Goal: Communication & Community: Answer question/provide support

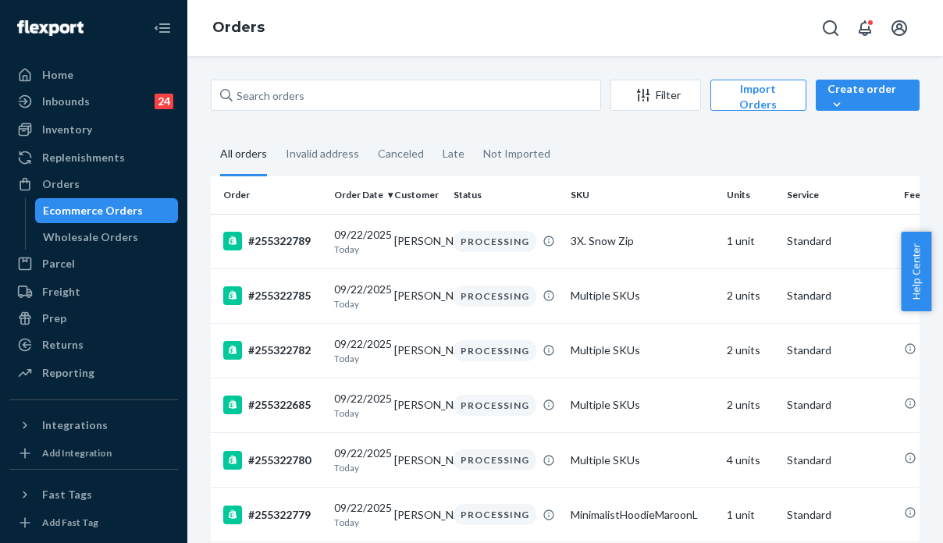
drag, startPoint x: 763, startPoint y: 159, endPoint x: 659, endPoint y: 99, distance: 120.0
click at [763, 159] on fieldset "All orders Invalid address Canceled Late Not Imported" at bounding box center [565, 155] width 709 height 43
click at [85, 180] on div "Orders" at bounding box center [94, 184] width 166 height 22
click at [767, 132] on div "Filter Import Orders Create order Ecommerce order Removal order All orders Inva…" at bounding box center [565, 465] width 732 height 771
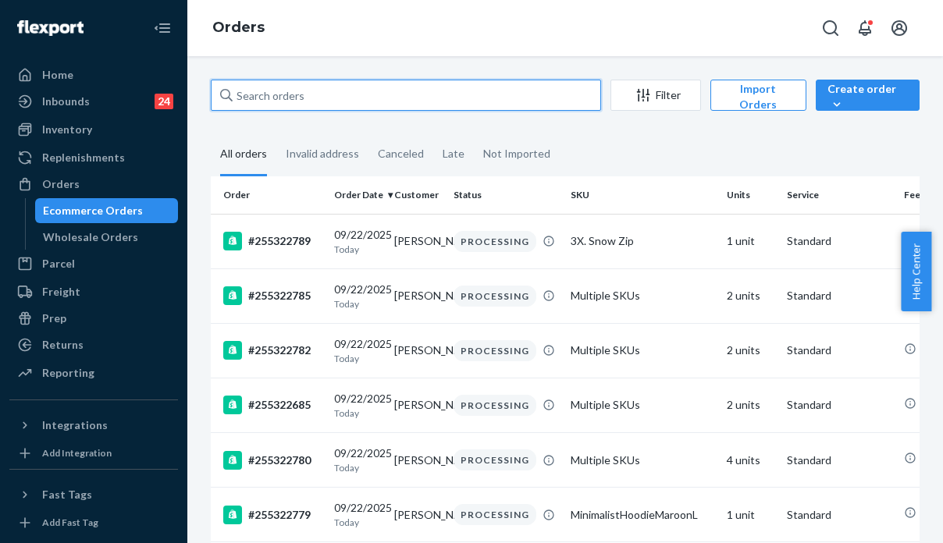
click at [246, 88] on input "text" at bounding box center [406, 95] width 390 height 31
paste input "254896643"
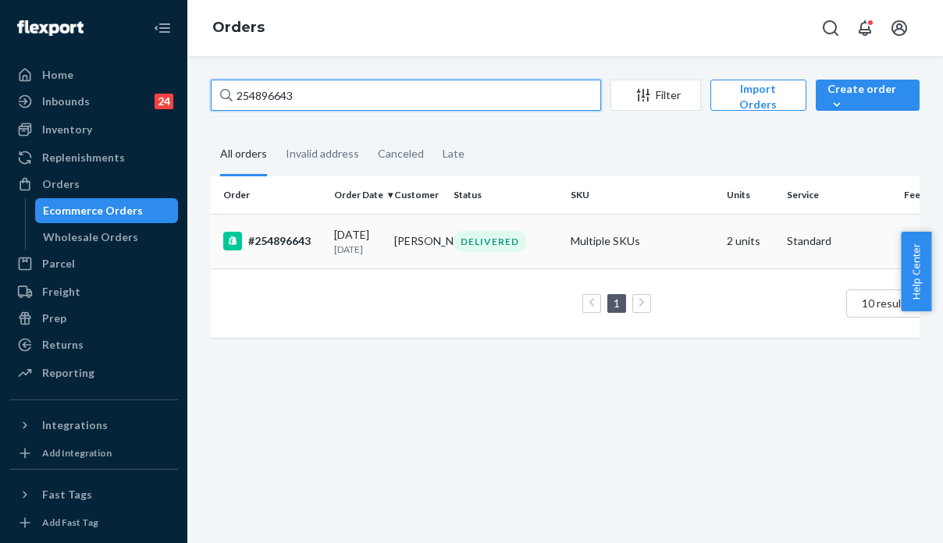
type input "254896643"
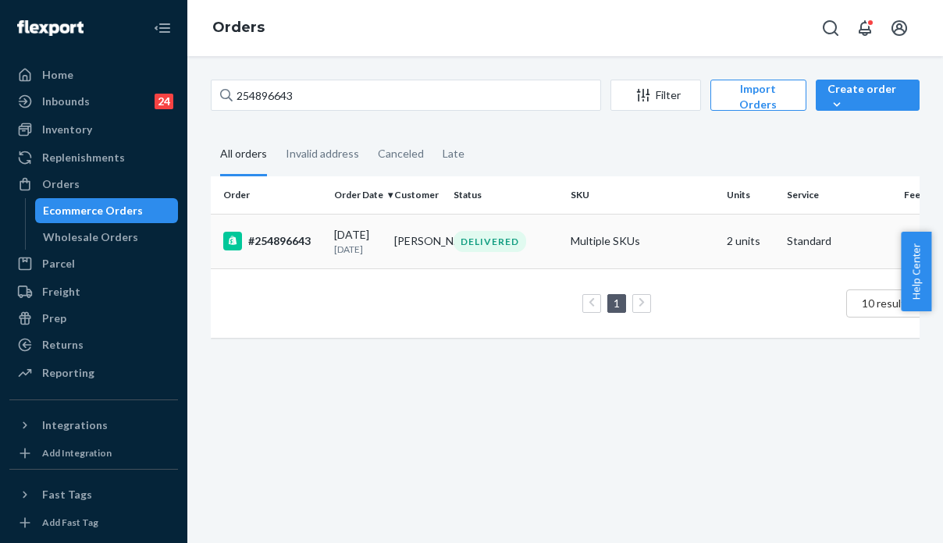
click at [607, 254] on td "Multiple SKUs" at bounding box center [642, 241] width 156 height 55
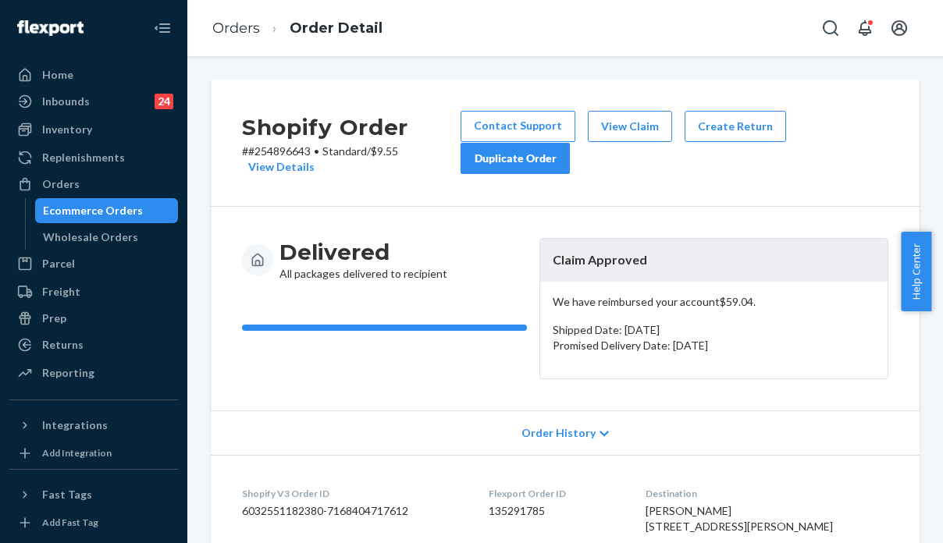
click at [536, 159] on div "Duplicate Order" at bounding box center [515, 159] width 83 height 16
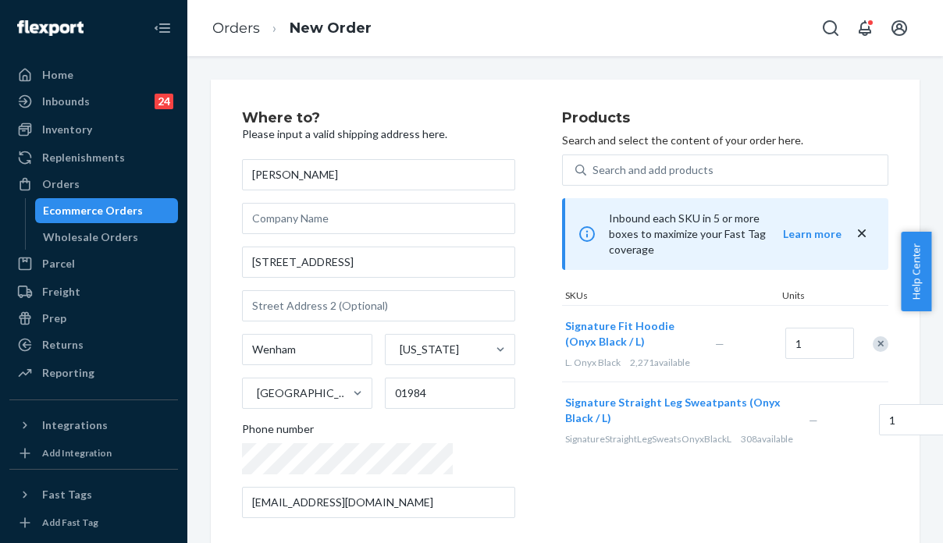
click at [760, 493] on div "Products Search and select the content of your order here. Search and add produ…" at bounding box center [725, 321] width 326 height 420
click at [768, 481] on div "Products Search and select the content of your order here. Search and add produ…" at bounding box center [725, 321] width 326 height 420
drag, startPoint x: 327, startPoint y: 177, endPoint x: 194, endPoint y: 177, distance: 133.5
click at [194, 177] on div "Where to? Please input a valid shipping address here. Alex Daniel 1009 Grapevin…" at bounding box center [565, 299] width 756 height 487
paste input "Xavier"
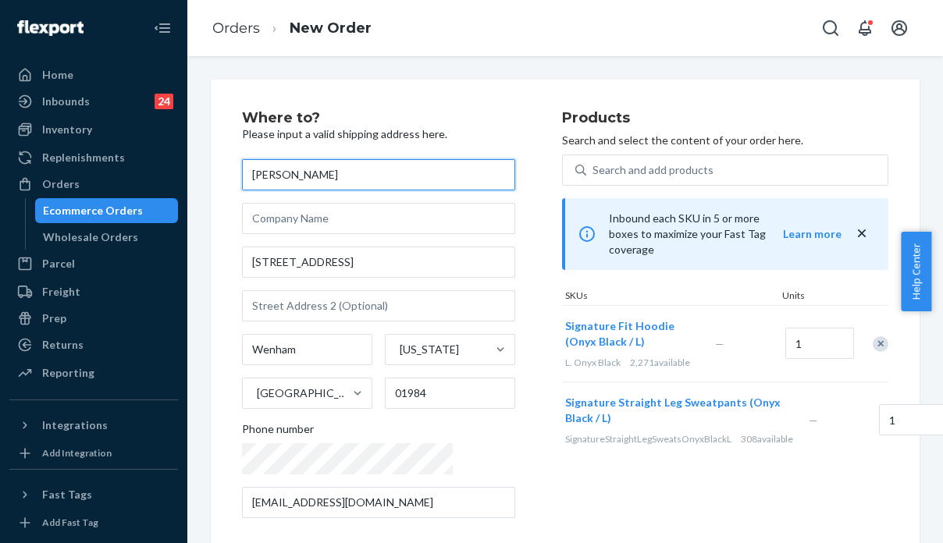
type input "Xavier Daniel"
drag, startPoint x: 781, startPoint y: 511, endPoint x: 378, endPoint y: 312, distance: 449.0
click at [774, 510] on div "Products Search and select the content of your order here. Search and add produ…" at bounding box center [725, 321] width 326 height 420
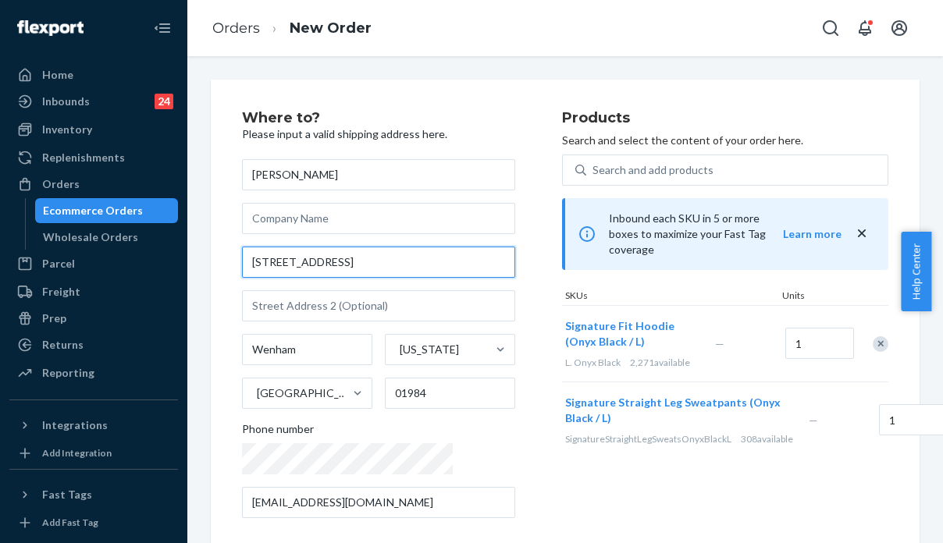
drag, startPoint x: 273, startPoint y: 265, endPoint x: 183, endPoint y: 265, distance: 90.6
click at [183, 265] on div "Home Inbounds 24 Shipping Plans Problems 24 Inventory Products Replenishments O…" at bounding box center [471, 271] width 943 height 543
paste input "255 Grapevine rd Box 1009 Wenham, MA 01984"
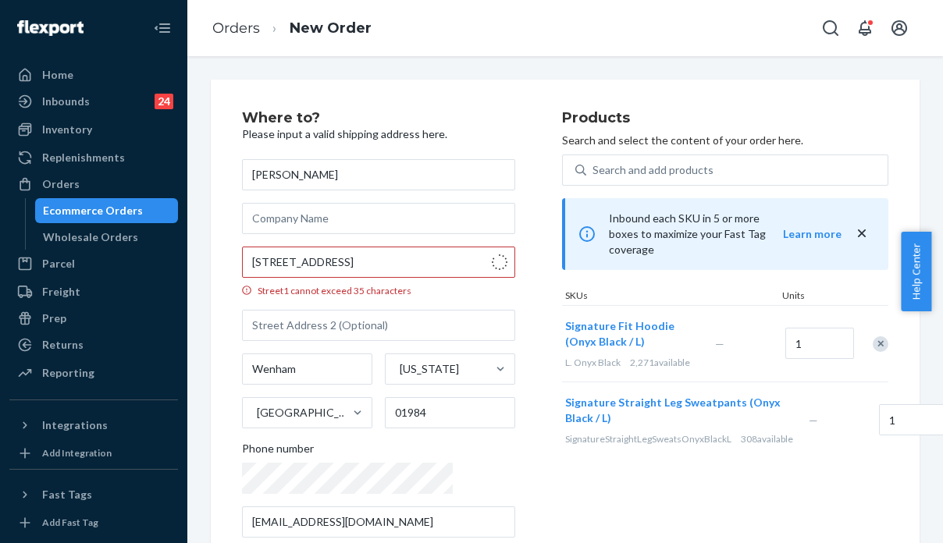
type input "255 Grapevine Rd"
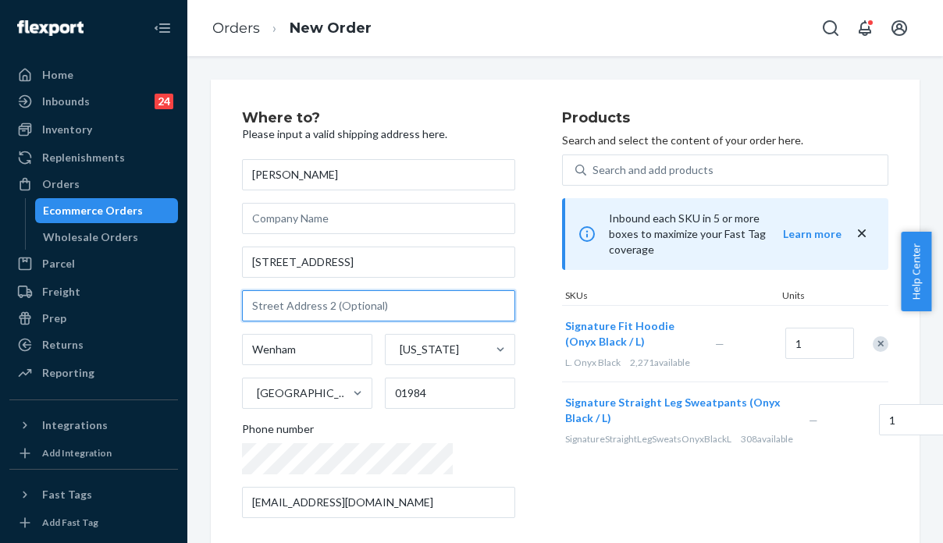
click at [304, 296] on input "text" at bounding box center [378, 305] width 273 height 31
type input "BOX 1009"
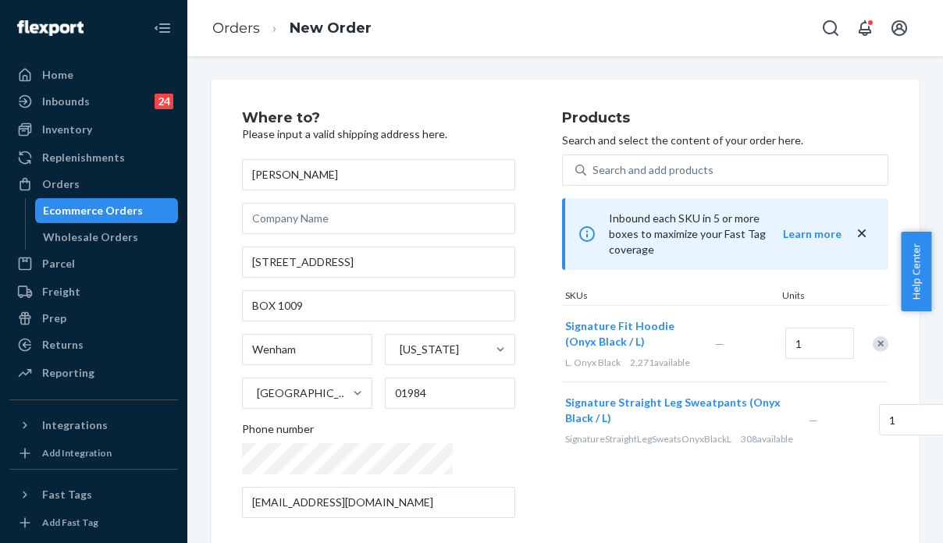
click at [685, 522] on div "Products Search and select the content of your order here. Search and add produ…" at bounding box center [725, 321] width 326 height 420
drag, startPoint x: 742, startPoint y: 506, endPoint x: 746, endPoint y: 497, distance: 10.1
click at [742, 505] on div "Products Search and select the content of your order here. Search and add produ…" at bounding box center [725, 321] width 326 height 420
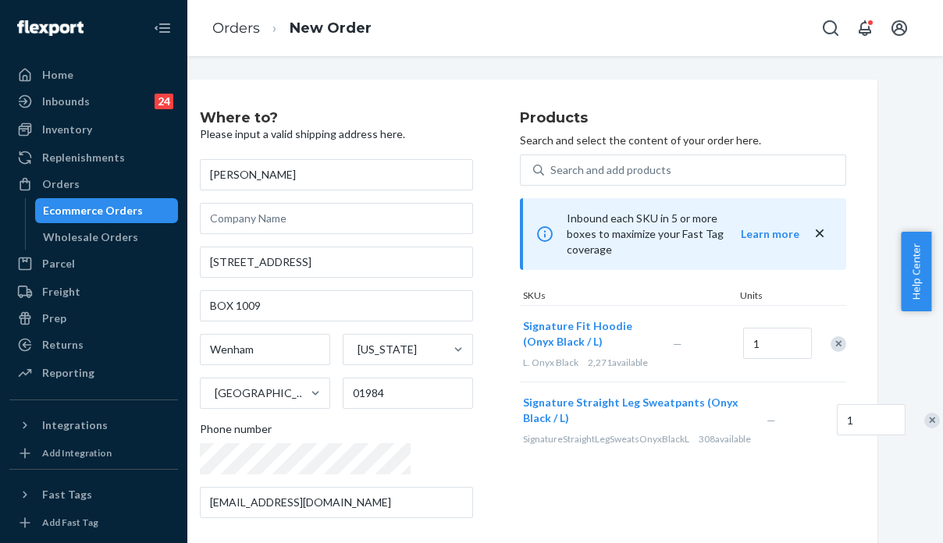
drag, startPoint x: 938, startPoint y: 258, endPoint x: 934, endPoint y: 452, distance: 194.5
click at [934, 452] on body "Home Inbounds 24 Shipping Plans Problems 24 Inventory Products Replenishments O…" at bounding box center [471, 271] width 943 height 543
drag, startPoint x: 935, startPoint y: 232, endPoint x: 923, endPoint y: 507, distance: 275.1
click at [923, 507] on body "Home Inbounds 24 Shipping Plans Problems 24 Inventory Products Replenishments O…" at bounding box center [471, 271] width 943 height 543
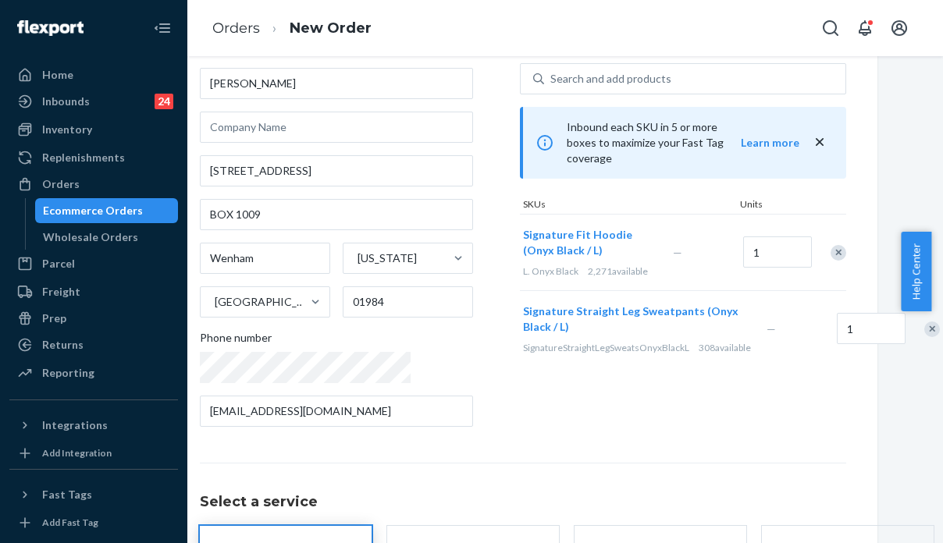
scroll to position [257, 45]
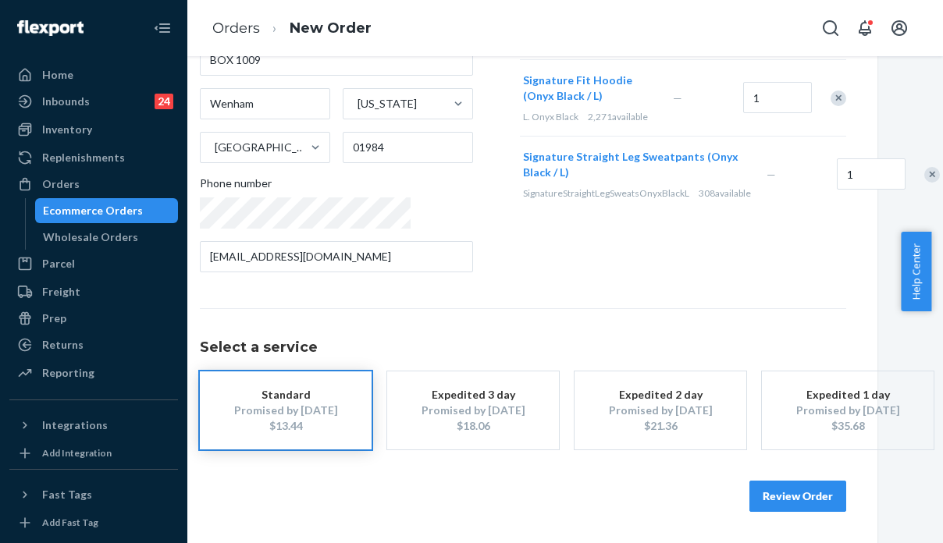
click at [281, 487] on div "Review Order" at bounding box center [523, 488] width 646 height 47
click at [793, 490] on button "Review Order" at bounding box center [798, 496] width 97 height 31
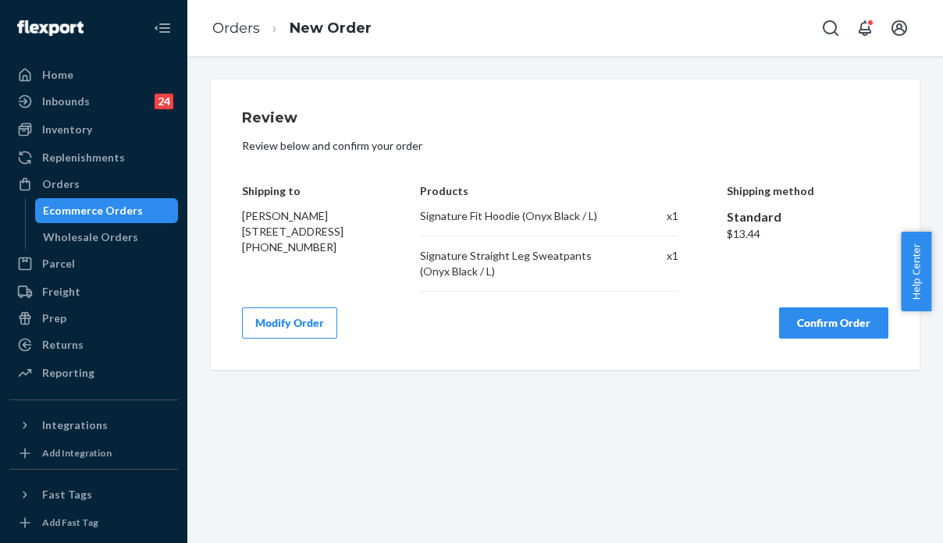
click at [824, 322] on button "Confirm Order" at bounding box center [833, 323] width 109 height 31
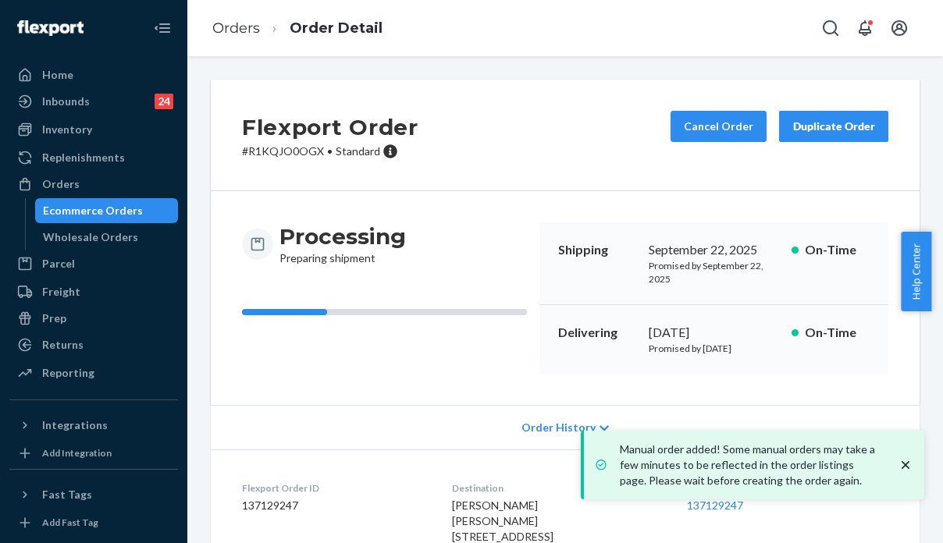
click at [875, 196] on div "Processing Preparing shipment Shipping September 22, 2025 Promised by September…" at bounding box center [565, 298] width 709 height 214
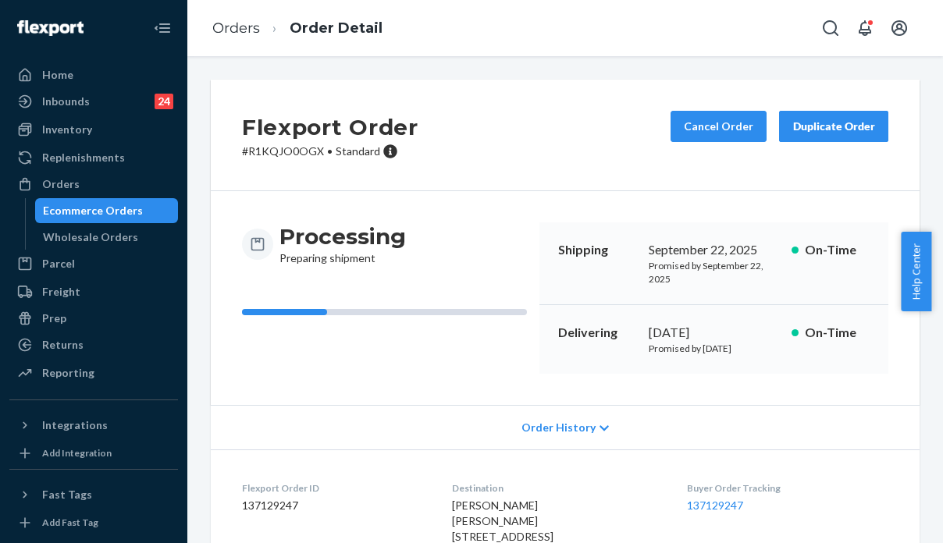
click at [269, 149] on p "# R1KQJO0OGX • Standard" at bounding box center [330, 152] width 176 height 16
click at [269, 150] on p "# R1KQJO0OGX • Standard" at bounding box center [330, 152] width 176 height 16
copy p "R1KQJO0OGX"
click at [781, 165] on div "Flexport Order # R1KQJO0OGX • Standard Cancel Order Duplicate Order" at bounding box center [565, 136] width 709 height 112
click at [94, 183] on div "Orders" at bounding box center [94, 184] width 166 height 22
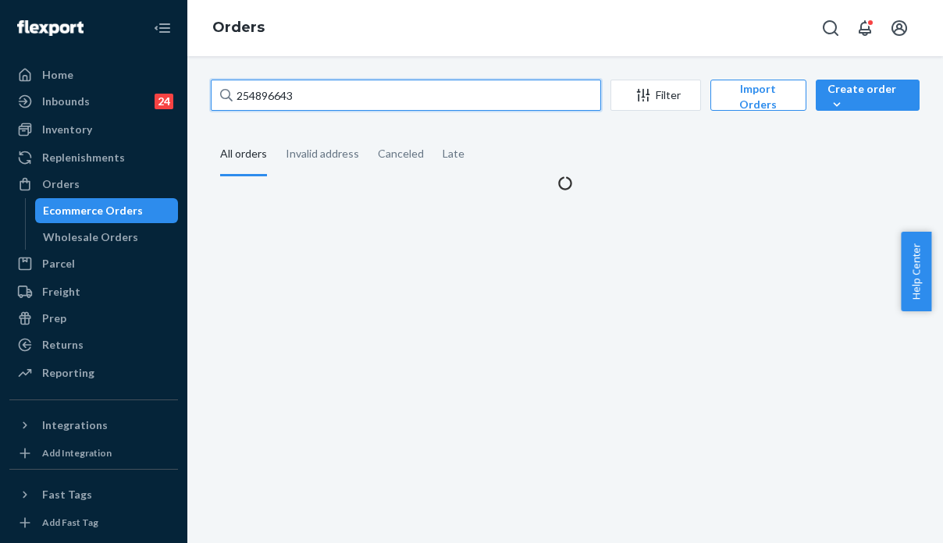
drag, startPoint x: 298, startPoint y: 98, endPoint x: 226, endPoint y: 98, distance: 71.8
click at [226, 98] on div "254896643" at bounding box center [406, 95] width 390 height 31
paste input "3888370"
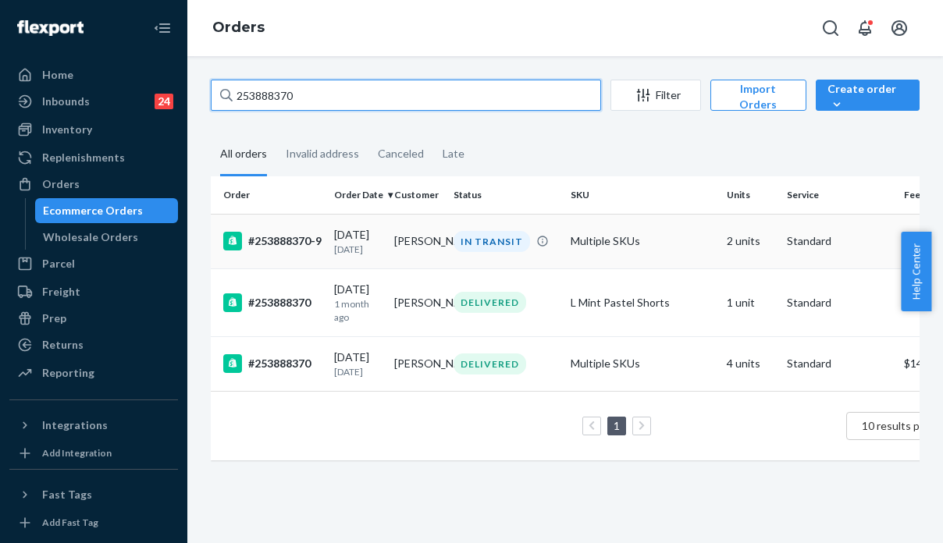
type input "253888370"
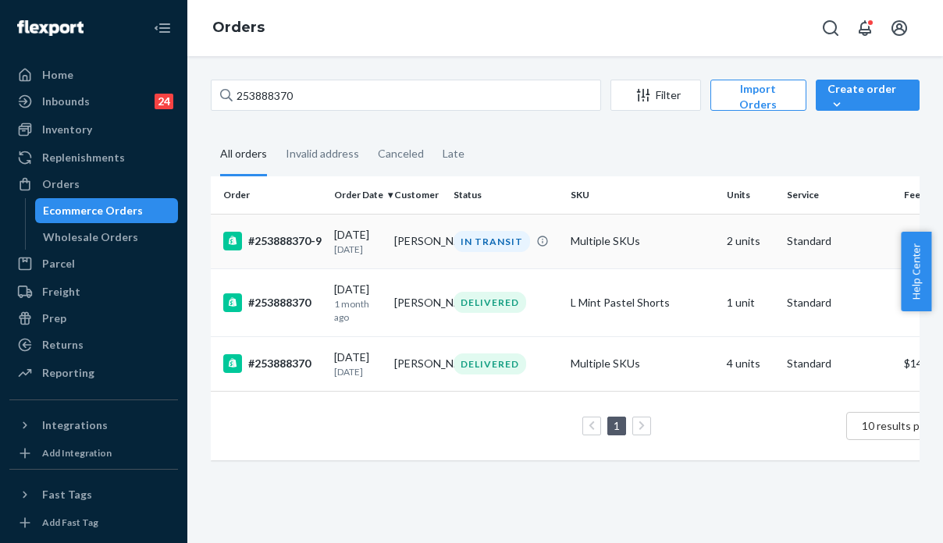
click at [678, 262] on td "Multiple SKUs" at bounding box center [642, 241] width 156 height 55
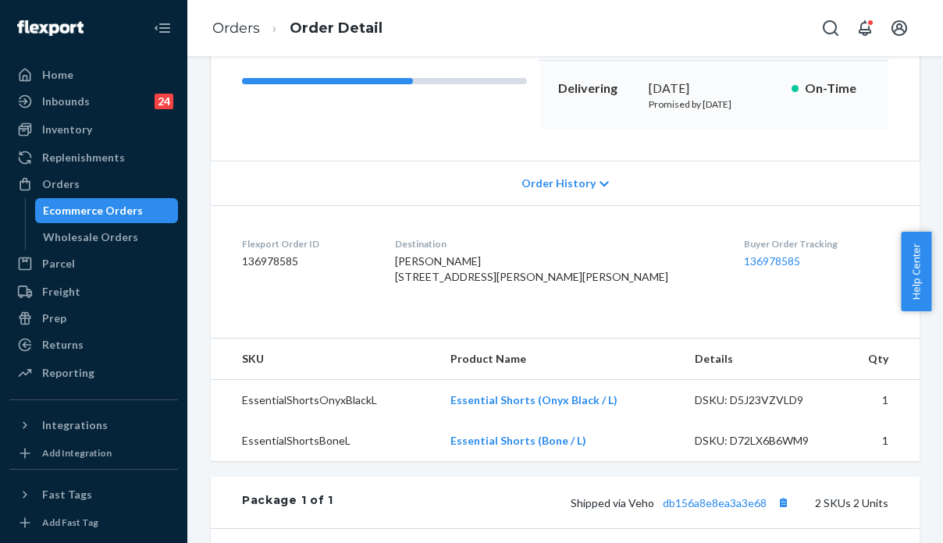
scroll to position [234, 0]
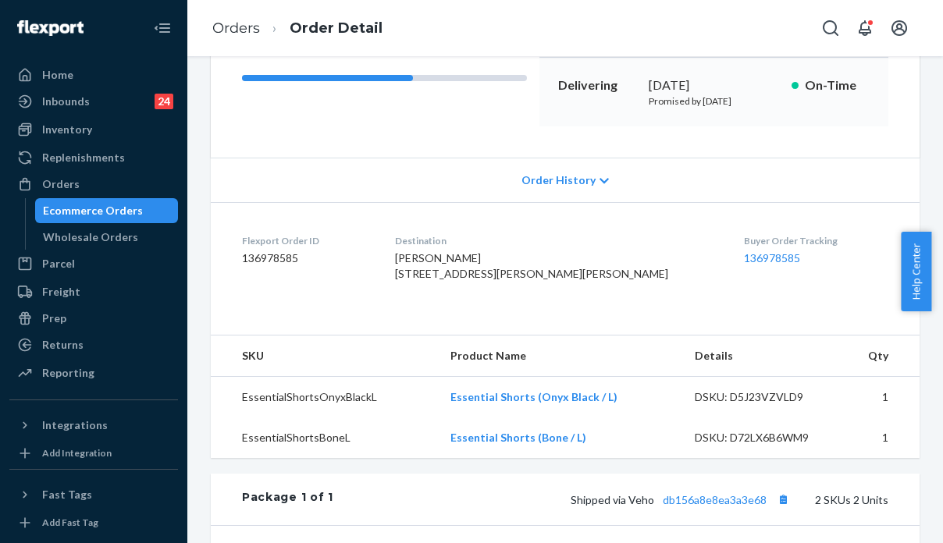
click at [809, 288] on div "Buyer Order Tracking 136978585" at bounding box center [816, 261] width 144 height 54
click at [872, 288] on div "Buyer Order Tracking 136978585" at bounding box center [816, 261] width 144 height 54
click at [842, 288] on div "Buyer Order Tracking 136978585" at bounding box center [816, 261] width 144 height 54
drag, startPoint x: 935, startPoint y: 307, endPoint x: 934, endPoint y: 324, distance: 17.2
click at [934, 324] on body "Home Inbounds 24 Shipping Plans Problems 24 Inventory Products Replenishments O…" at bounding box center [471, 271] width 943 height 543
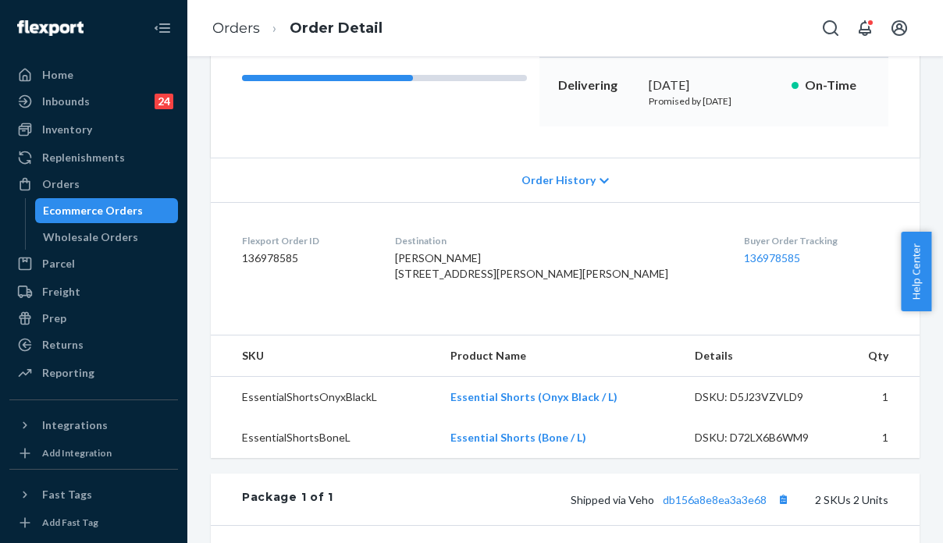
click at [756, 288] on div "Buyer Order Tracking 136978585" at bounding box center [816, 261] width 144 height 54
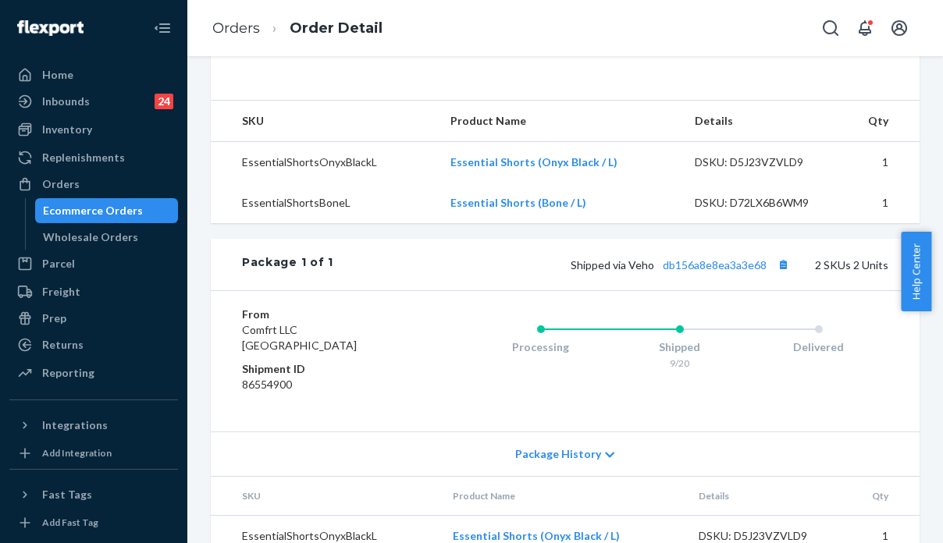
scroll to position [472, 0]
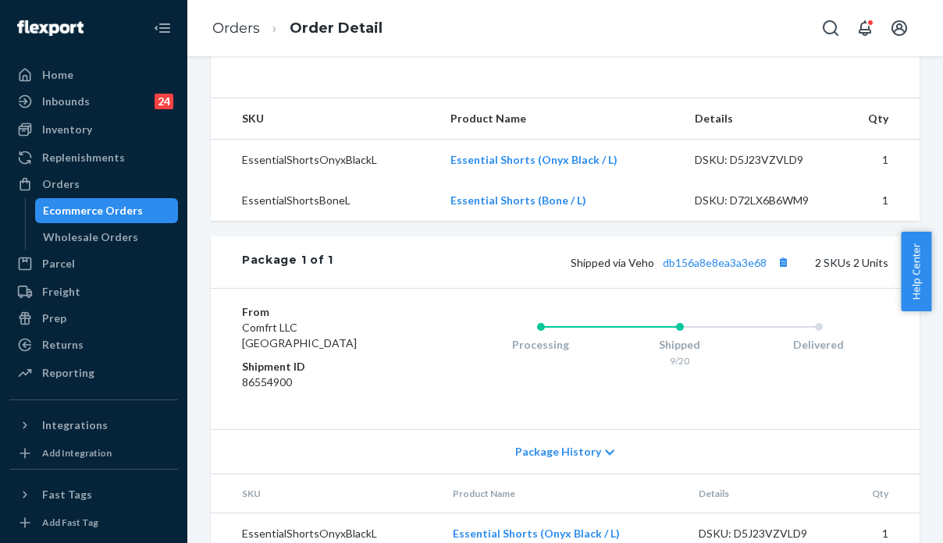
click at [625, 269] on span "Shipped via Veho db156a8e8ea3a3e68" at bounding box center [682, 262] width 223 height 13
copy span "Veho"
click at [795, 414] on div "Processing Shipped 9/20 Delivered" at bounding box center [648, 358] width 479 height 109
drag, startPoint x: 759, startPoint y: 321, endPoint x: 655, endPoint y: 325, distance: 103.9
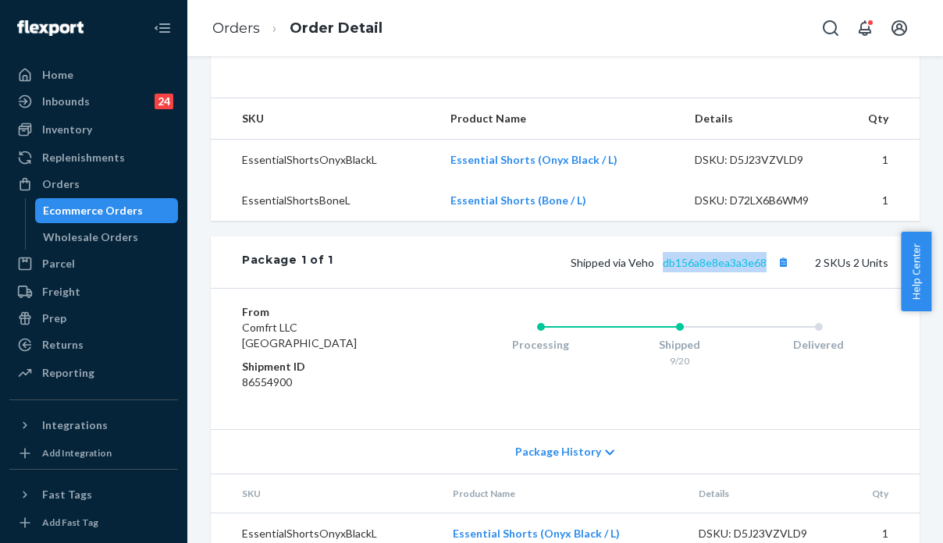
click at [655, 269] on span "Shipped via Veho db156a8e8ea3a3e68" at bounding box center [682, 262] width 223 height 13
copy link "db156a8e8ea3a3e68"
click at [53, 184] on div "Orders" at bounding box center [60, 184] width 37 height 16
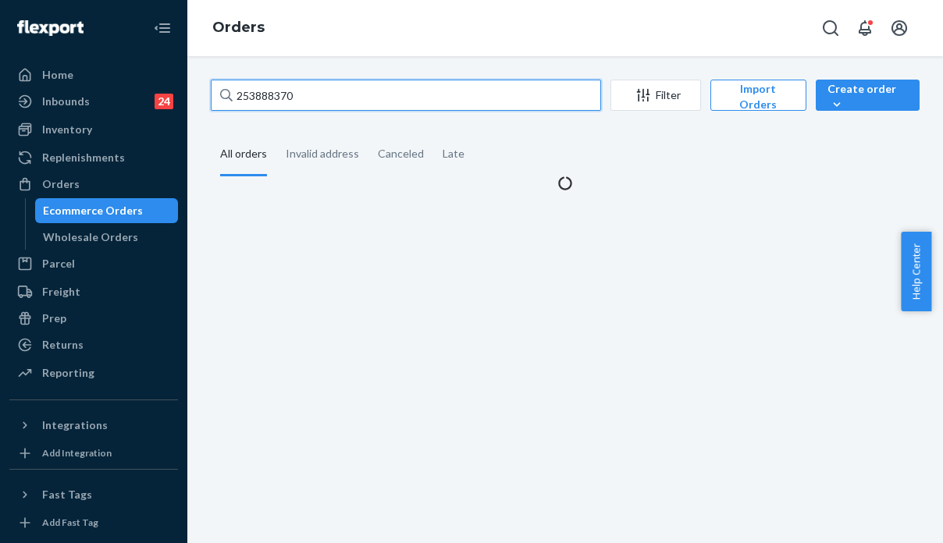
drag, startPoint x: 315, startPoint y: 96, endPoint x: 219, endPoint y: 111, distance: 97.2
click at [219, 111] on div "253888370 Filter Import Orders Create order Ecommerce order Removal order" at bounding box center [565, 97] width 709 height 35
paste input "Shannon Banks"
type input "Shannon Banks"
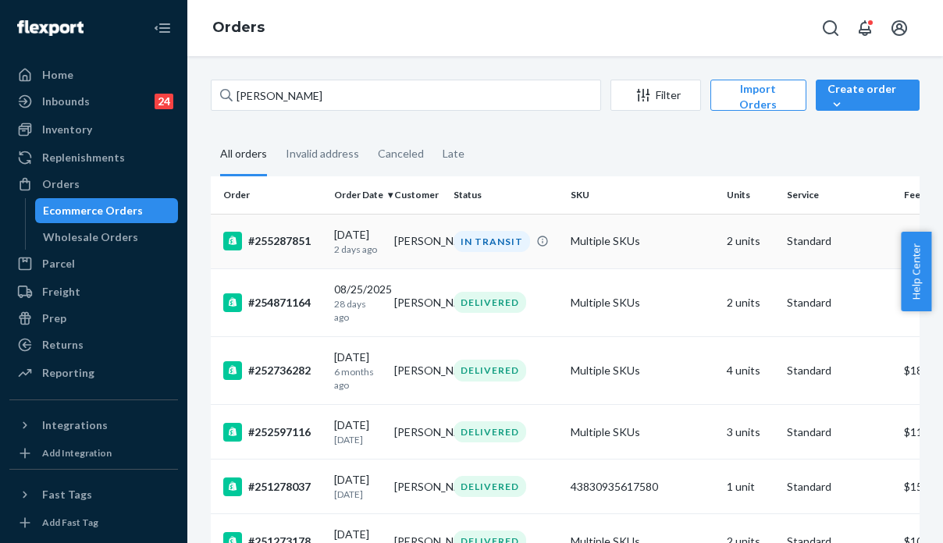
click at [674, 251] on td "Multiple SKUs" at bounding box center [642, 241] width 156 height 55
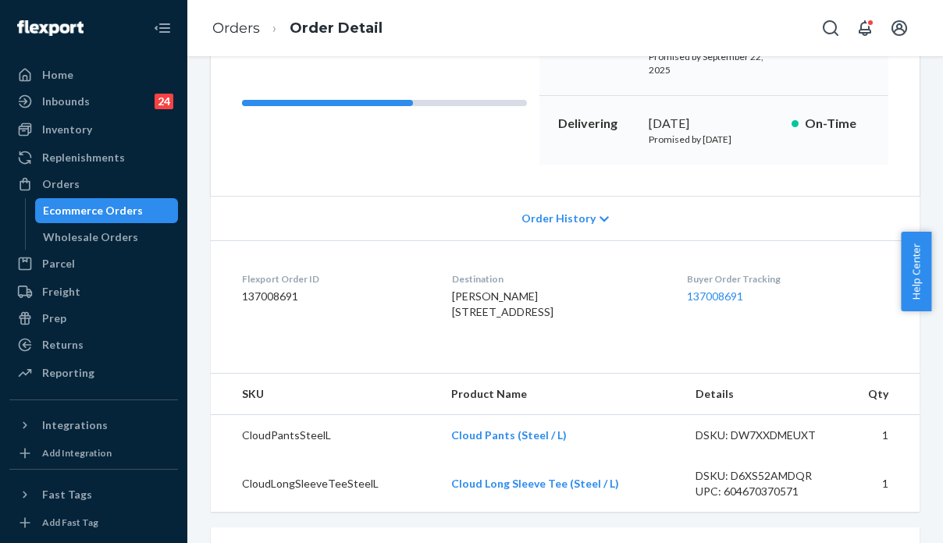
scroll to position [312, 0]
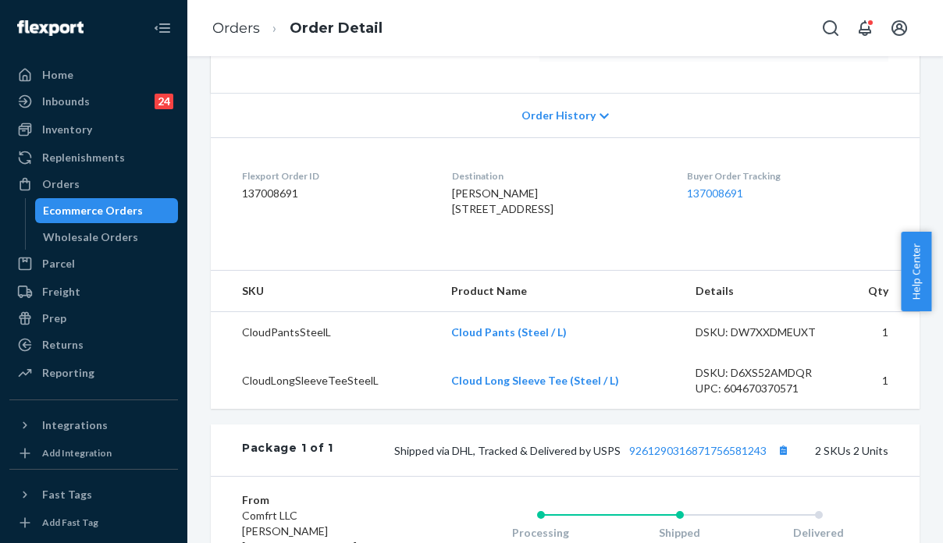
click at [750, 210] on div "Buyer Order Tracking 137008691" at bounding box center [787, 196] width 201 height 54
click at [90, 188] on div "Orders" at bounding box center [94, 184] width 166 height 22
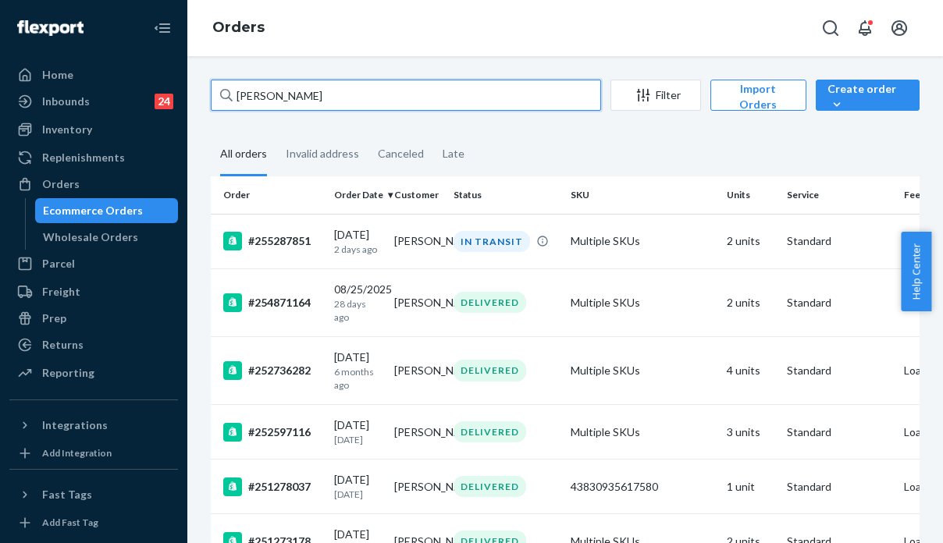
drag, startPoint x: 331, startPoint y: 95, endPoint x: 185, endPoint y: 97, distance: 146.0
click at [182, 97] on div "Home Inbounds 24 Shipping Plans Problems 24 Inventory Products Replenishments O…" at bounding box center [471, 271] width 943 height 543
paste input "254871164"
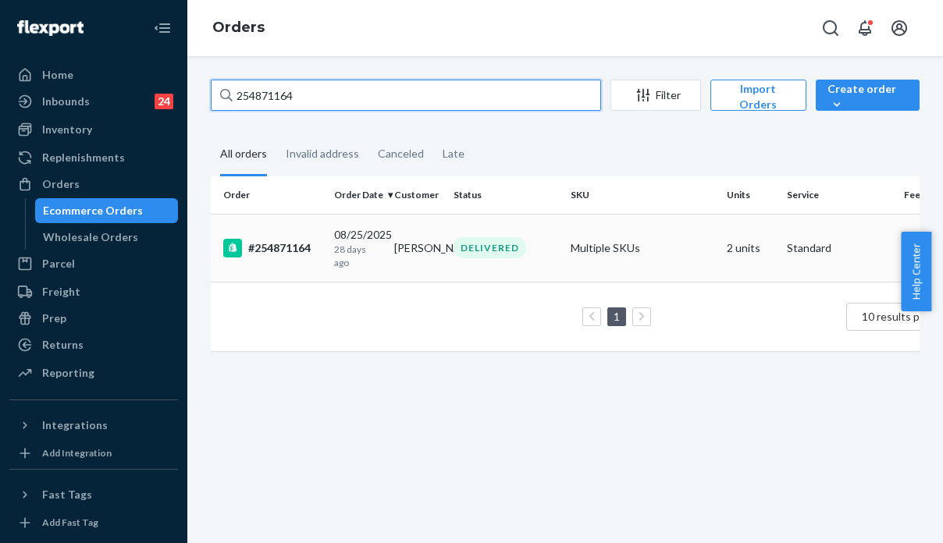
type input "254871164"
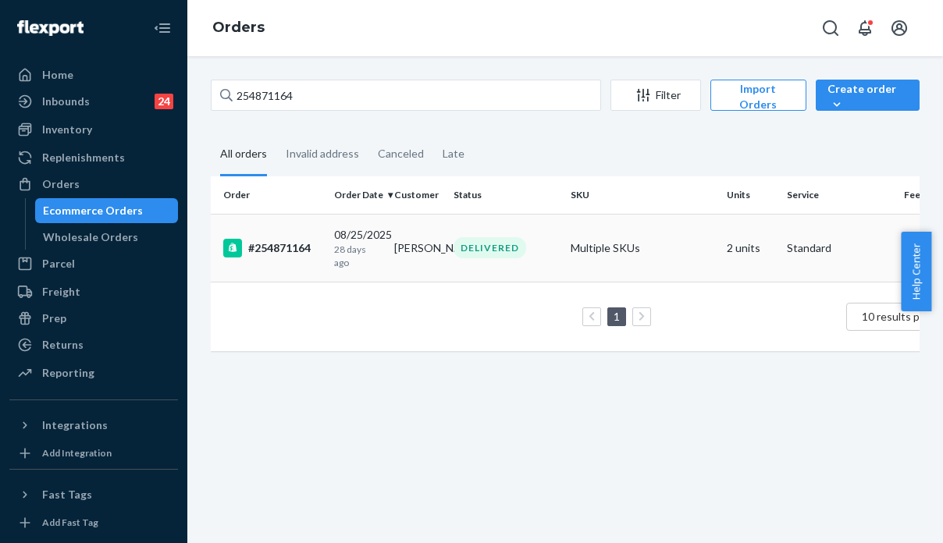
click at [674, 252] on td "Multiple SKUs" at bounding box center [642, 248] width 156 height 68
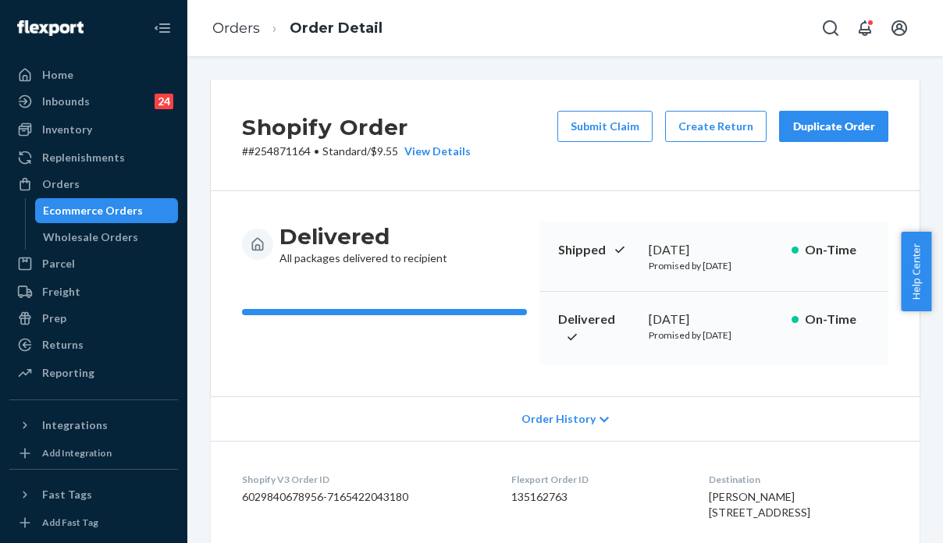
click at [837, 113] on button "Duplicate Order" at bounding box center [833, 126] width 109 height 31
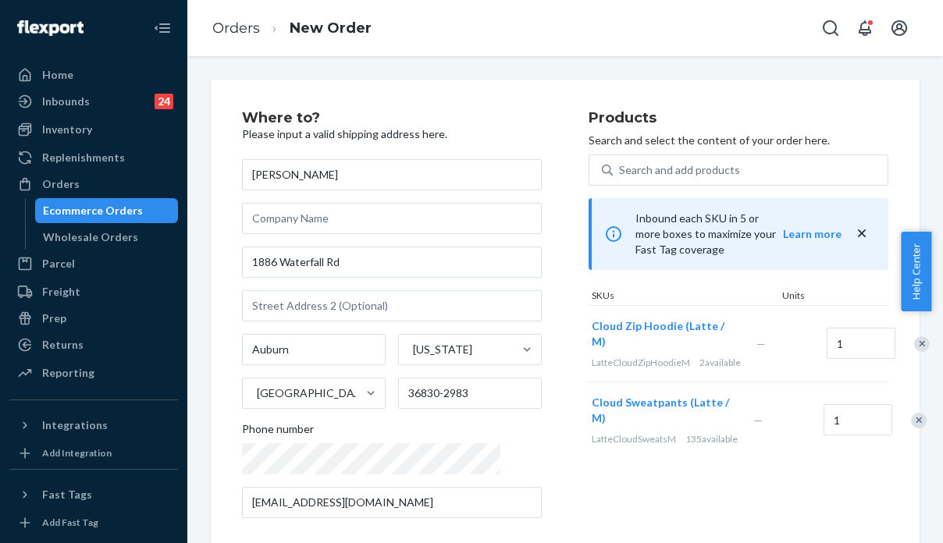
click at [806, 119] on h2 "Products" at bounding box center [739, 119] width 300 height 16
click at [911, 422] on div "Remove Item" at bounding box center [919, 421] width 16 height 16
drag, startPoint x: 753, startPoint y: 457, endPoint x: 743, endPoint y: 441, distance: 18.6
click at [753, 458] on div "Products Search and select the content of your order here. Search and add produ…" at bounding box center [739, 321] width 300 height 420
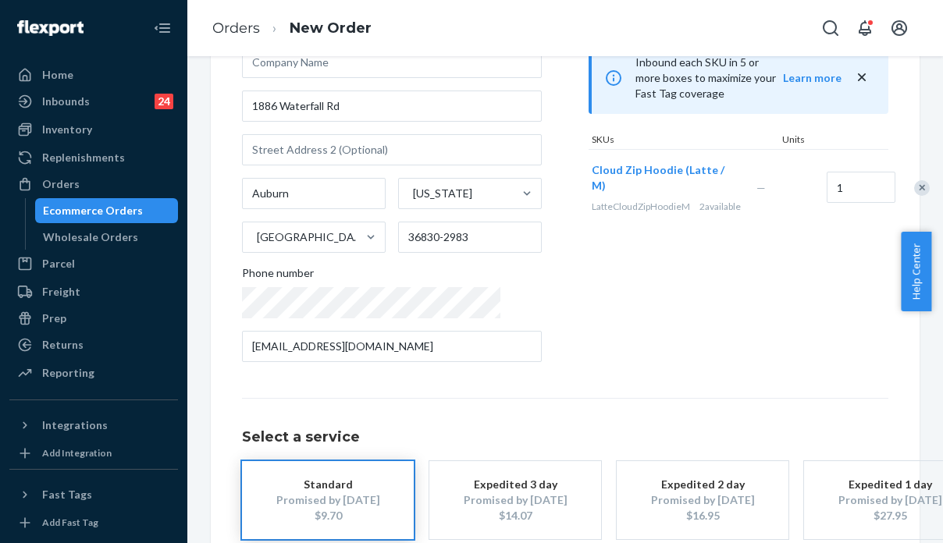
scroll to position [257, 0]
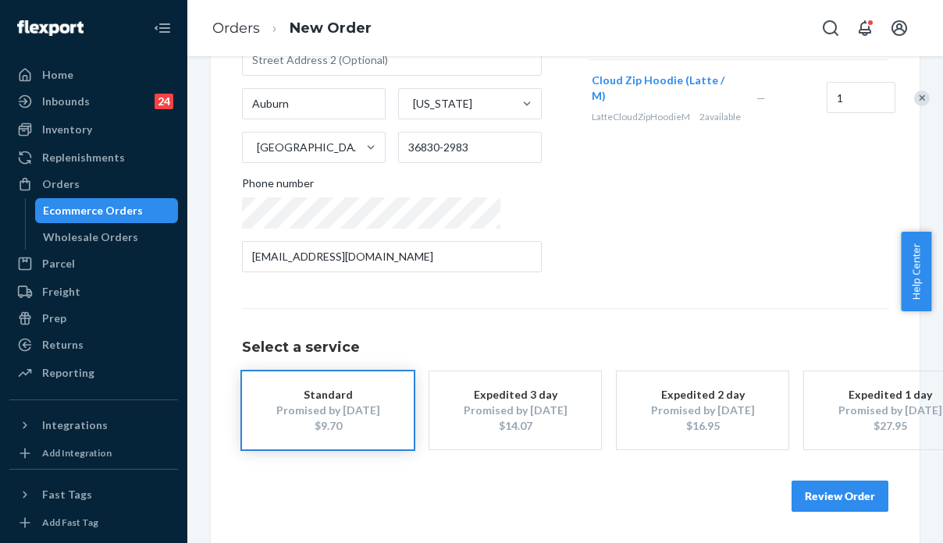
click at [794, 489] on button "Review Order" at bounding box center [840, 496] width 97 height 31
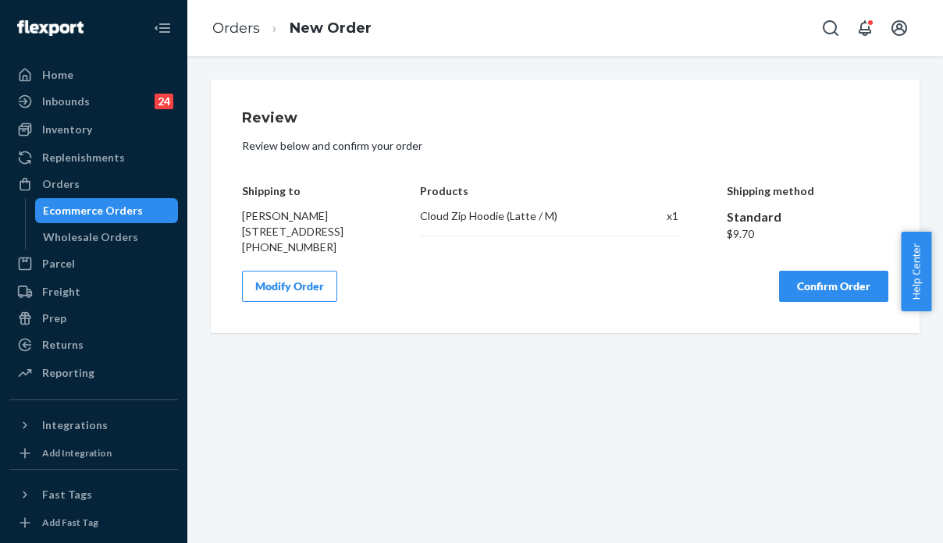
scroll to position [0, 0]
click at [823, 302] on button "Confirm Order" at bounding box center [833, 286] width 109 height 31
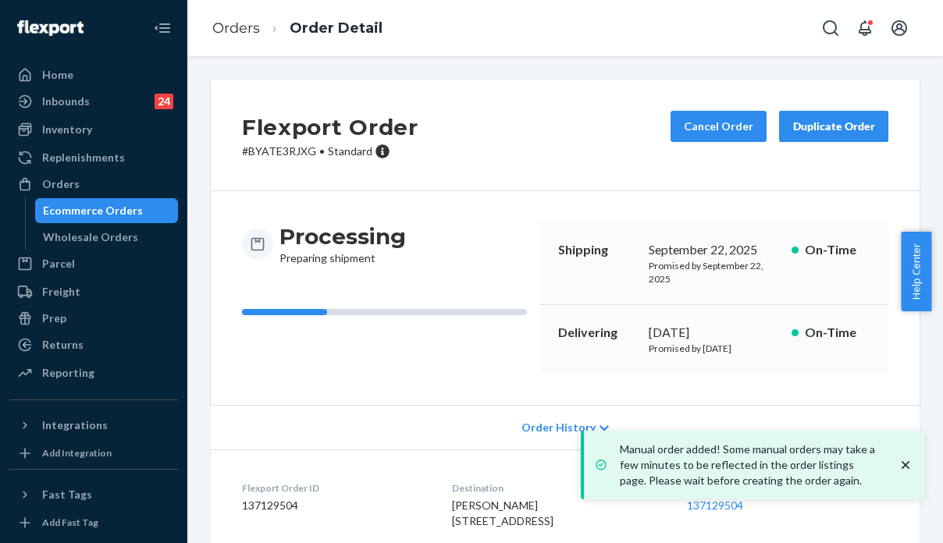
drag, startPoint x: 278, startPoint y: 373, endPoint x: 269, endPoint y: 194, distance: 179.8
click at [278, 373] on div "Processing Preparing shipment" at bounding box center [384, 298] width 285 height 151
click at [280, 152] on p "# BYATE3RJXG • Standard" at bounding box center [330, 152] width 176 height 16
copy p "BYATE3RJXG"
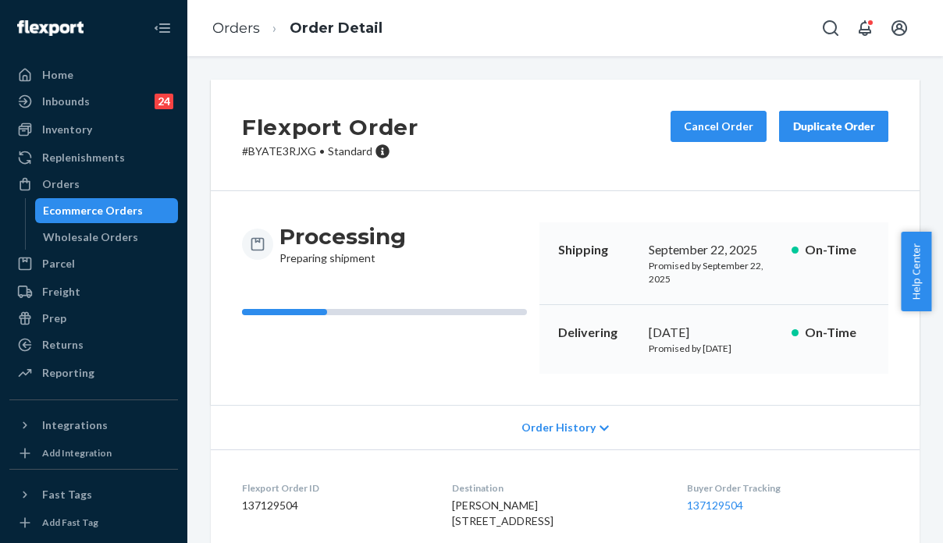
click at [831, 444] on div "Order History" at bounding box center [565, 427] width 709 height 45
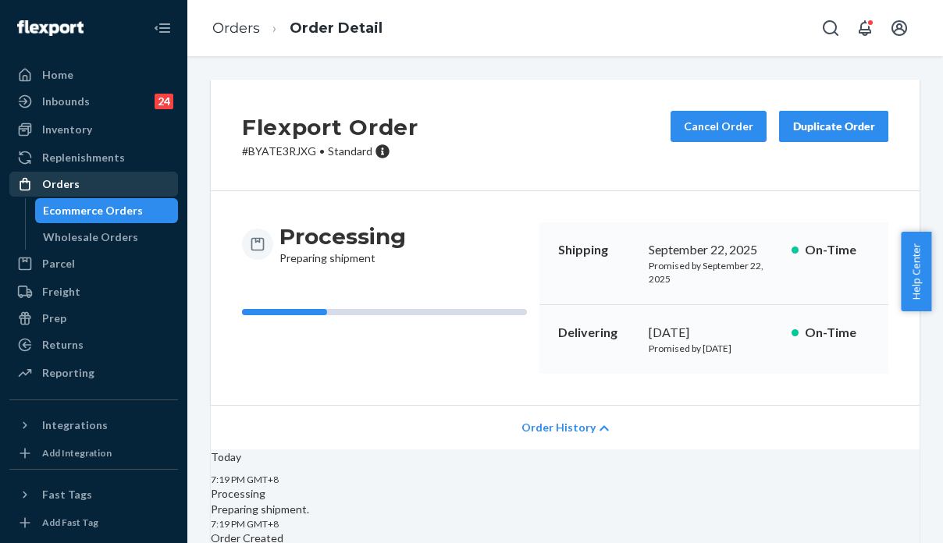
click at [107, 194] on div "Orders" at bounding box center [94, 184] width 166 height 22
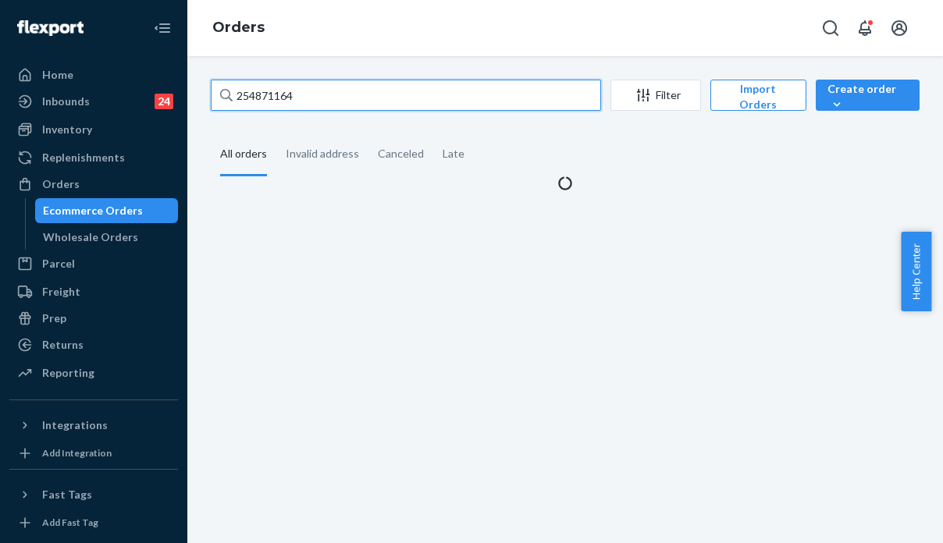
drag, startPoint x: 319, startPoint y: 96, endPoint x: 168, endPoint y: 106, distance: 151.0
click at [168, 106] on div "Home Inbounds 24 Shipping Plans Problems 24 Inventory Products Replenishments O…" at bounding box center [471, 271] width 943 height 543
paste input "5021432"
type input "255021432"
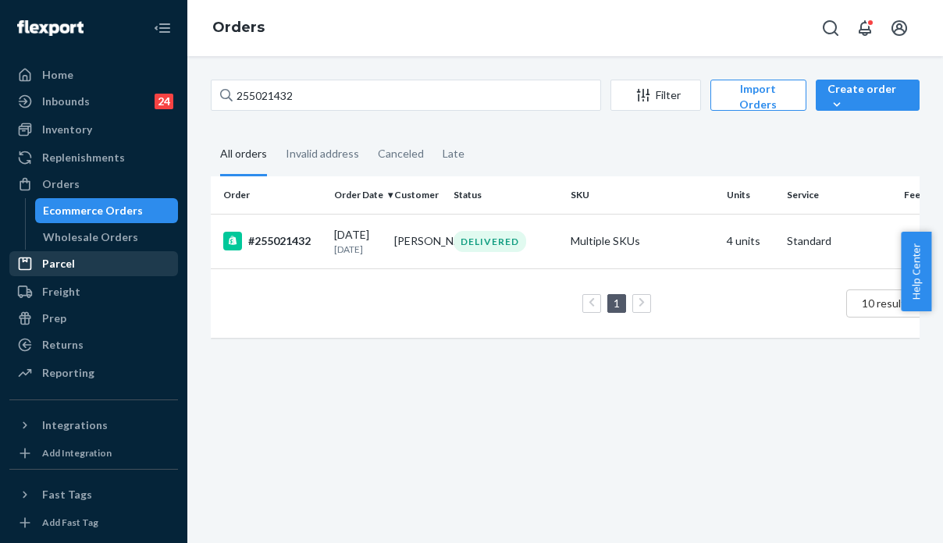
click at [98, 337] on div "Returns" at bounding box center [94, 345] width 166 height 22
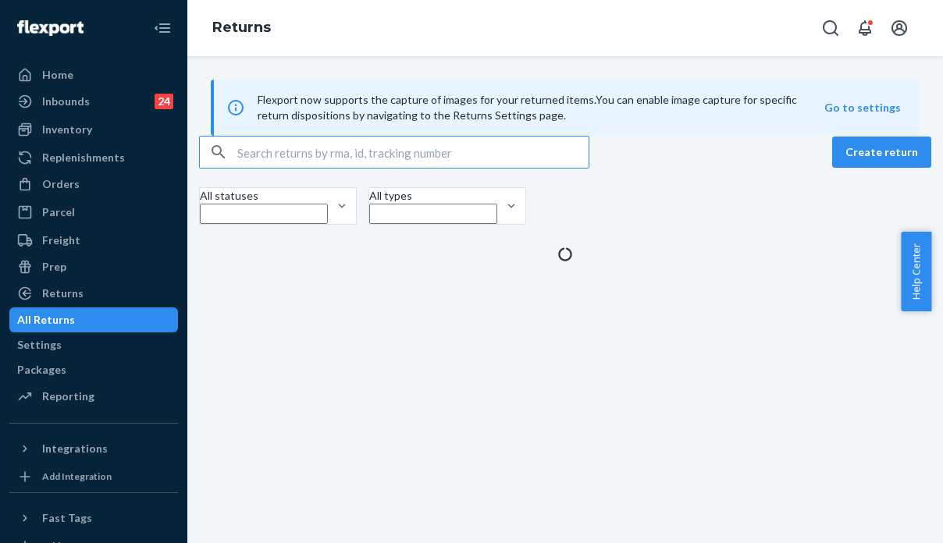
click at [308, 168] on input "text" at bounding box center [412, 152] width 351 height 31
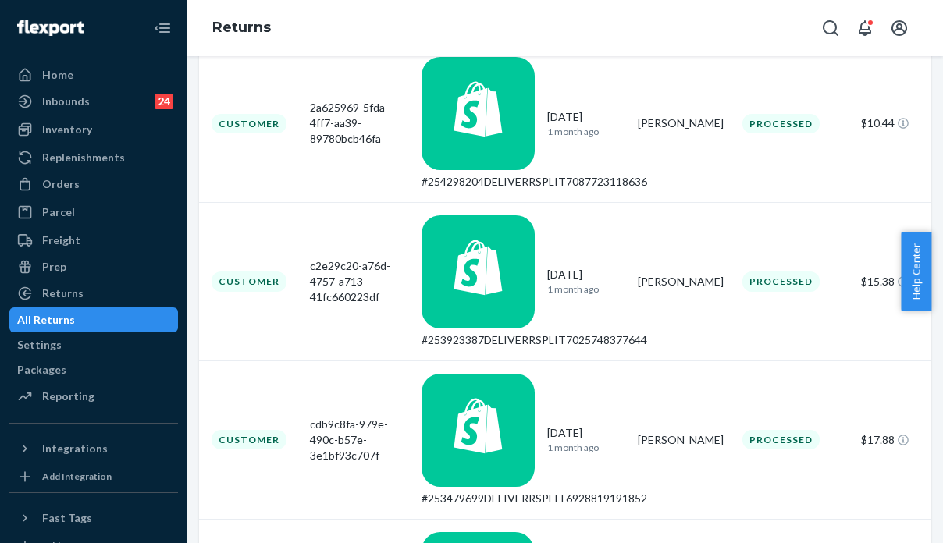
scroll to position [536, 0]
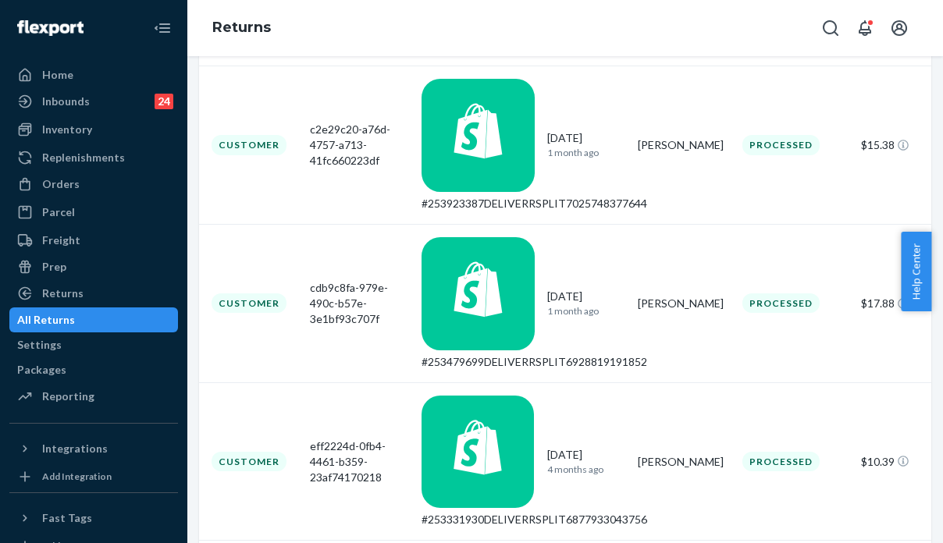
type input "Jessie Chan"
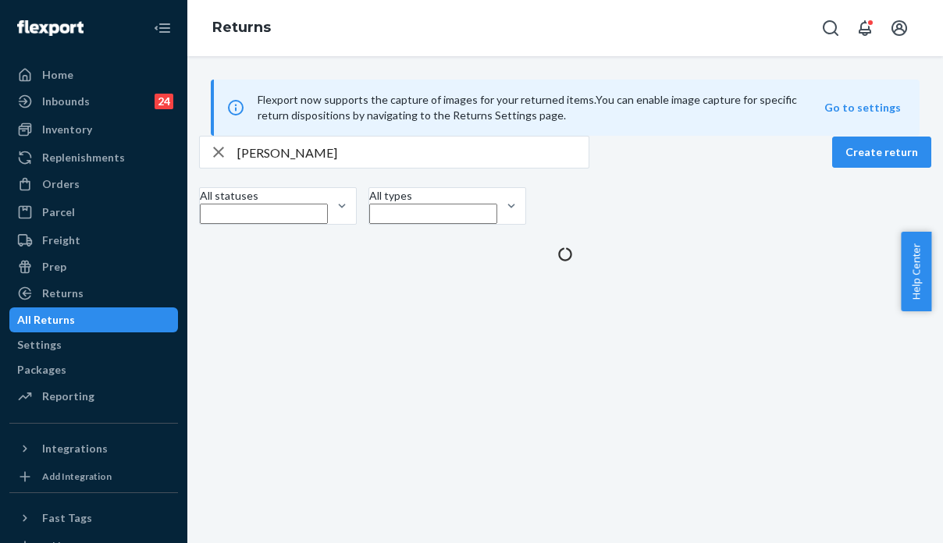
scroll to position [0, 0]
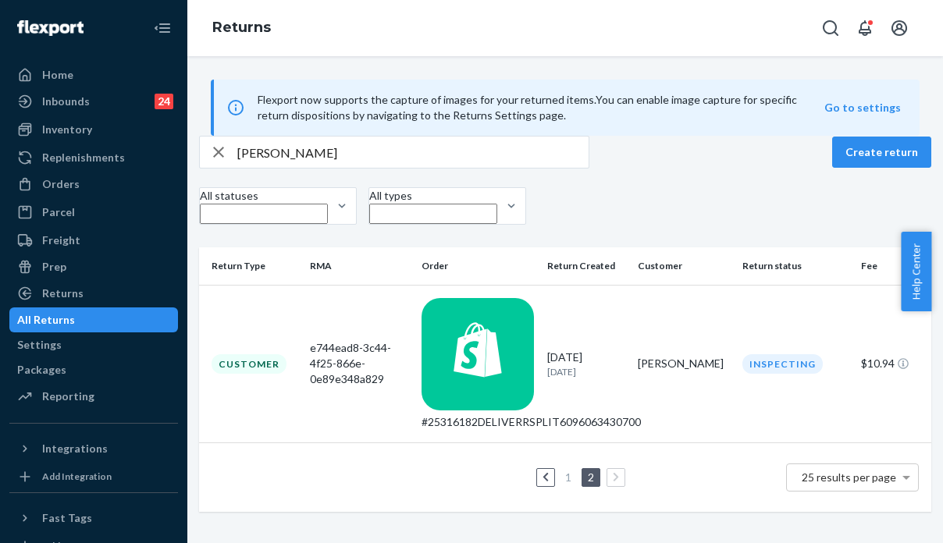
click at [732, 196] on div "Jessie Chan Create return All statuses All types" at bounding box center [565, 182] width 732 height 93
click at [319, 168] on input "Jessie Chan" at bounding box center [412, 152] width 351 height 31
click at [69, 168] on div "Replenishments" at bounding box center [94, 158] width 166 height 22
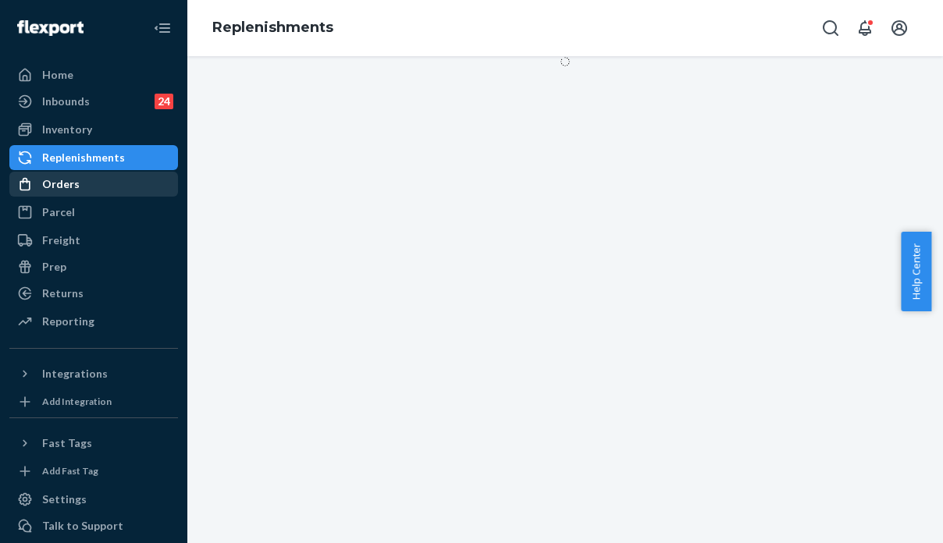
click at [77, 180] on div "Orders" at bounding box center [94, 184] width 166 height 22
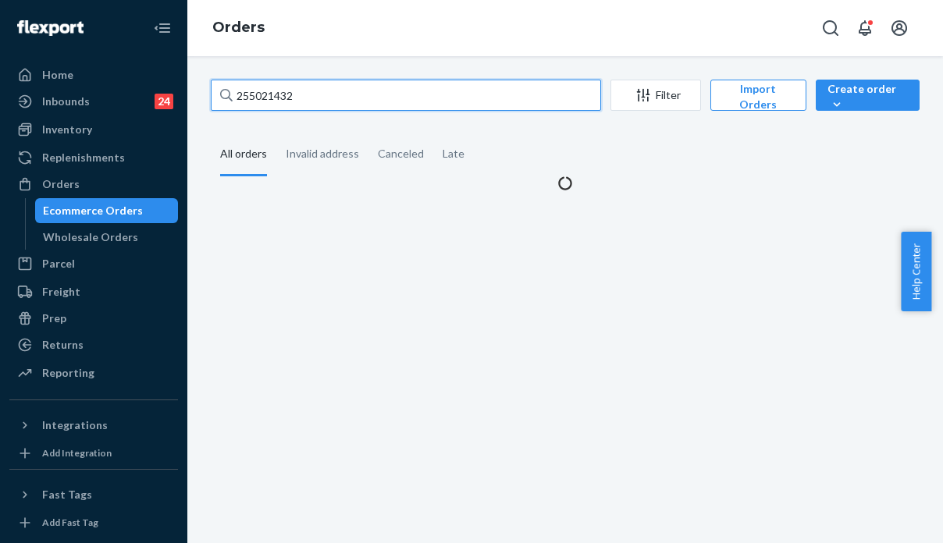
drag, startPoint x: 350, startPoint y: 96, endPoint x: 209, endPoint y: 97, distance: 140.5
click at [209, 97] on div "255021432 Filter Import Orders Create order Ecommerce order Removal order All o…" at bounding box center [565, 136] width 732 height 112
paste input "BY9YFXUCEG"
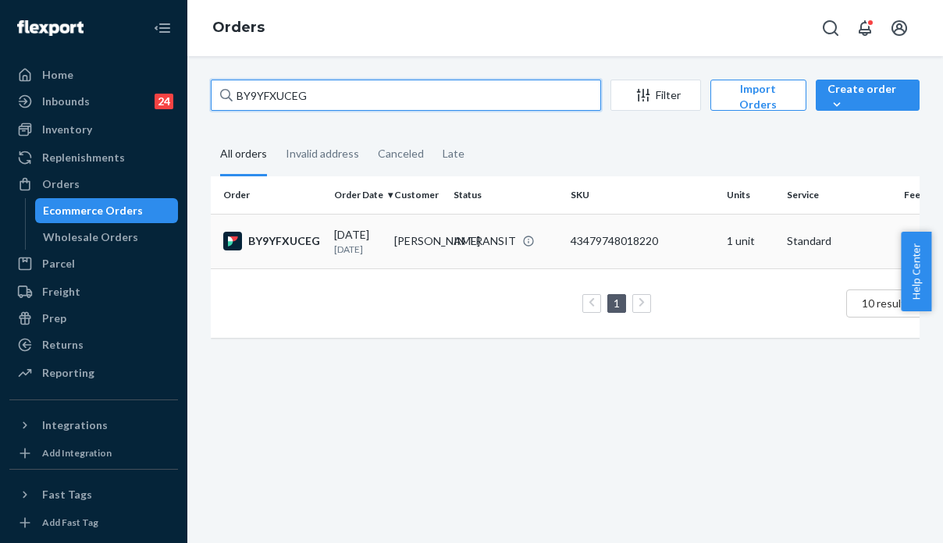
type input "BY9YFXUCEG"
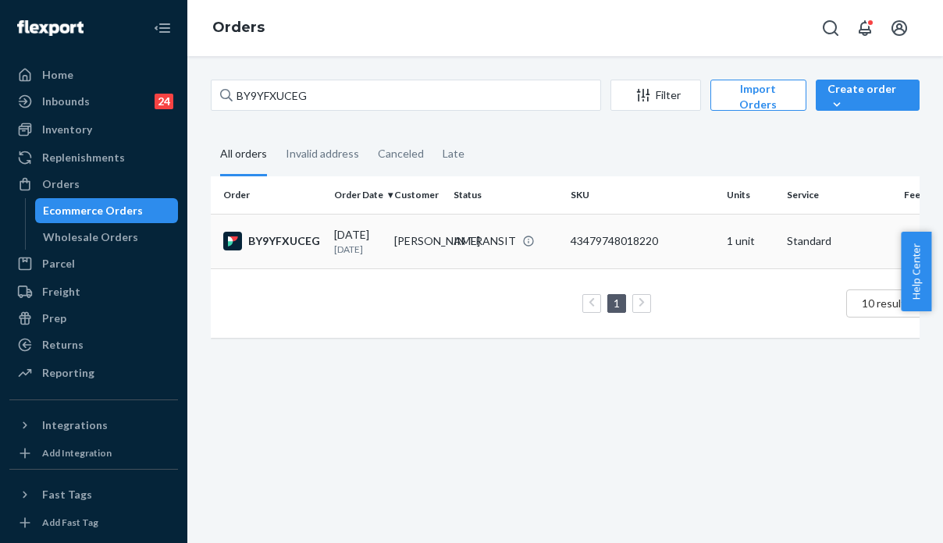
click at [722, 264] on td "1 unit" at bounding box center [751, 241] width 60 height 55
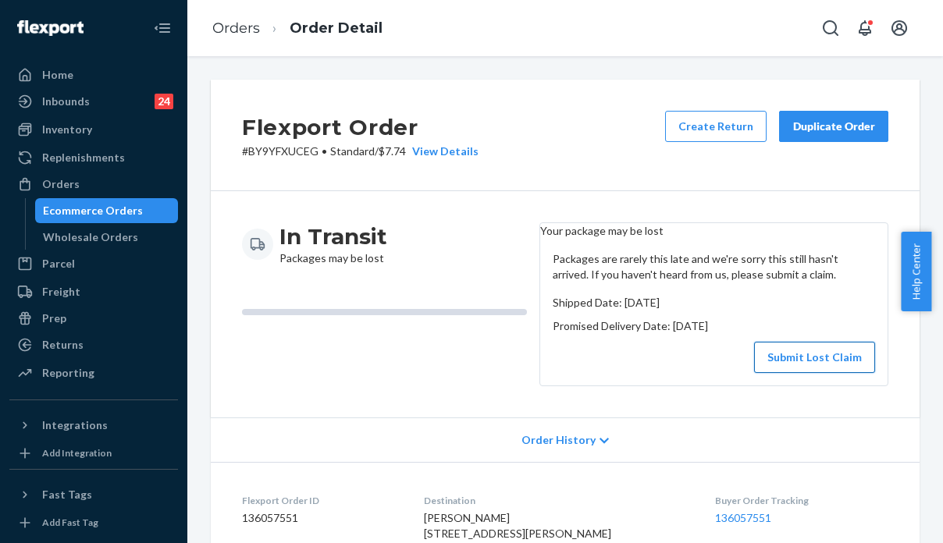
click at [809, 367] on button "Submit Lost Claim" at bounding box center [814, 357] width 121 height 31
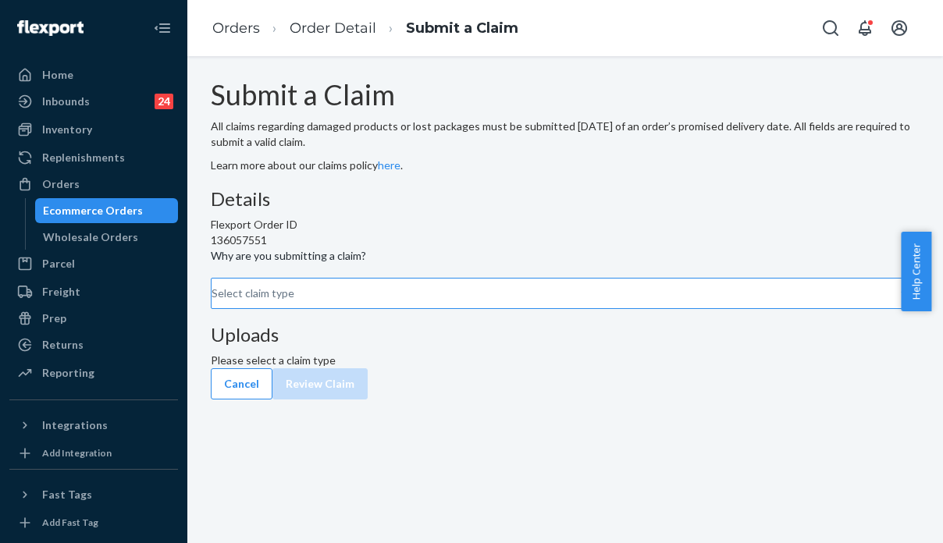
click at [294, 301] on div "Select claim type" at bounding box center [253, 294] width 83 height 16
click at [213, 301] on input "Why are you submitting a claim? Select claim type" at bounding box center [213, 294] width 2 height 16
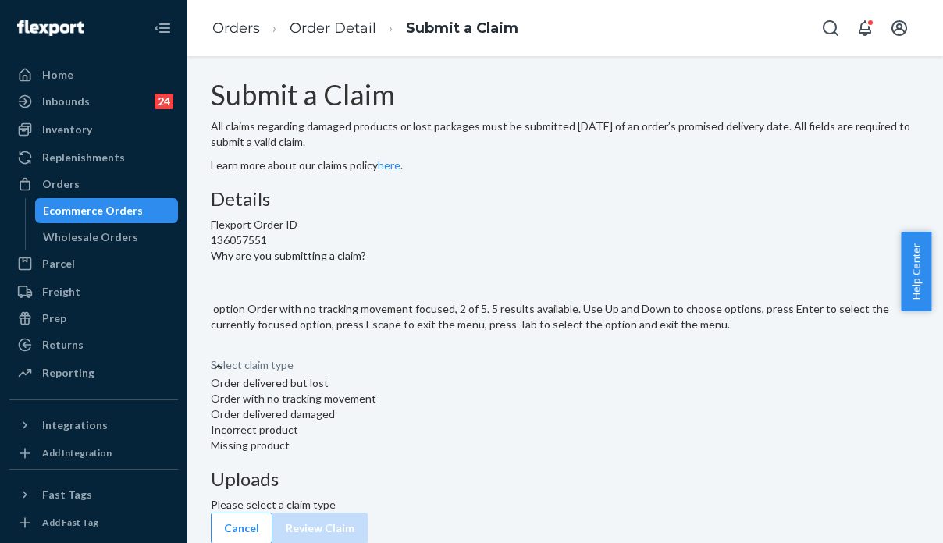
drag, startPoint x: 98, startPoint y: 184, endPoint x: 46, endPoint y: 220, distance: 62.8
click at [98, 184] on div "Orders" at bounding box center [94, 184] width 166 height 22
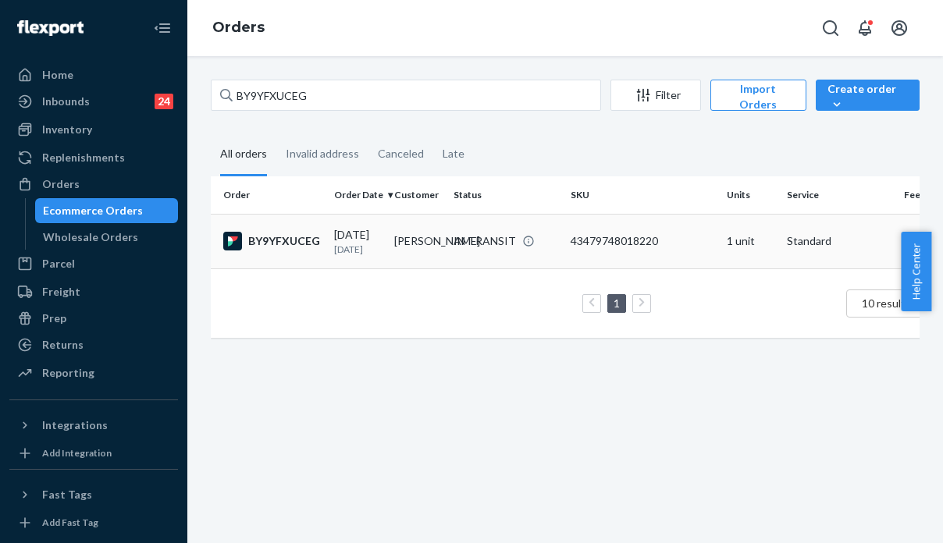
click at [737, 243] on td "1 unit" at bounding box center [751, 241] width 60 height 55
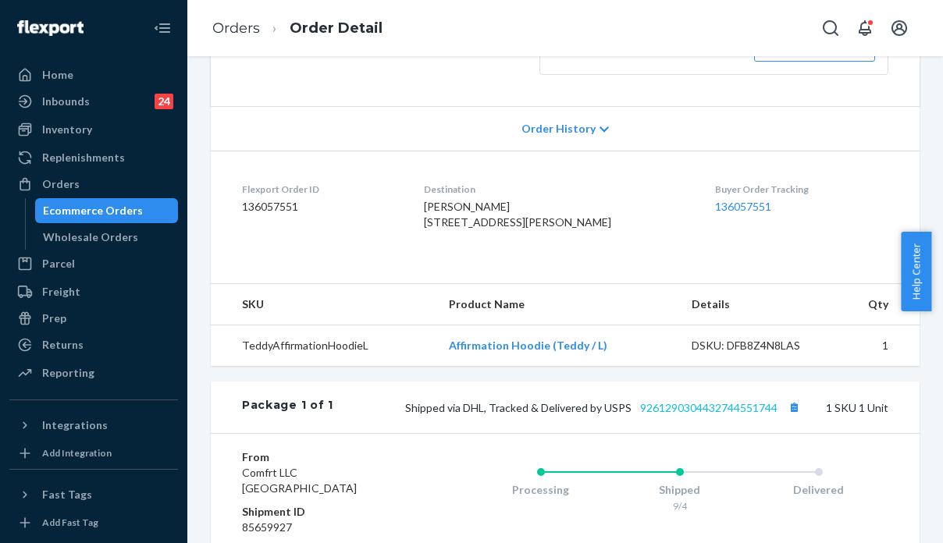
scroll to position [312, 0]
click at [668, 414] on link "9261290304432744551744" at bounding box center [708, 407] width 137 height 13
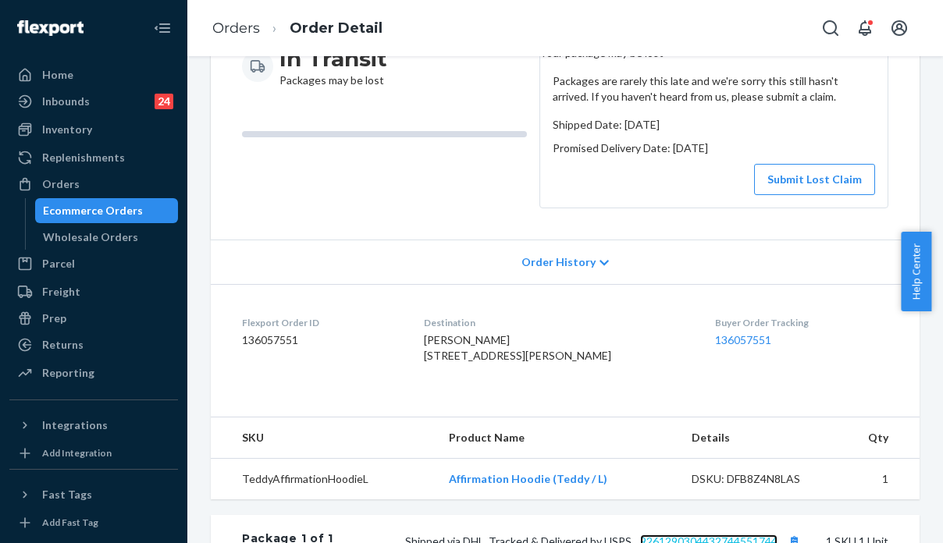
scroll to position [0, 0]
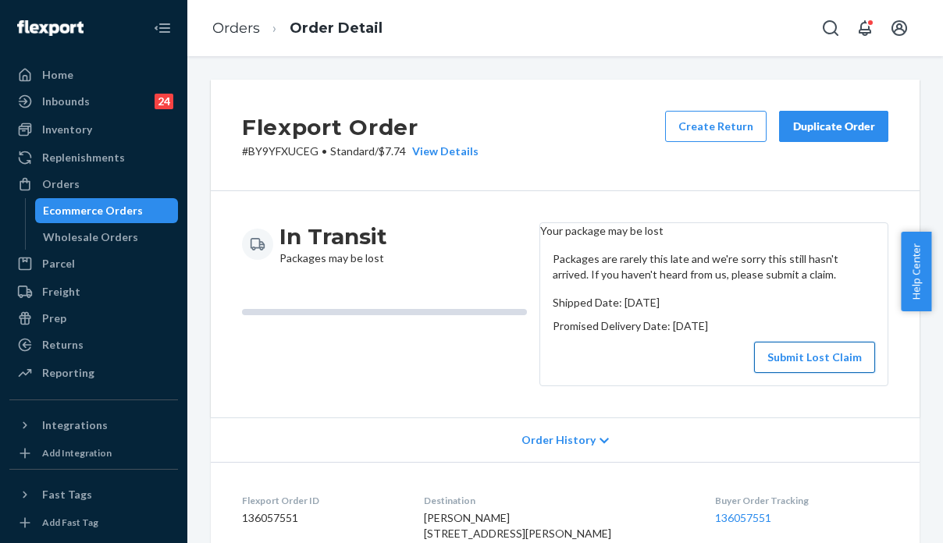
drag, startPoint x: 828, startPoint y: 365, endPoint x: 827, endPoint y: 353, distance: 11.8
click at [828, 365] on button "Submit Lost Claim" at bounding box center [814, 357] width 121 height 31
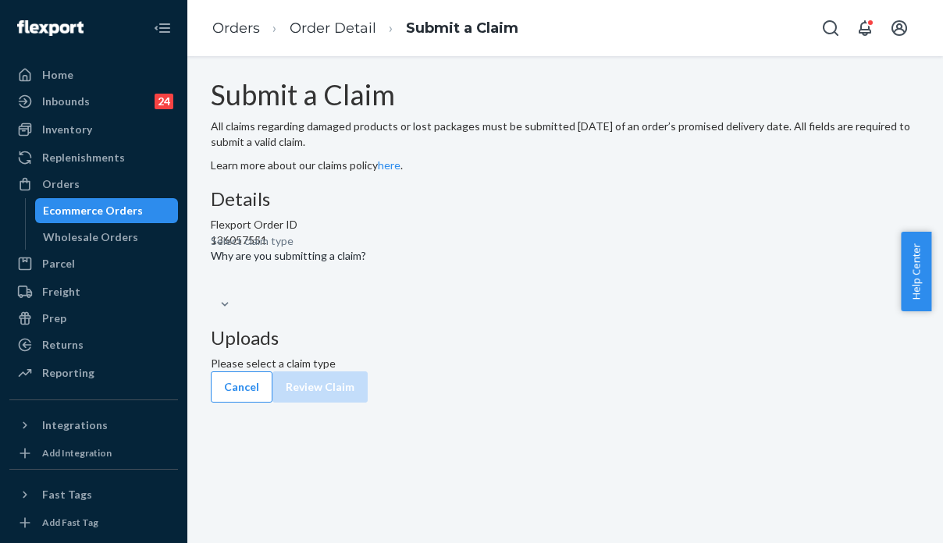
click at [463, 312] on div "Select claim type" at bounding box center [565, 295] width 709 height 34
click at [212, 295] on input "Why are you submitting a claim? Select claim type" at bounding box center [212, 288] width 2 height 16
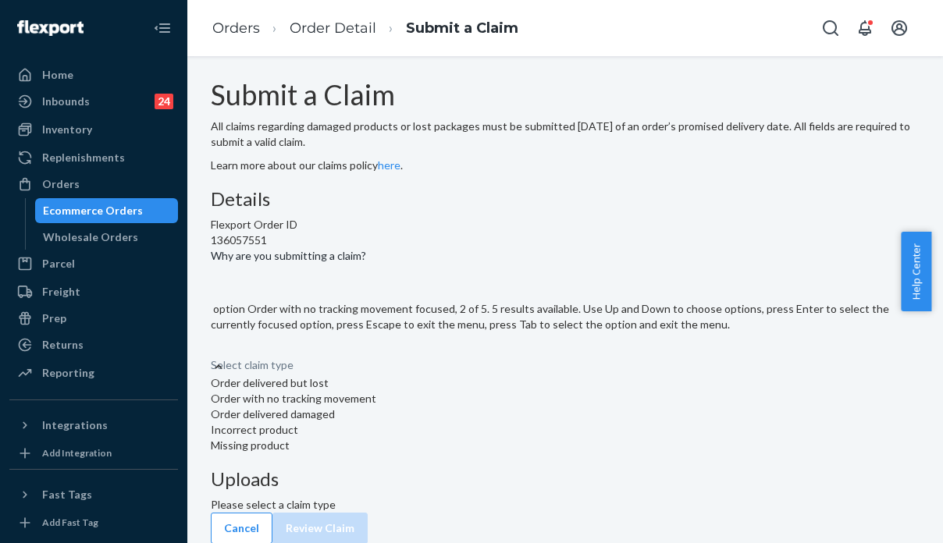
click at [418, 407] on div "Order with no tracking movement" at bounding box center [565, 399] width 709 height 16
click at [212, 358] on input "Why are you submitting a claim? option Order with no tracking movement focused,…" at bounding box center [212, 350] width 2 height 16
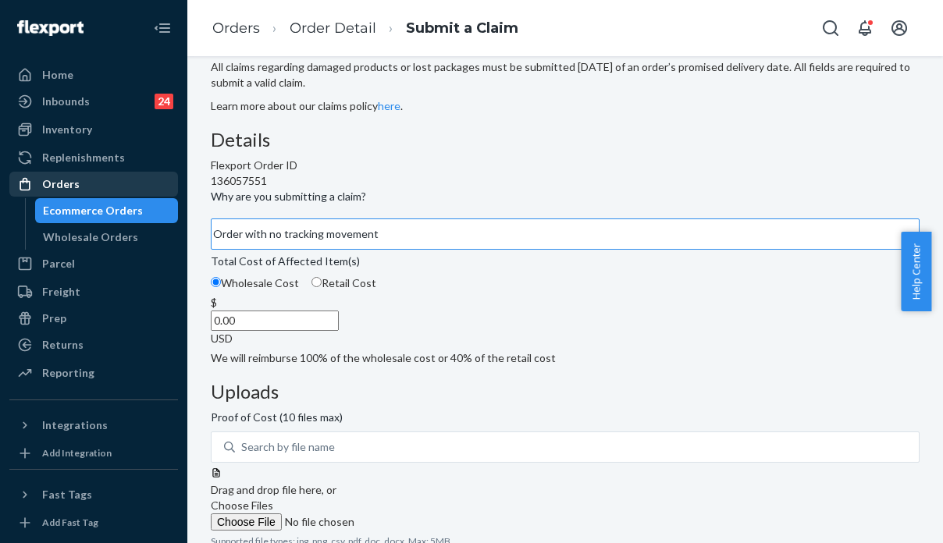
scroll to position [32, 0]
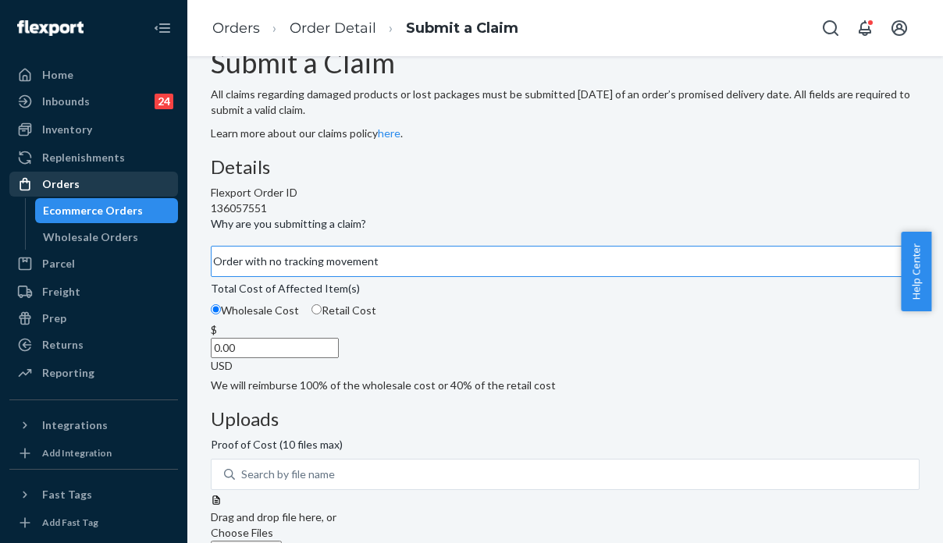
click at [70, 183] on div "Orders" at bounding box center [60, 184] width 37 height 16
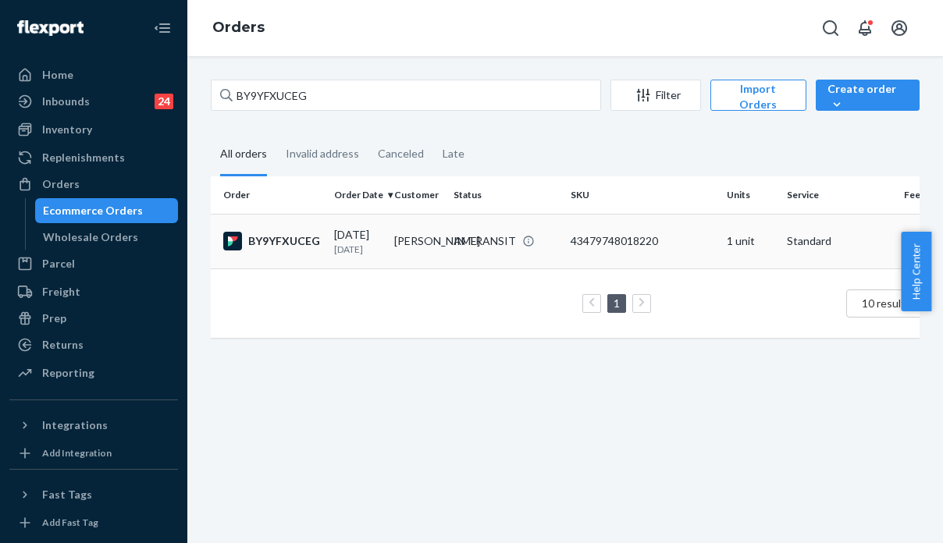
click at [678, 258] on td "43479748018220" at bounding box center [642, 241] width 156 height 55
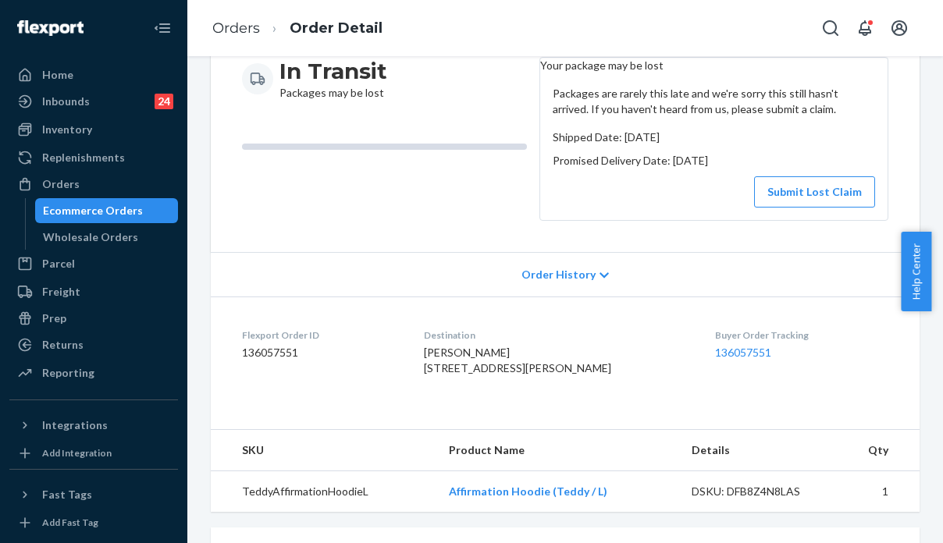
scroll to position [156, 0]
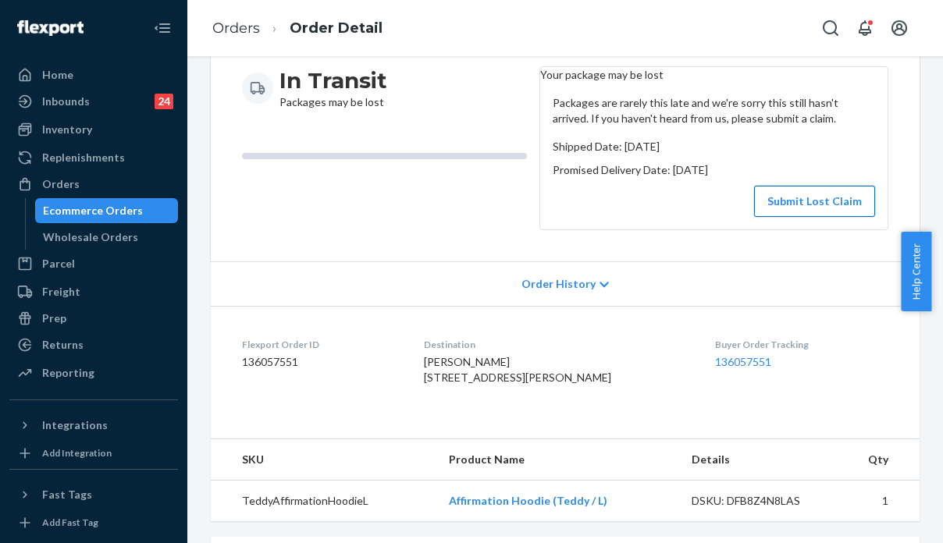
click at [791, 214] on button "Submit Lost Claim" at bounding box center [814, 201] width 121 height 31
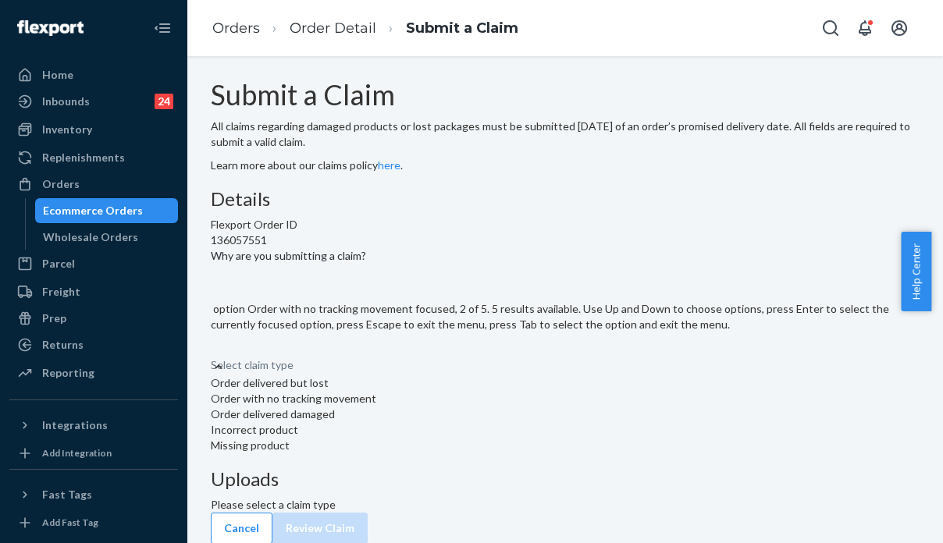
click at [404, 407] on div "Order with no tracking movement" at bounding box center [565, 399] width 709 height 16
click at [212, 358] on input "Why are you submitting a claim? option Order with no tracking movement focused,…" at bounding box center [212, 350] width 2 height 16
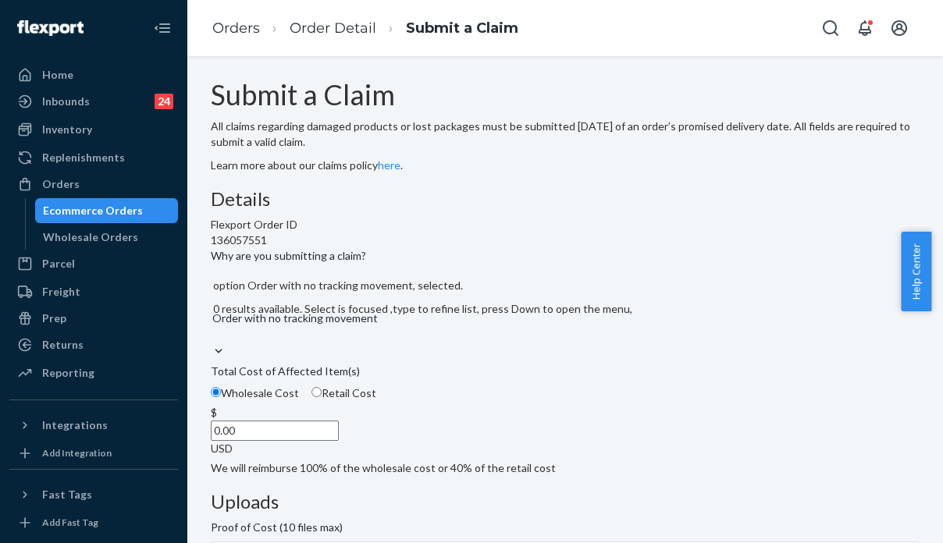
click at [339, 441] on input "0.00" at bounding box center [275, 431] width 128 height 20
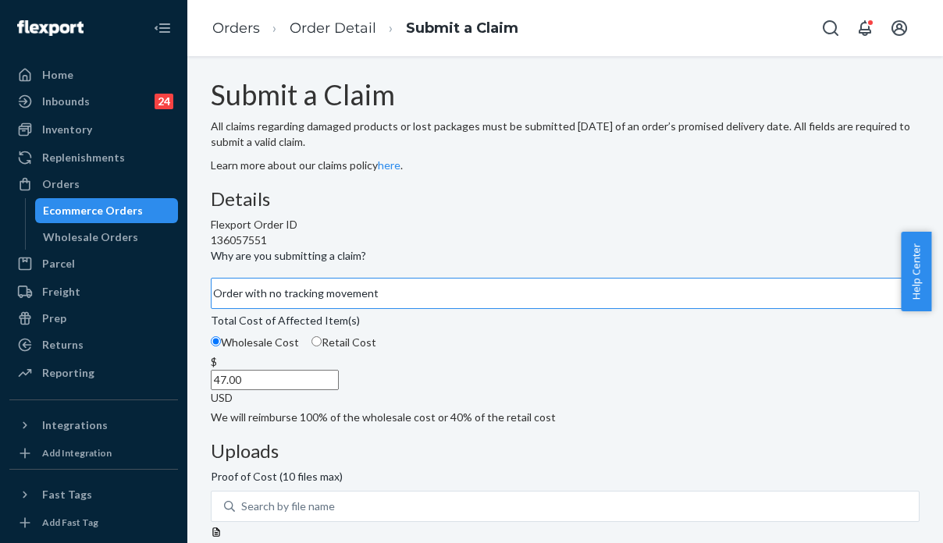
type input "47.00"
click at [543, 355] on div "Details Flexport Order ID 136057551 Why are you submitting a claim? Order with …" at bounding box center [565, 458] width 709 height 538
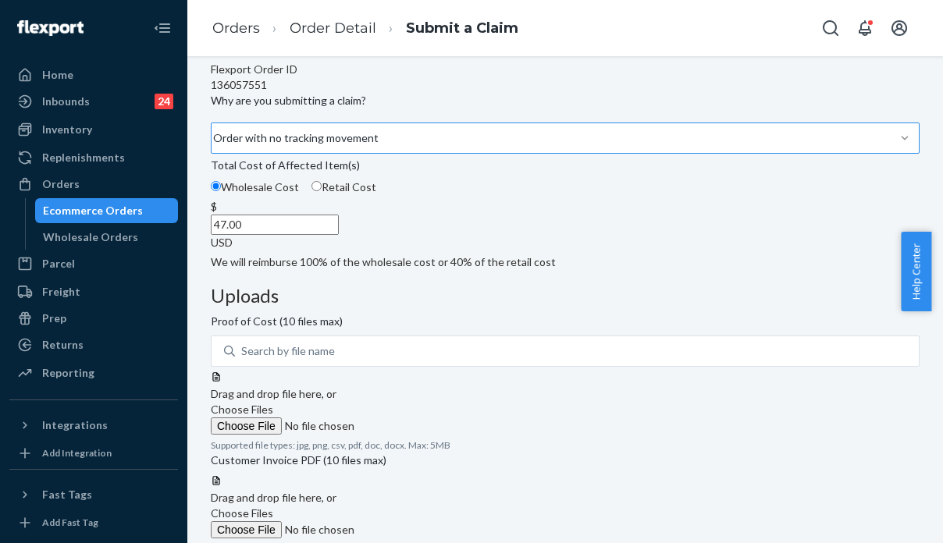
scroll to position [156, 0]
click at [89, 180] on div "Orders" at bounding box center [94, 184] width 166 height 22
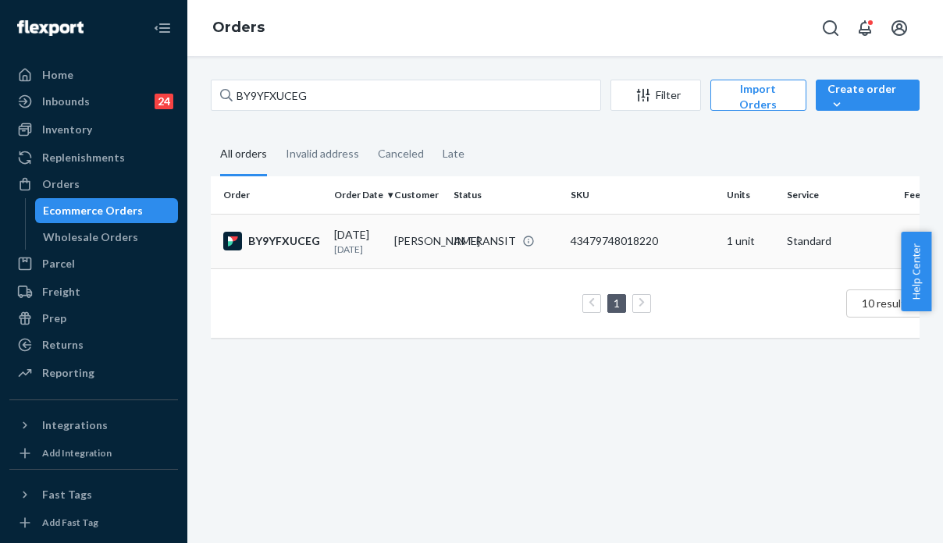
click at [685, 249] on div "43479748018220" at bounding box center [643, 241] width 144 height 16
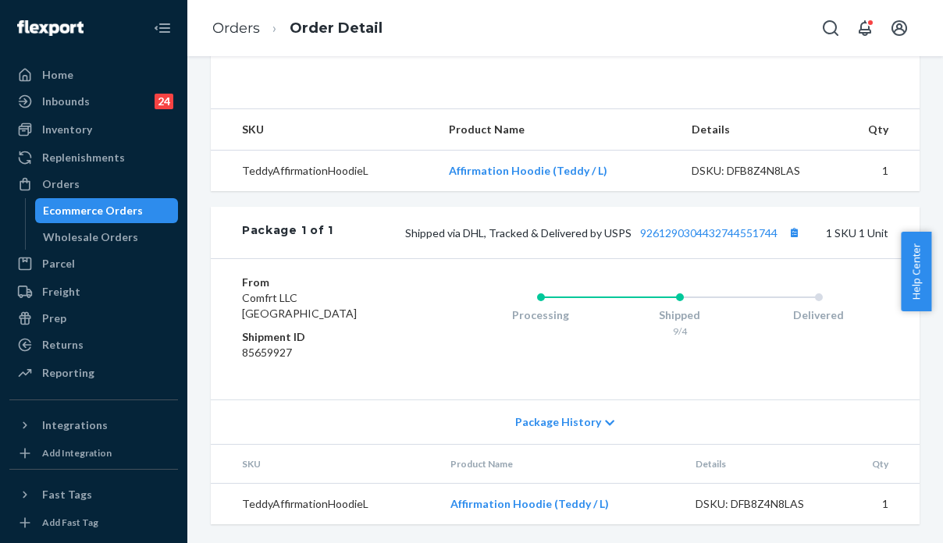
scroll to position [528, 0]
click at [550, 423] on span "Package History" at bounding box center [558, 423] width 86 height 16
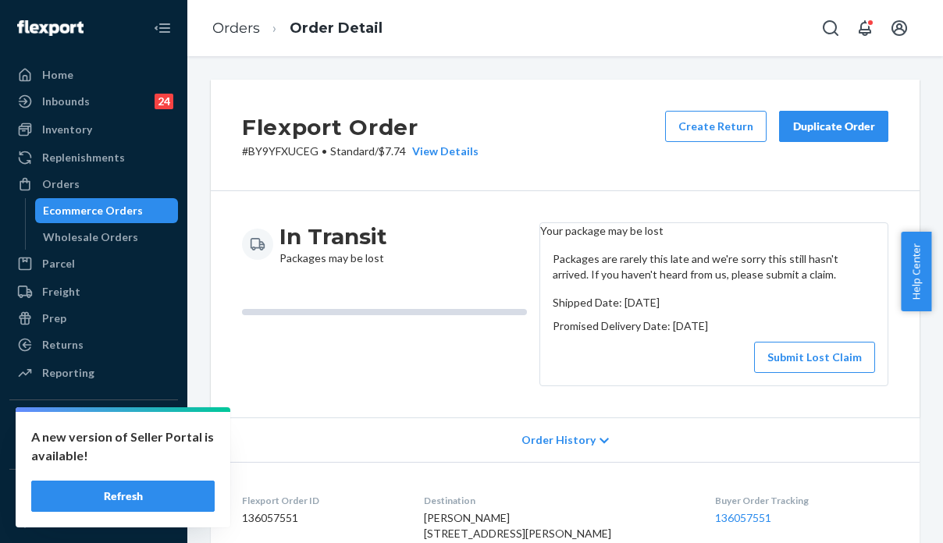
scroll to position [0, 0]
click at [450, 159] on div "Flexport Order # BY9YFXUCEG • Standard / $7.74 View Details Create Return Dupli…" at bounding box center [565, 136] width 709 height 112
click at [455, 156] on div "View Details" at bounding box center [442, 152] width 73 height 16
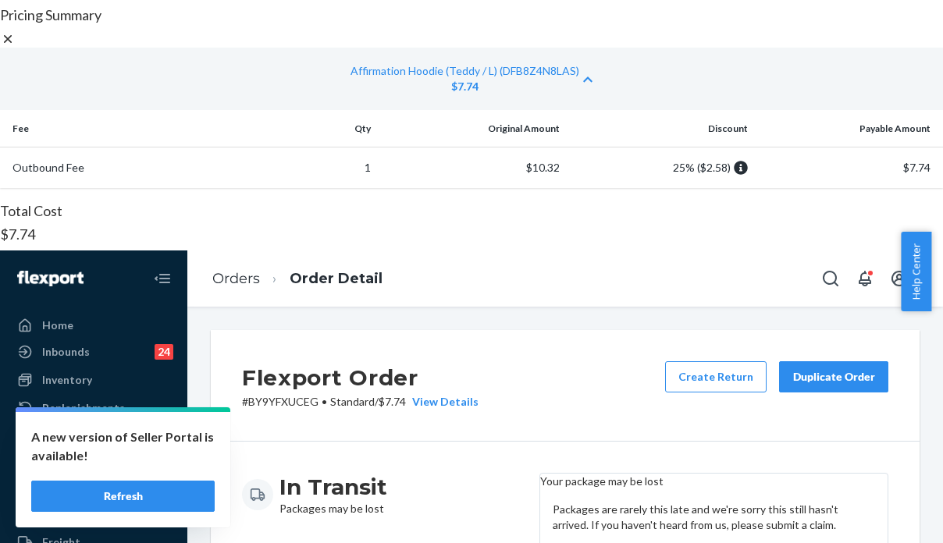
click at [16, 47] on icon at bounding box center [8, 39] width 16 height 16
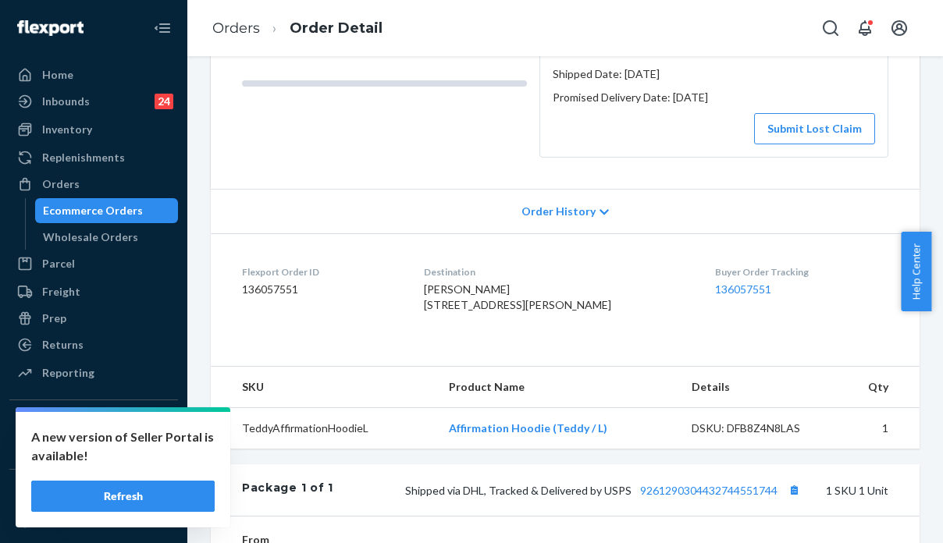
scroll to position [234, 0]
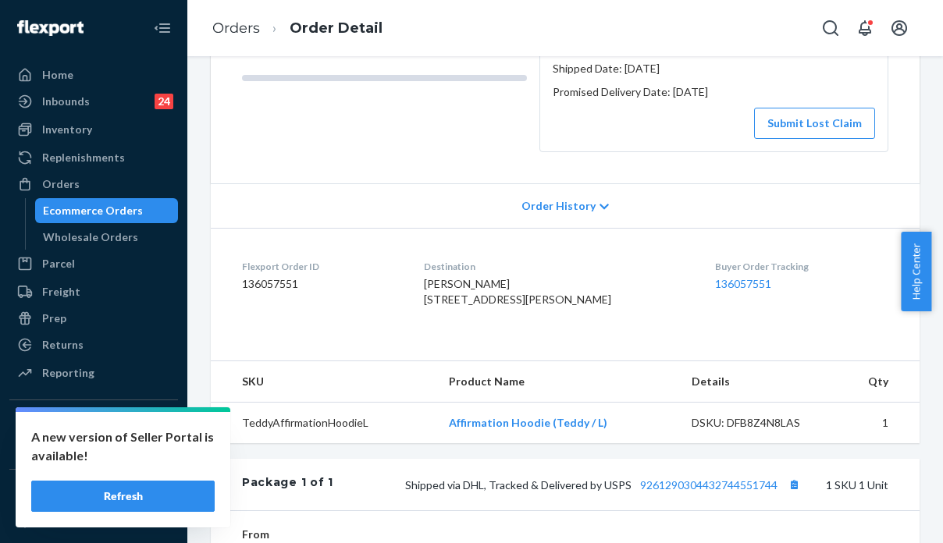
click at [550, 214] on span "Order History" at bounding box center [559, 206] width 74 height 16
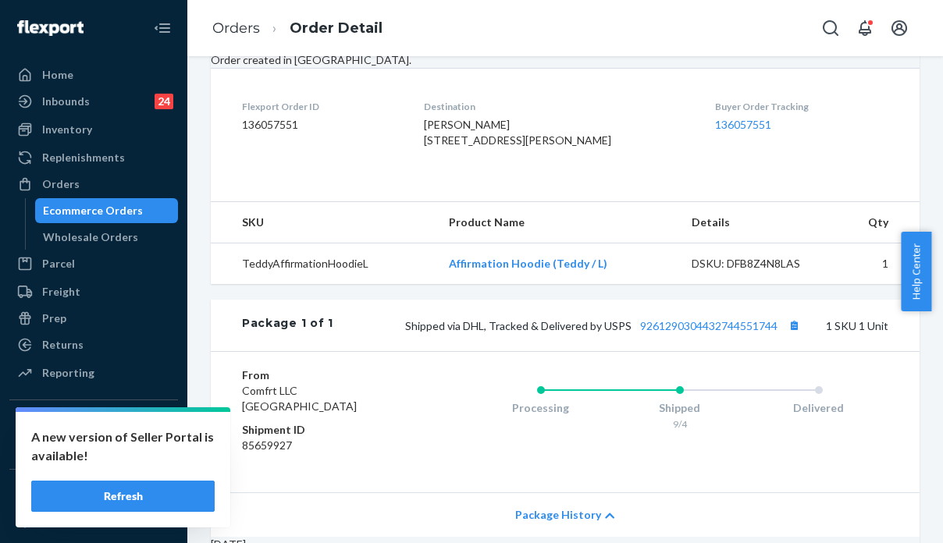
scroll to position [581, 0]
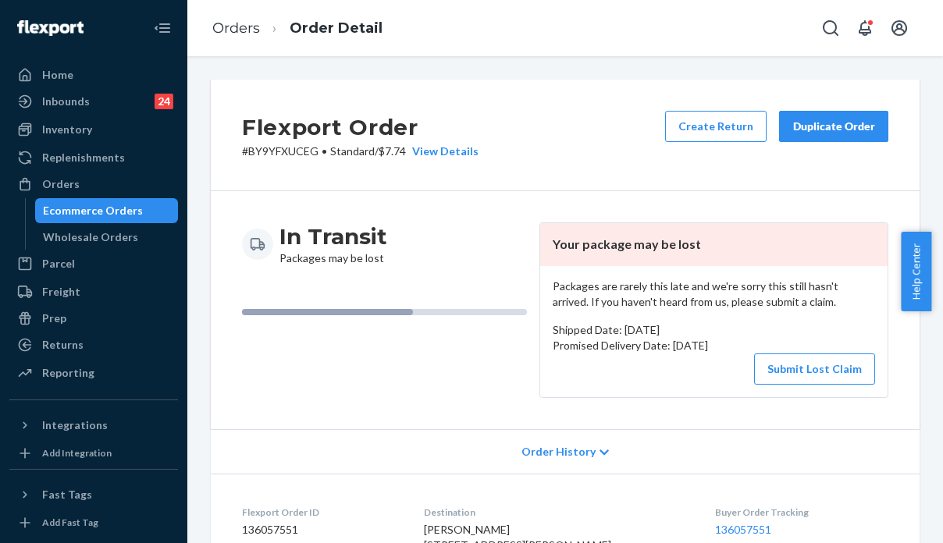
drag, startPoint x: 834, startPoint y: 458, endPoint x: 653, endPoint y: 404, distance: 188.0
click at [834, 458] on div "Order History" at bounding box center [565, 451] width 709 height 45
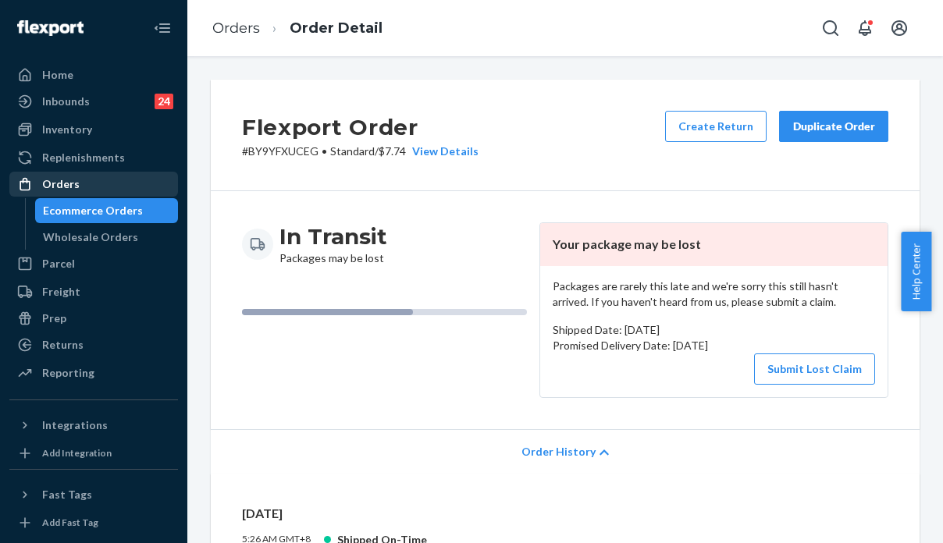
click at [99, 180] on div "Orders" at bounding box center [94, 184] width 166 height 22
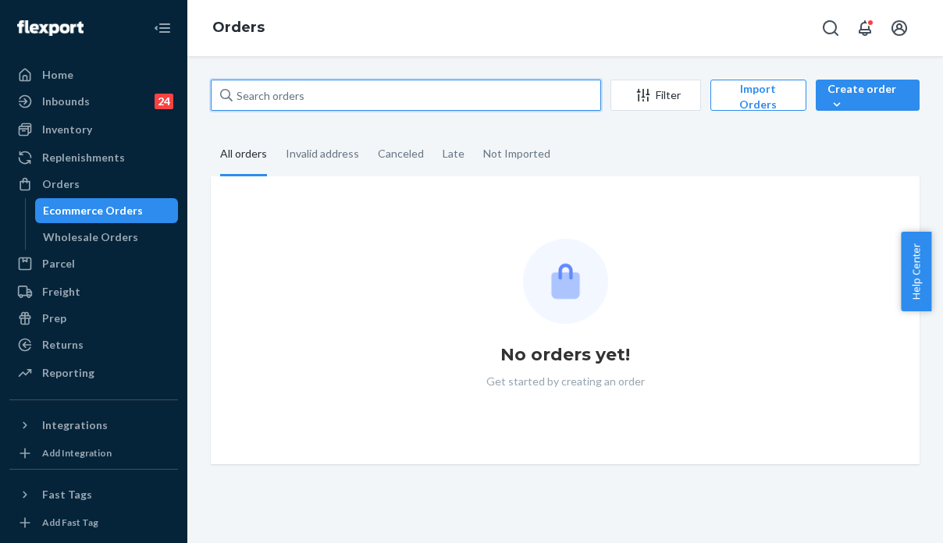
click at [326, 102] on input "text" at bounding box center [406, 95] width 390 height 31
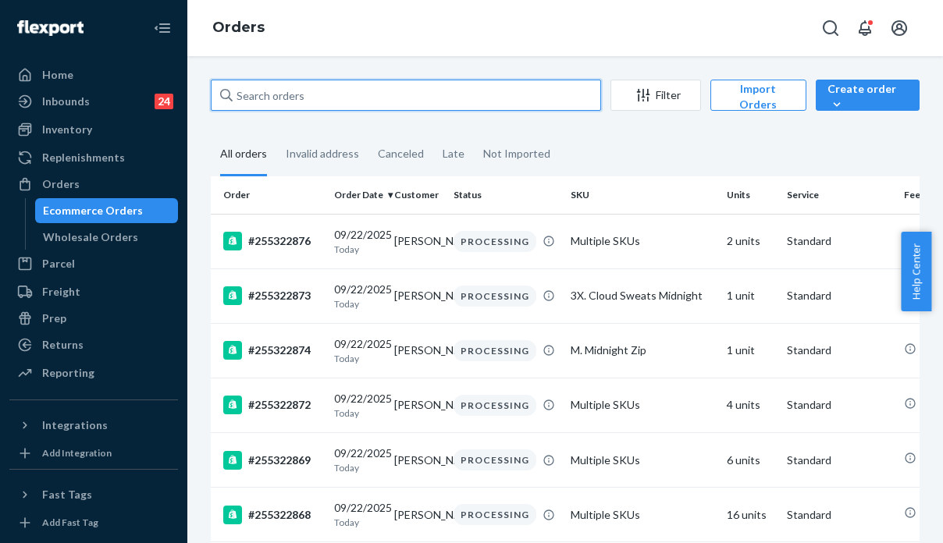
click at [325, 102] on input "text" at bounding box center [406, 95] width 390 height 31
paste input "255131199"
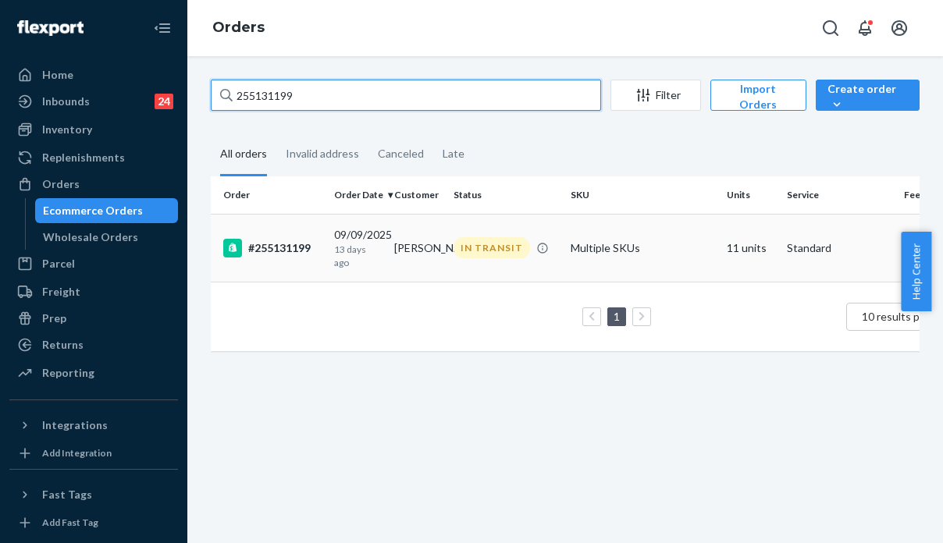
type input "255131199"
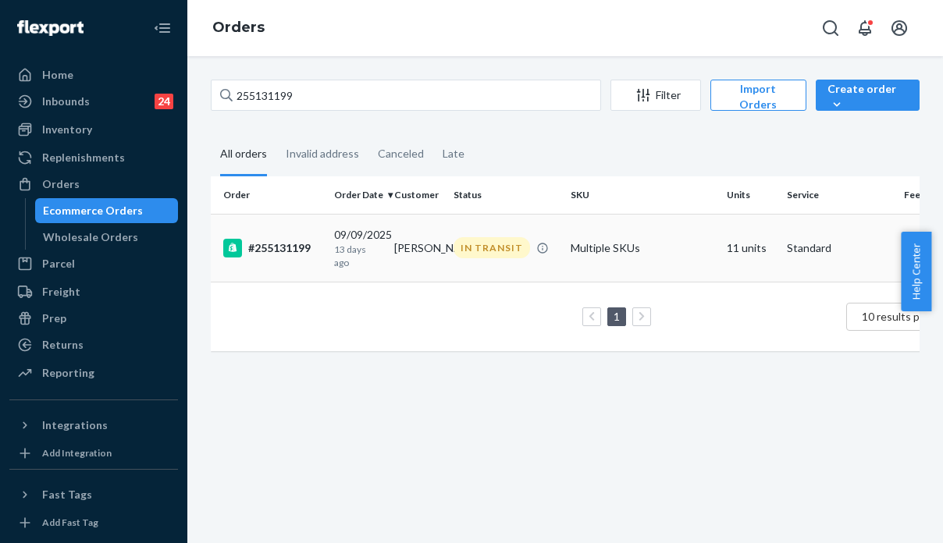
click at [689, 245] on td "Multiple SKUs" at bounding box center [642, 248] width 156 height 68
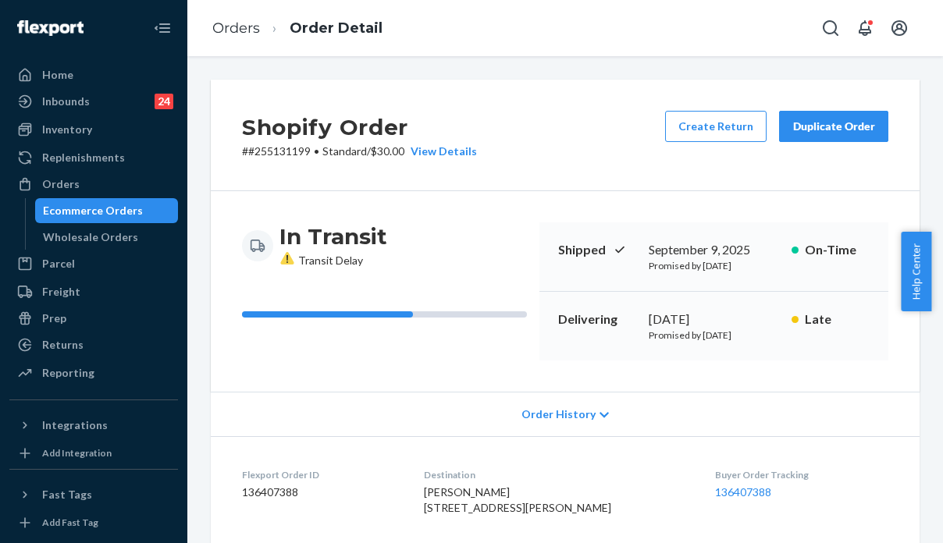
click at [771, 361] on div "Delivering September 12, 2025 Promised by September 18, 2025 Late" at bounding box center [713, 326] width 349 height 69
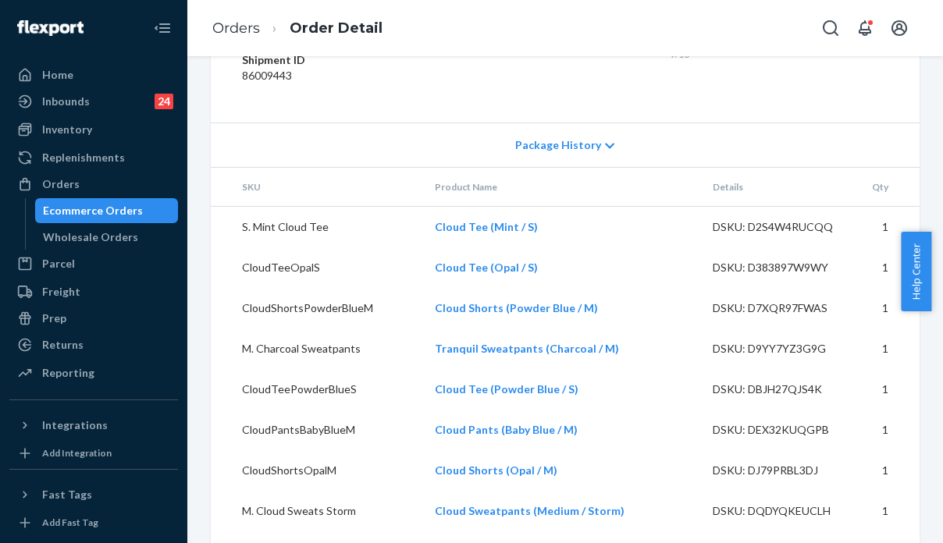
scroll to position [1171, 0]
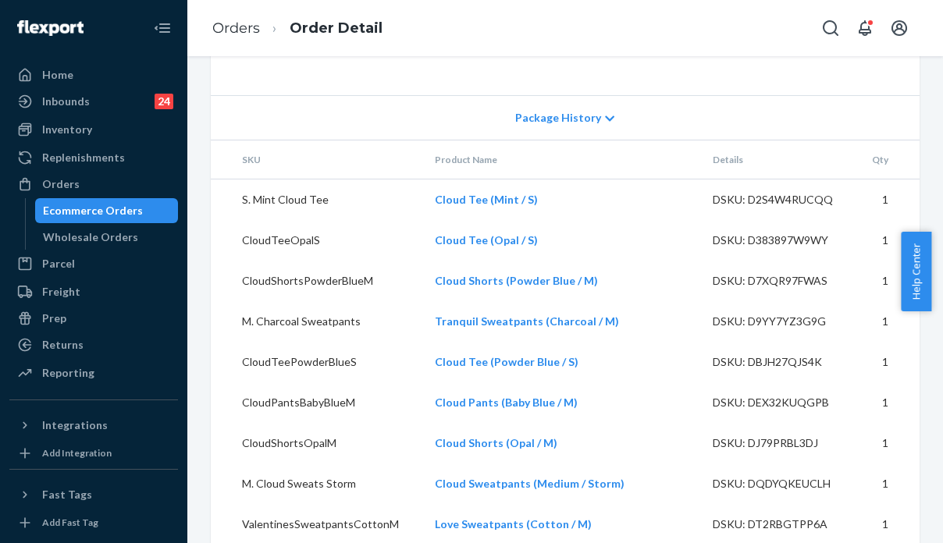
click at [751, 140] on div "Package History" at bounding box center [565, 117] width 709 height 45
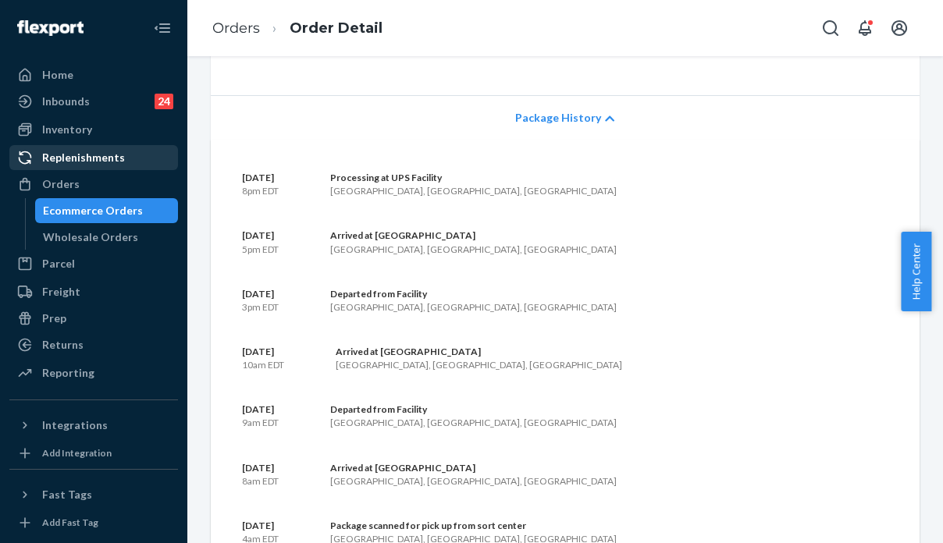
click at [82, 169] on link "Replenishments" at bounding box center [93, 157] width 169 height 25
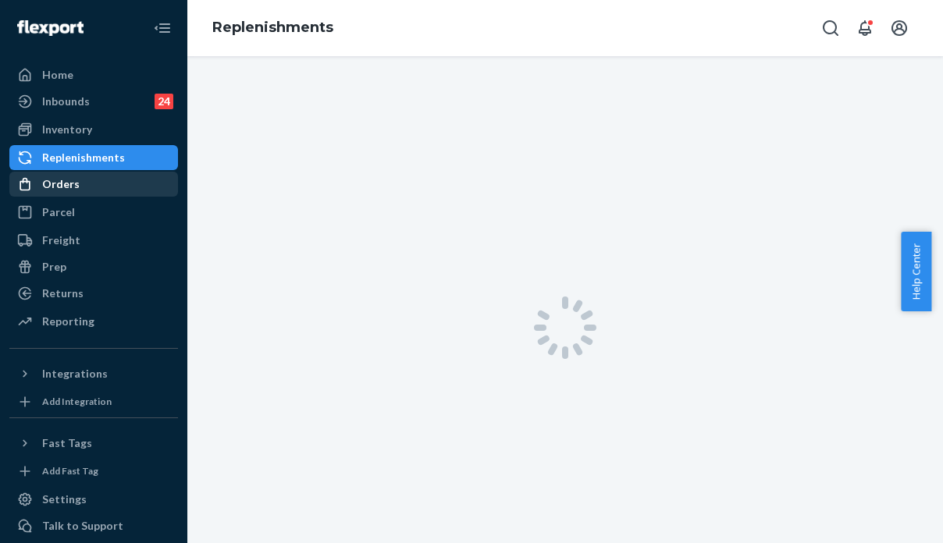
click at [87, 180] on div "Orders" at bounding box center [94, 184] width 166 height 22
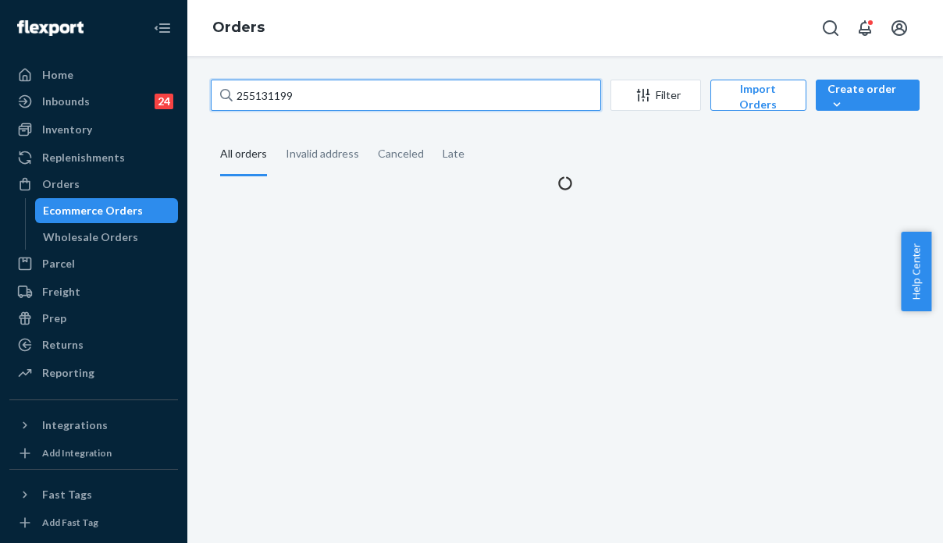
drag, startPoint x: 334, startPoint y: 96, endPoint x: 205, endPoint y: 102, distance: 129.8
click at [205, 102] on div "255131199 Filter Import Orders Create order Ecommerce order Removal order All o…" at bounding box center [565, 136] width 732 height 112
paste input "H1GWXPJJXL"
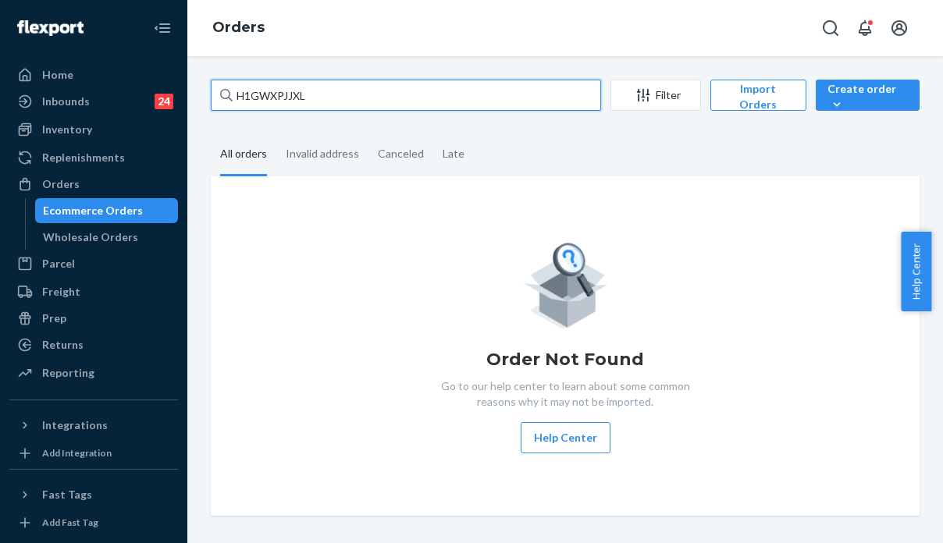
click at [327, 97] on input "H1GWXPJJXL" at bounding box center [406, 95] width 390 height 31
click at [338, 101] on input "H1GWXPJJXL" at bounding box center [406, 95] width 390 height 31
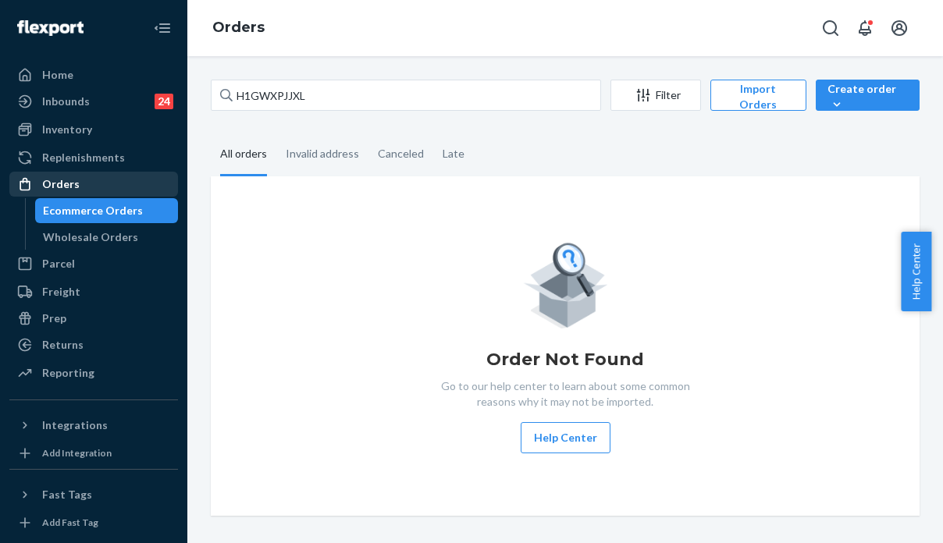
click at [78, 181] on div "Orders" at bounding box center [94, 184] width 166 height 22
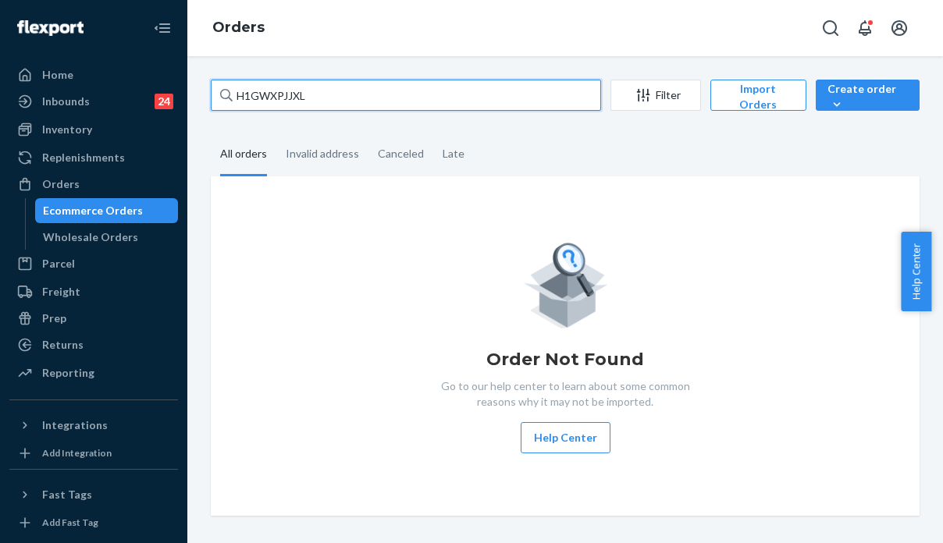
drag, startPoint x: 317, startPoint y: 98, endPoint x: 225, endPoint y: 93, distance: 92.3
click at [225, 93] on div "H1GWXPJJXL" at bounding box center [406, 95] width 390 height 31
paste input "text"
click at [329, 98] on input "H1GWXPJJXL" at bounding box center [406, 95] width 390 height 31
click at [330, 103] on input "H1GWXPJJXL" at bounding box center [406, 95] width 390 height 31
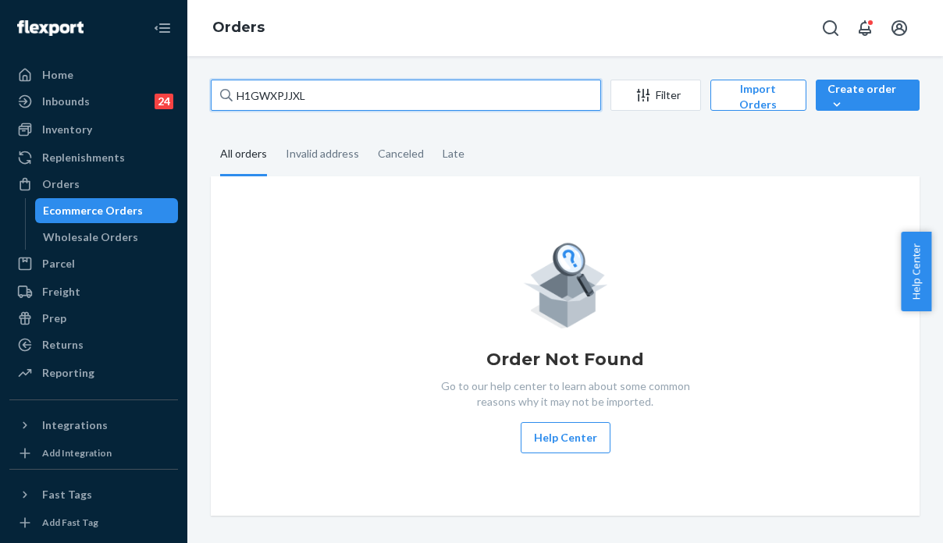
click at [330, 103] on input "H1GWXPJJXL" at bounding box center [406, 95] width 390 height 31
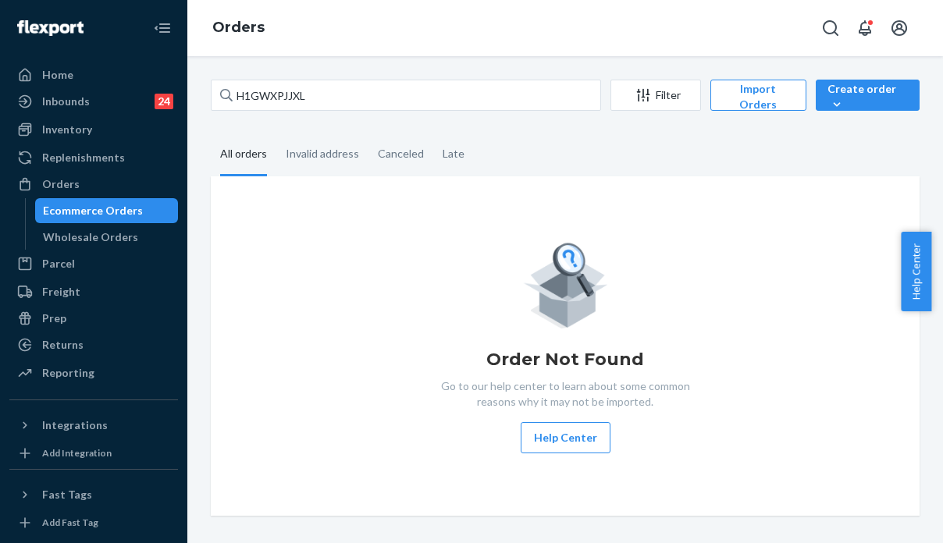
click at [796, 266] on div "Order Not Found Go to our help center to learn about some common reasons why it…" at bounding box center [565, 346] width 684 height 215
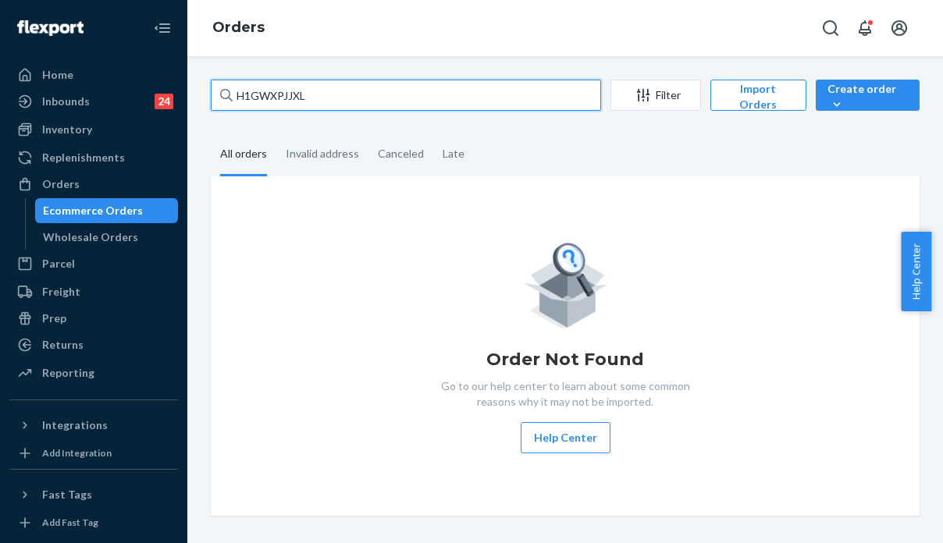
drag, startPoint x: 285, startPoint y: 95, endPoint x: 226, endPoint y: 90, distance: 59.6
click at [226, 90] on div "H1GWXPJJXL" at bounding box center [406, 95] width 390 height 31
paste input "Kayla LaChapelle"
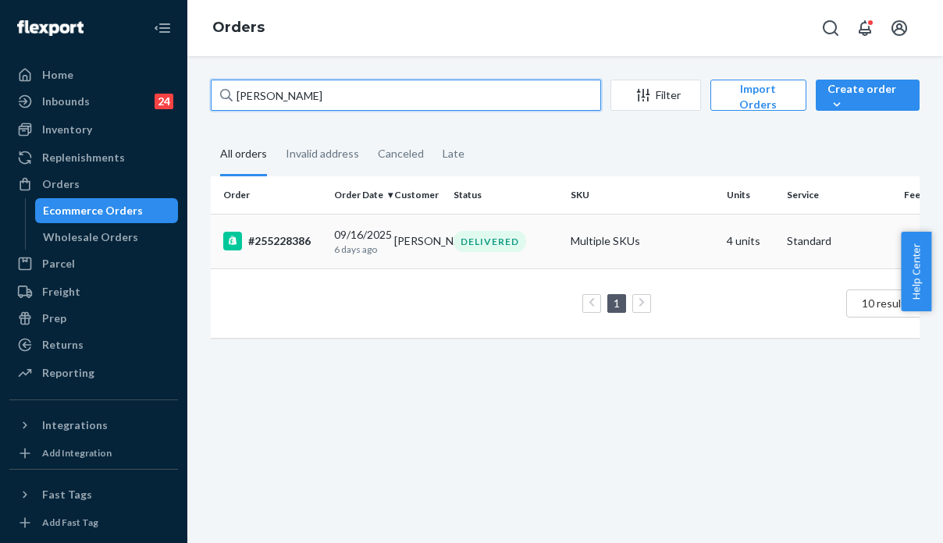
type input "Kayla LaChapelle"
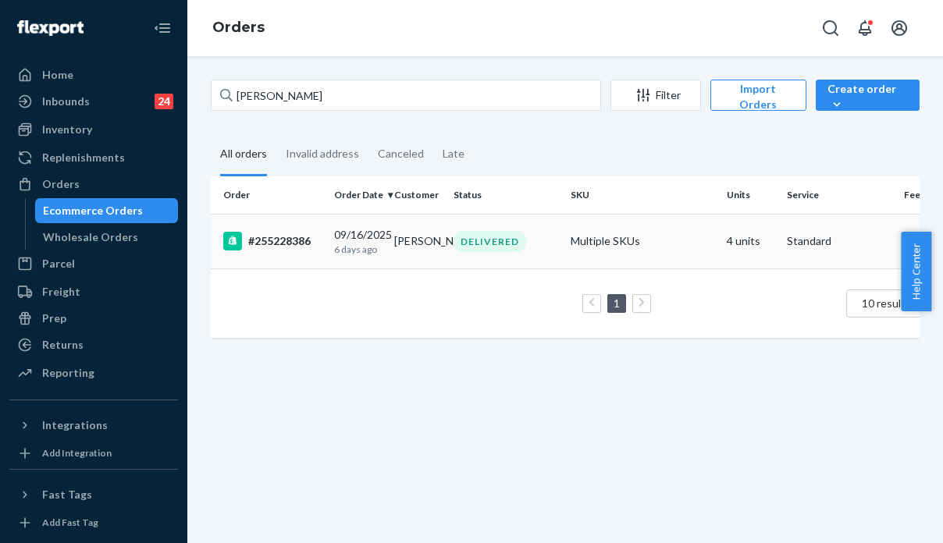
click at [696, 237] on td "Multiple SKUs" at bounding box center [642, 241] width 156 height 55
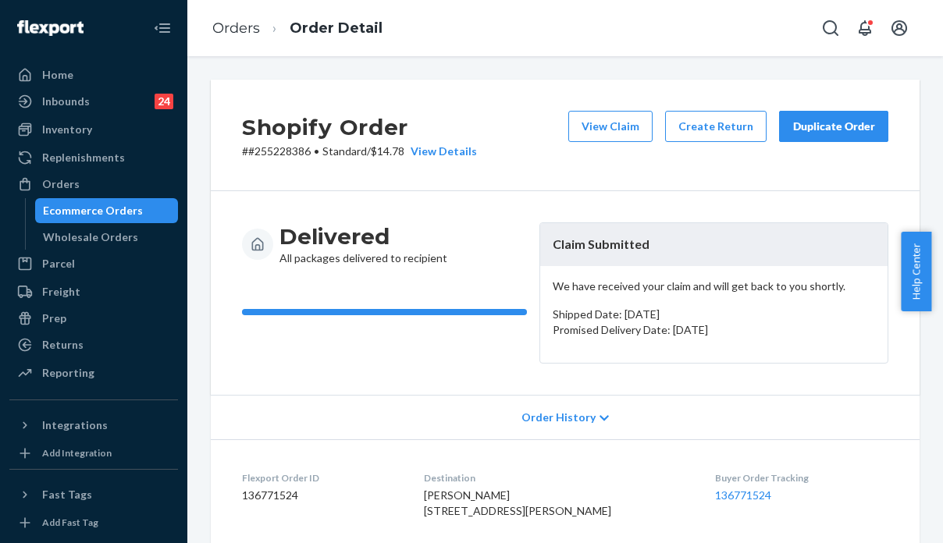
click at [746, 396] on div "Order History" at bounding box center [565, 417] width 709 height 45
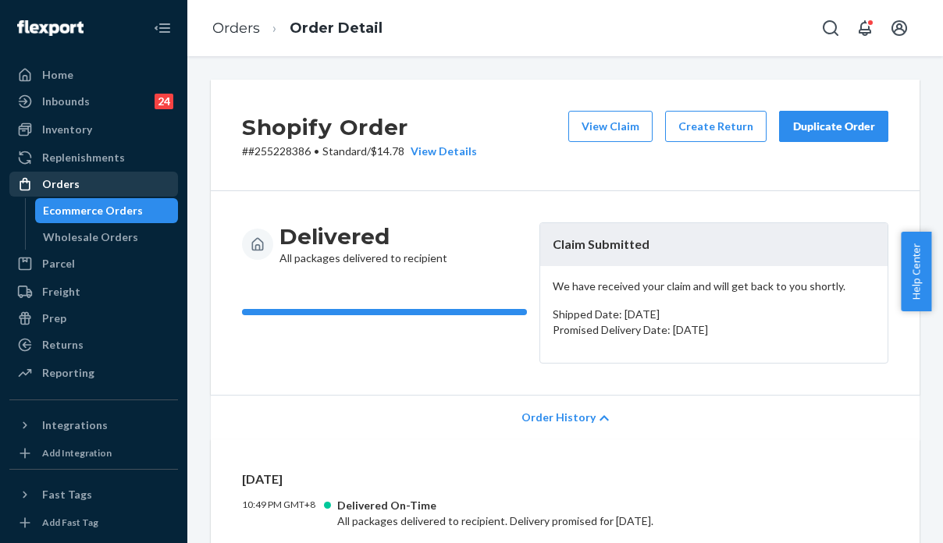
click at [70, 184] on div "Orders" at bounding box center [60, 184] width 37 height 16
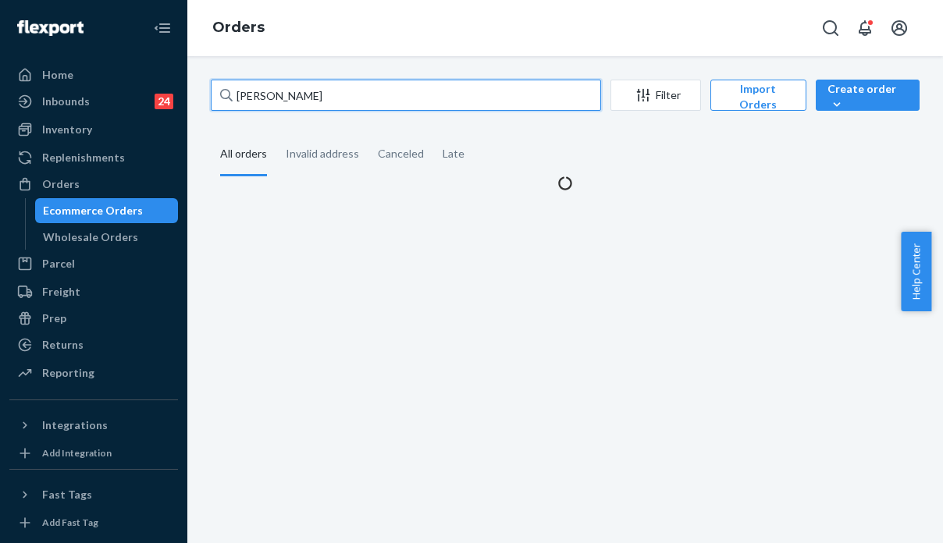
click at [212, 93] on input "[PERSON_NAME]" at bounding box center [406, 95] width 390 height 31
paste input "H1GWXPJJXL"
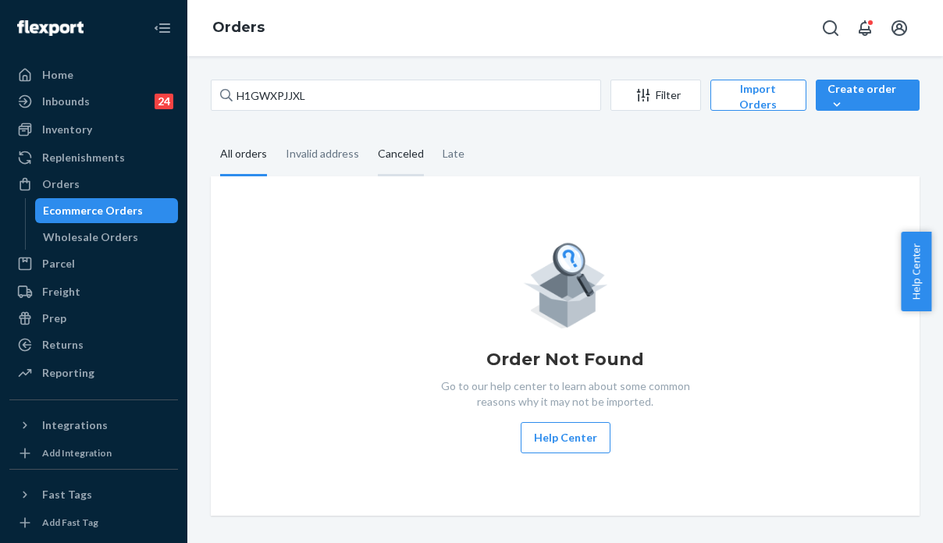
click at [401, 149] on div "Canceled" at bounding box center [401, 155] width 46 height 43
click at [369, 134] on input "Canceled" at bounding box center [369, 134] width 0 height 0
click at [848, 386] on div "Order Not Found Go to our help center to learn about some common reasons why it…" at bounding box center [565, 346] width 684 height 215
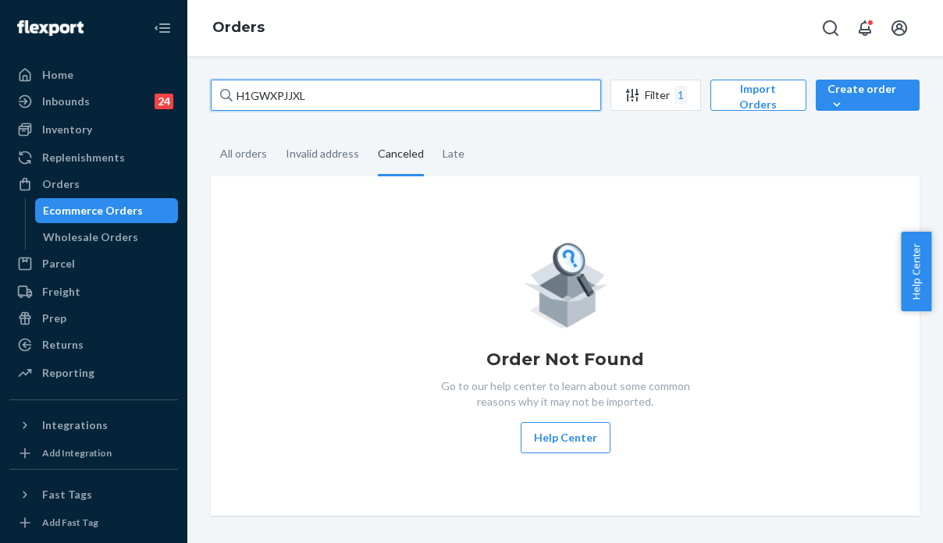
drag, startPoint x: 286, startPoint y: 96, endPoint x: 221, endPoint y: 98, distance: 64.8
click at [221, 98] on div "H1GWXPJJXL" at bounding box center [406, 95] width 390 height 31
paste input "text"
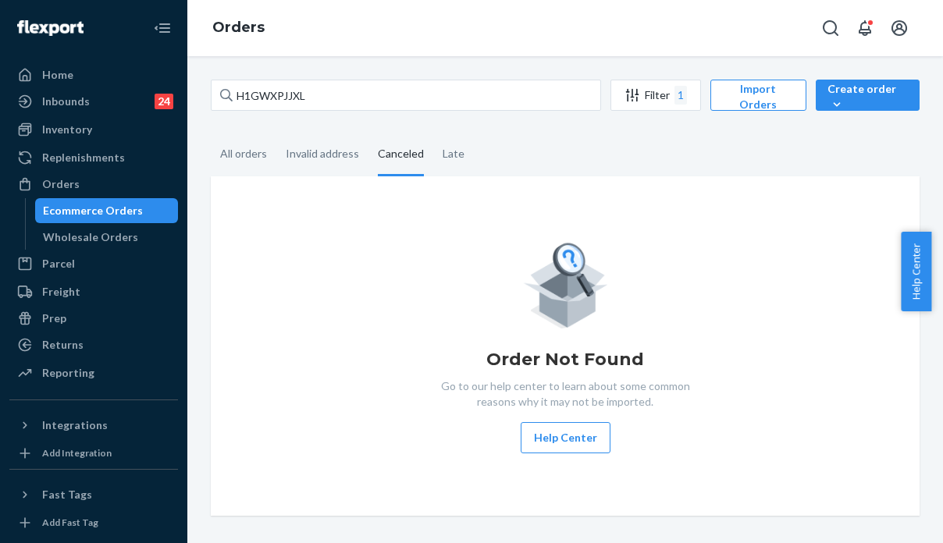
click at [848, 458] on div "Order Not Found Go to our help center to learn about some common reasons why it…" at bounding box center [565, 346] width 709 height 340
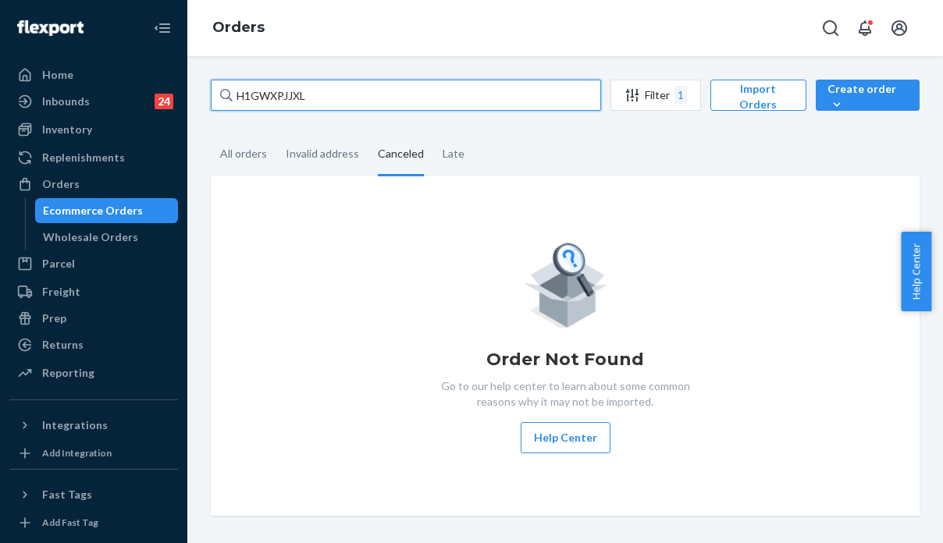
drag, startPoint x: 312, startPoint y: 101, endPoint x: 219, endPoint y: 102, distance: 92.1
click at [228, 101] on div "H1GWXPJJXL" at bounding box center [406, 95] width 390 height 31
paste input "[PERSON_NAME]"
type input "[PERSON_NAME]"
click at [369, 101] on input "[PERSON_NAME]" at bounding box center [406, 95] width 390 height 31
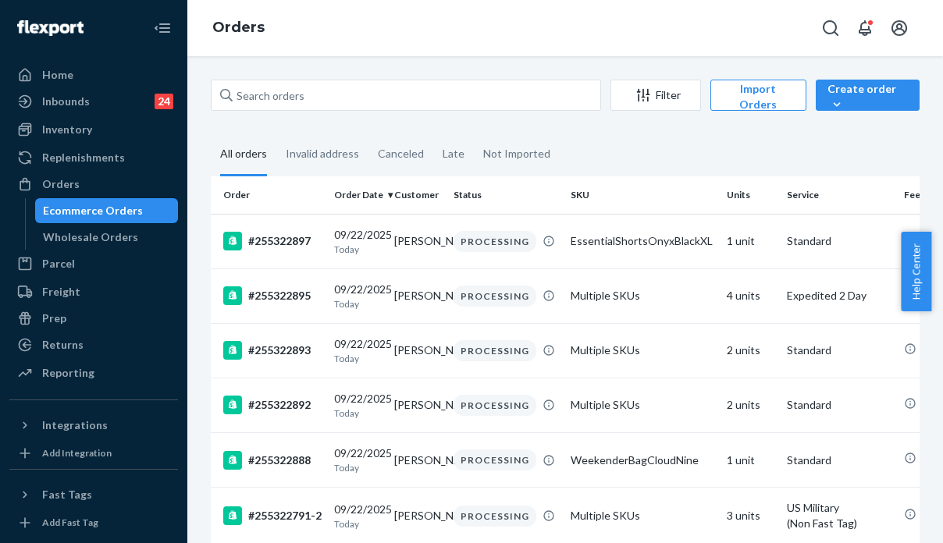
click at [273, 80] on div at bounding box center [406, 95] width 390 height 31
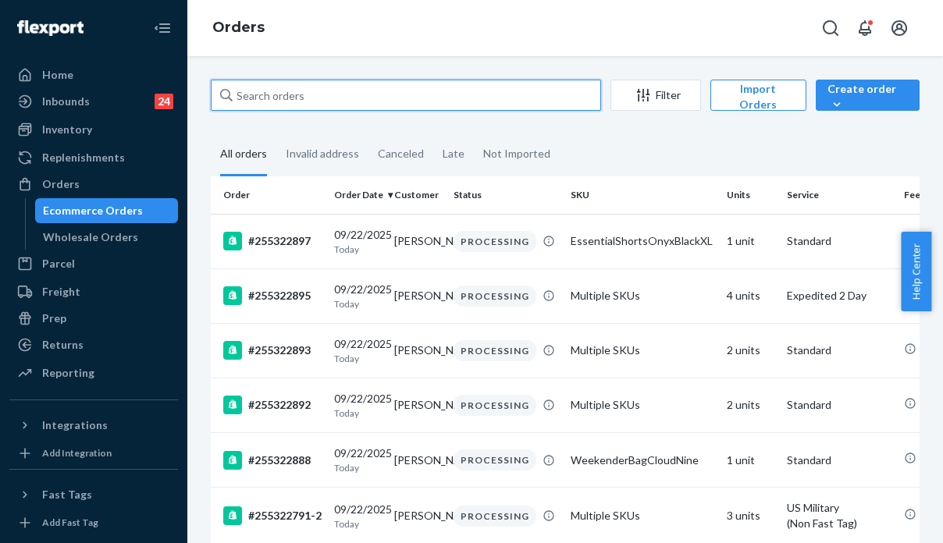
click at [273, 80] on input "text" at bounding box center [406, 95] width 390 height 31
click at [276, 82] on input "text" at bounding box center [406, 95] width 390 height 31
paste input "[PERSON_NAME]"
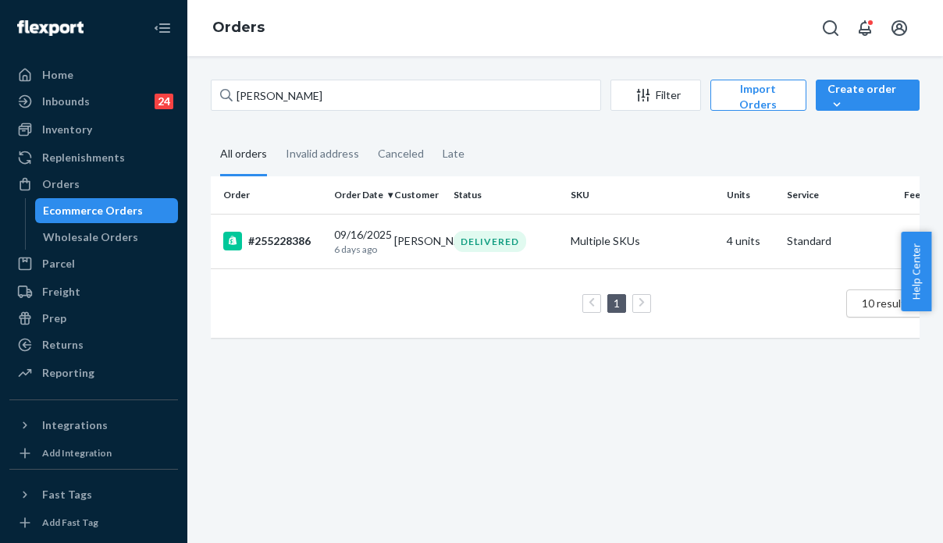
click at [873, 301] on span "10 results per page" at bounding box center [909, 303] width 94 height 13
click at [864, 301] on span "10 results per page" at bounding box center [909, 303] width 94 height 13
click at [865, 301] on span "10 results per page" at bounding box center [909, 303] width 94 height 13
click at [811, 464] on div "[PERSON_NAME] Filter Import Orders Create order Ecommerce order Removal order A…" at bounding box center [565, 299] width 756 height 487
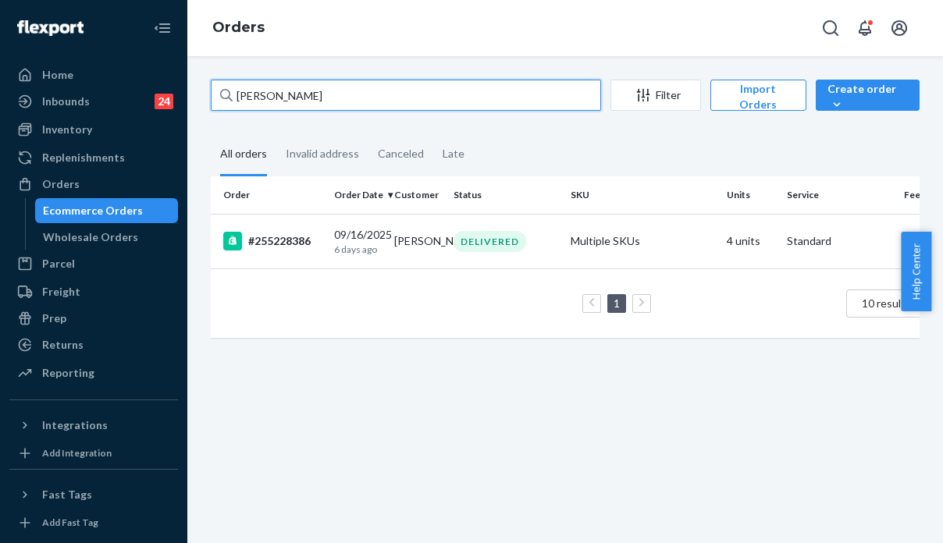
drag, startPoint x: 346, startPoint y: 96, endPoint x: 215, endPoint y: 91, distance: 130.5
click at [215, 91] on input "[PERSON_NAME]" at bounding box center [406, 95] width 390 height 31
paste input "H1GWXPJJXL"
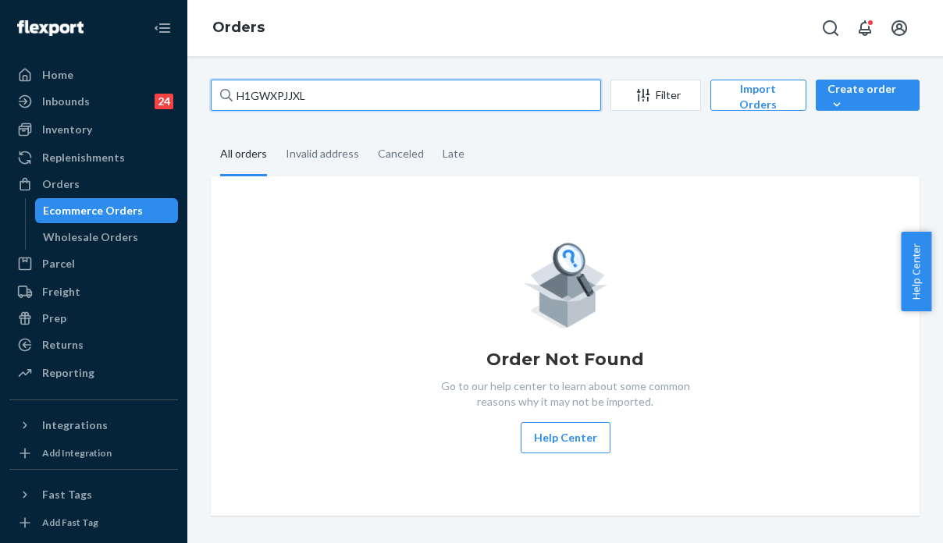
type input "H1GWXPJJXL"
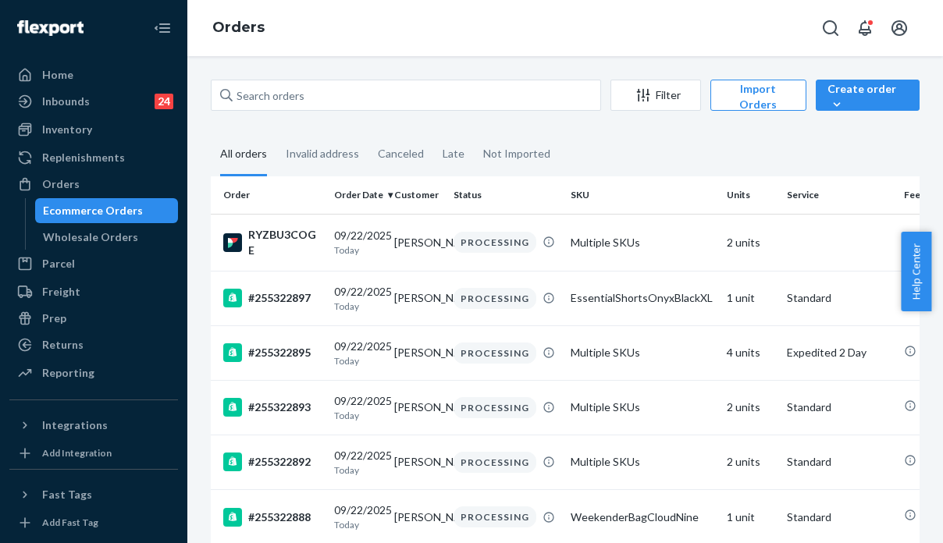
drag, startPoint x: 771, startPoint y: 156, endPoint x: 771, endPoint y: 134, distance: 21.9
click at [771, 156] on fieldset "All orders Invalid address Canceled Late Not Imported" at bounding box center [565, 155] width 709 height 43
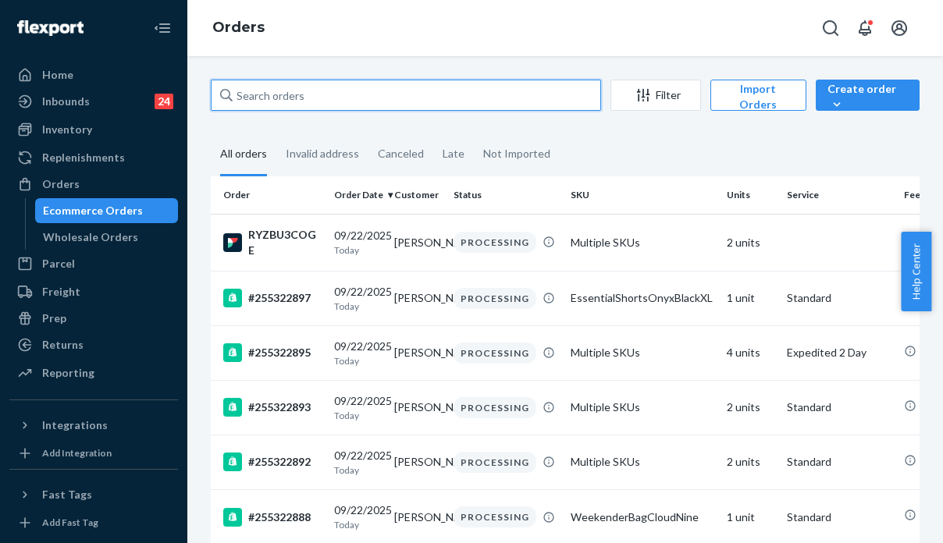
click at [307, 95] on input "text" at bounding box center [406, 95] width 390 height 31
paste input "H1GWXPJJXL"
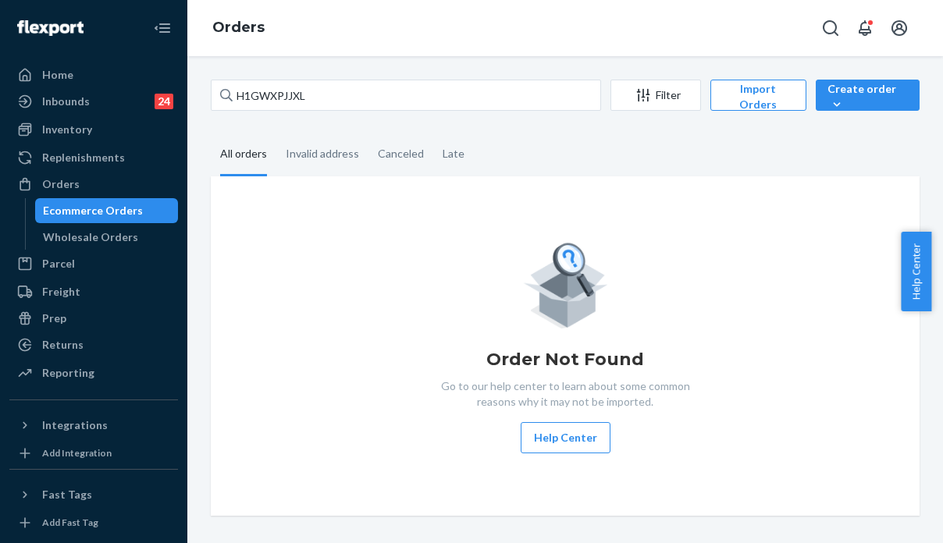
click at [787, 318] on div "Order Not Found Go to our help center to learn about some common reasons why it…" at bounding box center [565, 346] width 684 height 215
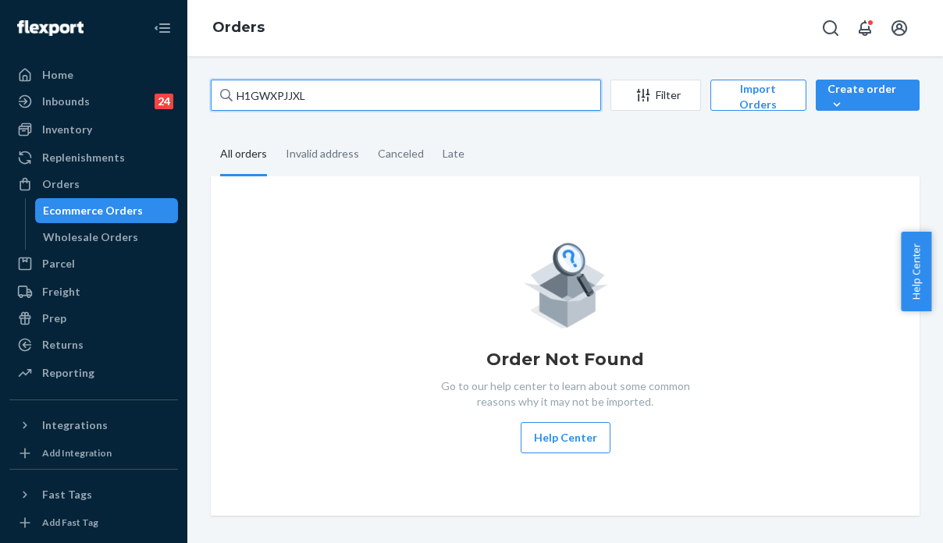
drag, startPoint x: 342, startPoint y: 92, endPoint x: 184, endPoint y: 83, distance: 158.0
click at [184, 83] on div "Home Inbounds 24 Shipping Plans Problems 24 Inventory Products Replenishments O…" at bounding box center [471, 271] width 943 height 543
paste input "Kayla LaChapelle"
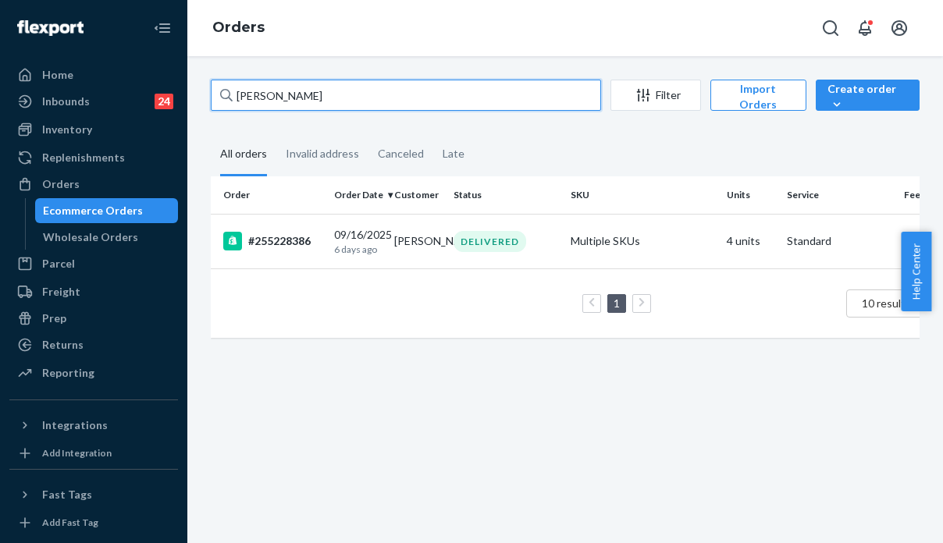
type input "Kayla LaChapelle"
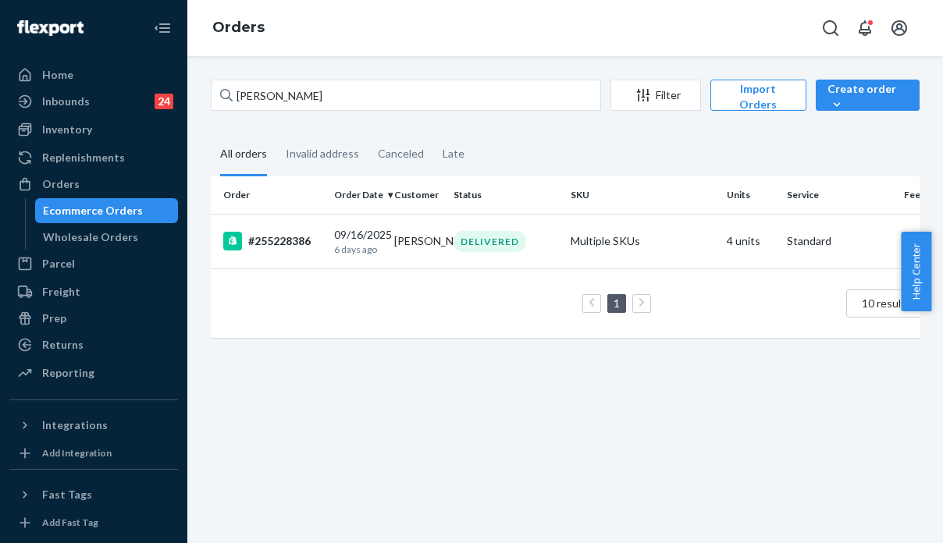
click at [820, 491] on div "Kayla LaChapelle Filter Import Orders Create order Ecommerce order Removal orde…" at bounding box center [565, 299] width 756 height 487
click at [356, 78] on div "Kayla LaChapelle Filter Import Orders Create order Ecommerce order Removal orde…" at bounding box center [565, 299] width 756 height 487
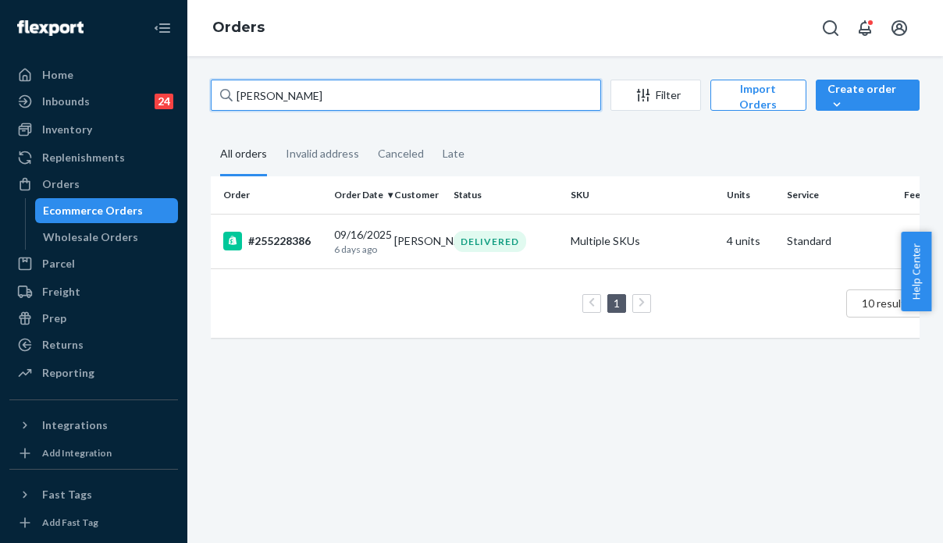
click at [355, 87] on input "[PERSON_NAME]" at bounding box center [406, 95] width 390 height 31
drag, startPoint x: 328, startPoint y: 94, endPoint x: 197, endPoint y: 92, distance: 131.2
click at [197, 92] on div "Kayla LaChapelle Filter Import Orders Create order Ecommerce order Removal orde…" at bounding box center [565, 299] width 756 height 487
click at [341, 99] on input "[PERSON_NAME]" at bounding box center [406, 95] width 390 height 31
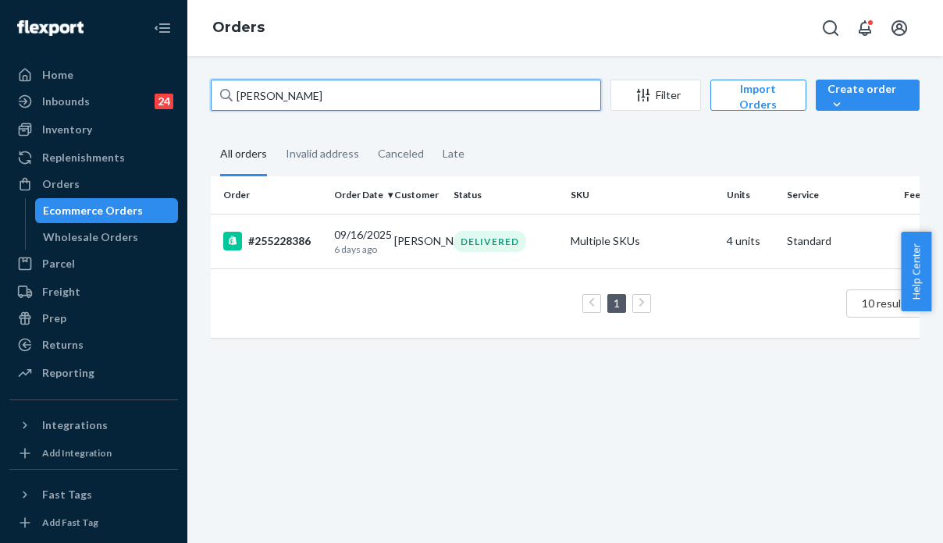
click at [341, 99] on input "[PERSON_NAME]" at bounding box center [406, 95] width 390 height 31
click at [342, 99] on input "[PERSON_NAME]" at bounding box center [406, 95] width 390 height 31
click at [342, 100] on input "[PERSON_NAME]" at bounding box center [406, 95] width 390 height 31
click at [374, 98] on input "[PERSON_NAME]" at bounding box center [406, 95] width 390 height 31
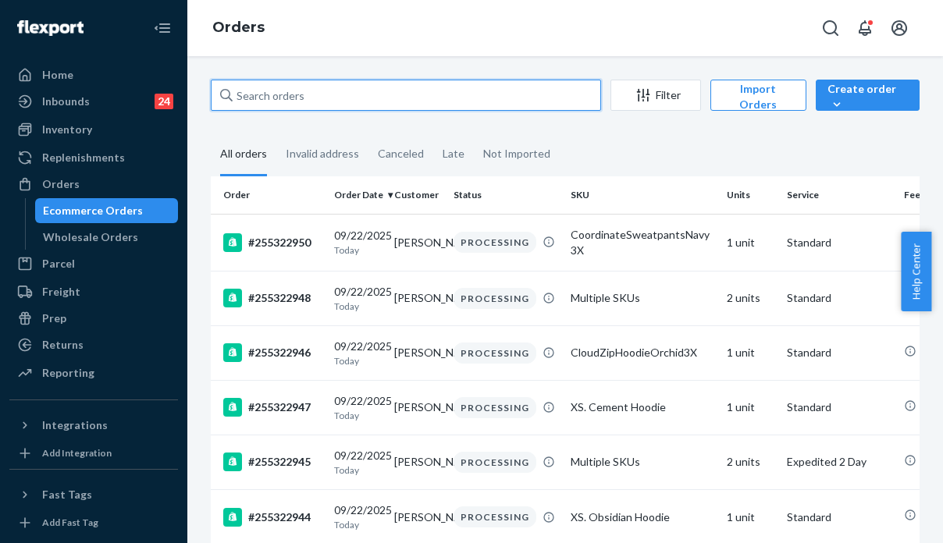
click at [398, 87] on input "text" at bounding box center [406, 95] width 390 height 31
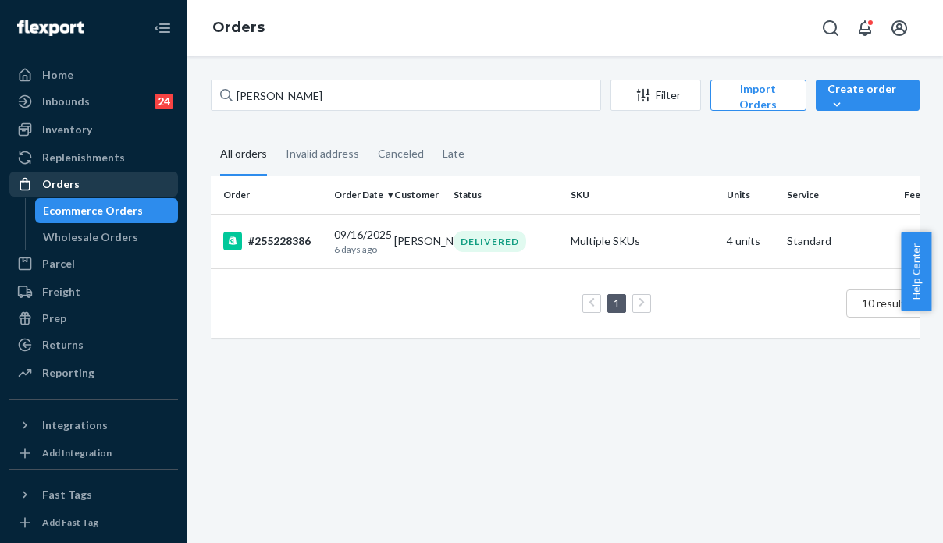
click at [90, 188] on div "Orders" at bounding box center [94, 184] width 166 height 22
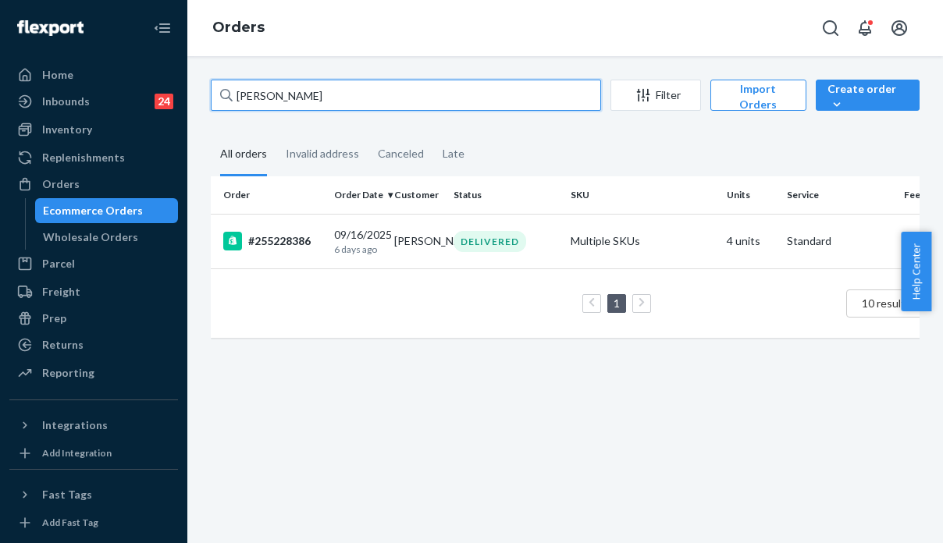
drag, startPoint x: 388, startPoint y: 94, endPoint x: 185, endPoint y: 86, distance: 203.2
click at [185, 86] on div "Home Inbounds 24 Shipping Plans Problems 24 Inventory Products Replenishments O…" at bounding box center [471, 271] width 943 height 543
paste input "254865587"
type input "254865587"
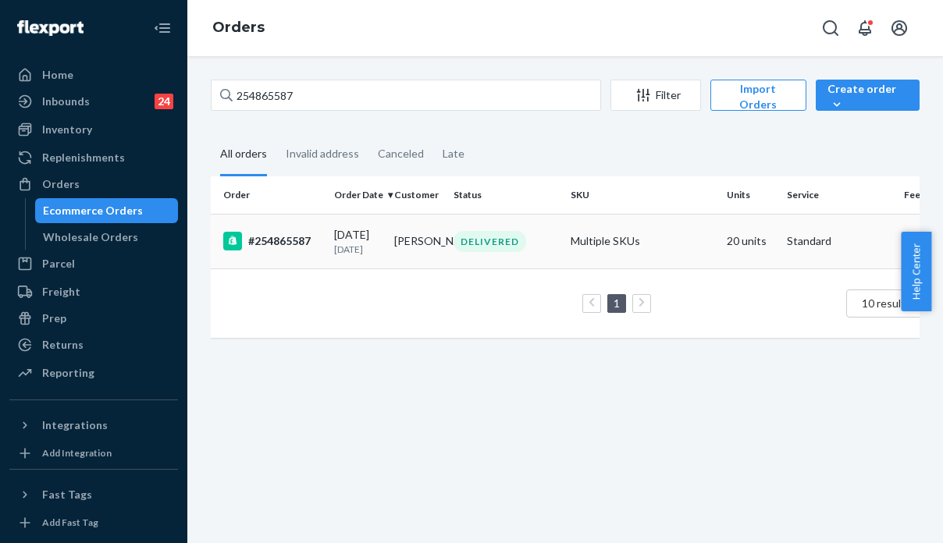
click at [688, 247] on td "Multiple SKUs" at bounding box center [642, 241] width 156 height 55
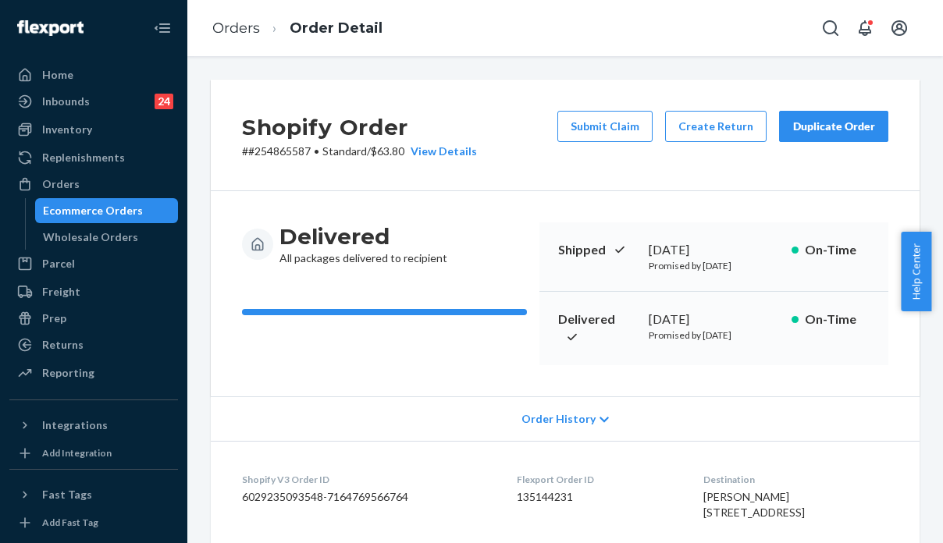
click at [800, 436] on div "Order History" at bounding box center [565, 419] width 709 height 45
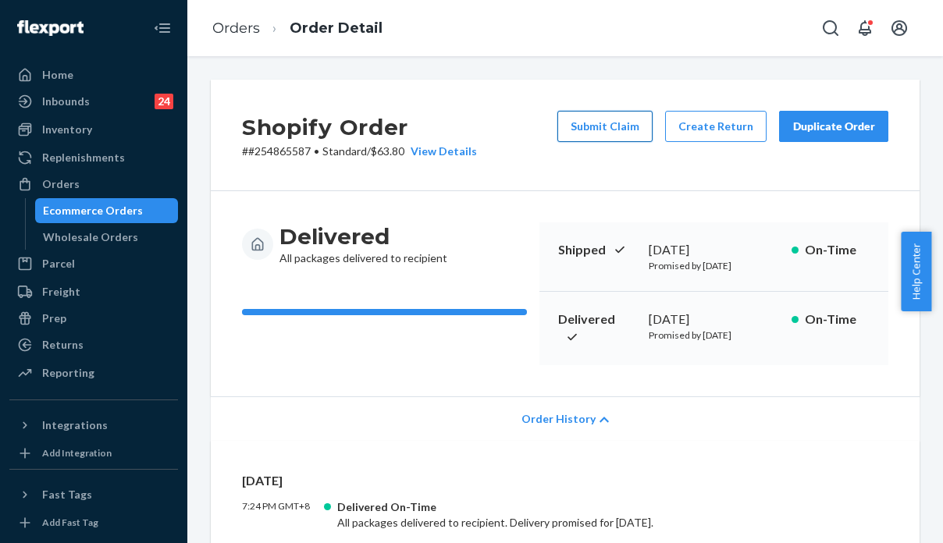
click at [596, 130] on button "Submit Claim" at bounding box center [604, 126] width 95 height 31
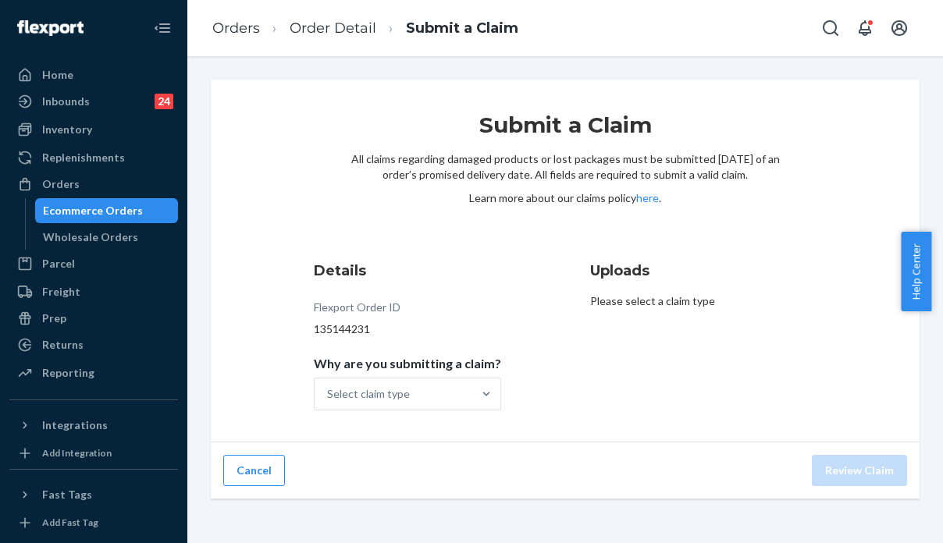
click at [792, 351] on div "Uploads Please select a claim type" at bounding box center [703, 336] width 226 height 162
click at [405, 390] on div "Select claim type" at bounding box center [368, 394] width 83 height 16
click at [329, 390] on input "Why are you submitting a claim? Select claim type" at bounding box center [328, 394] width 2 height 16
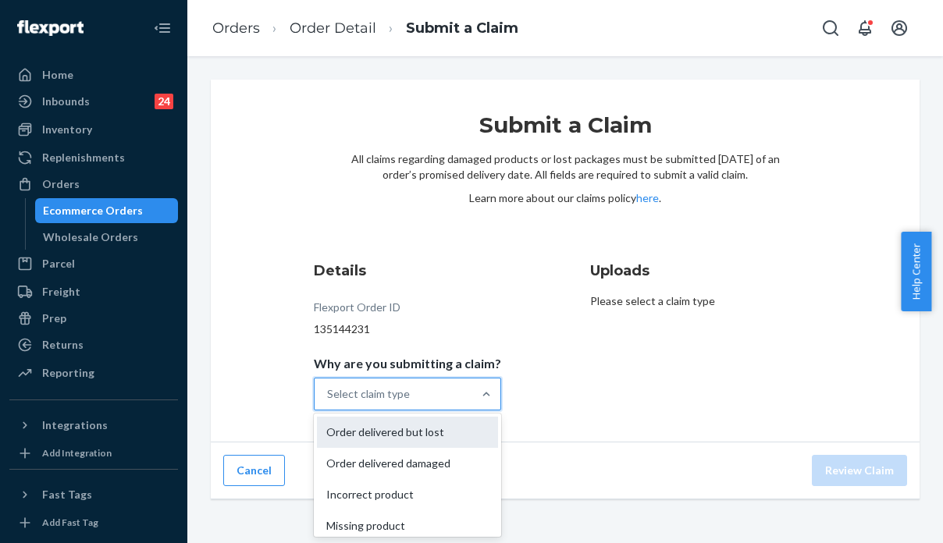
click at [390, 436] on div "Order delivered but lost" at bounding box center [407, 432] width 181 height 31
click at [329, 402] on input "Why are you submitting a claim? option Order delivered but lost focused, 1 of 4…" at bounding box center [328, 394] width 2 height 16
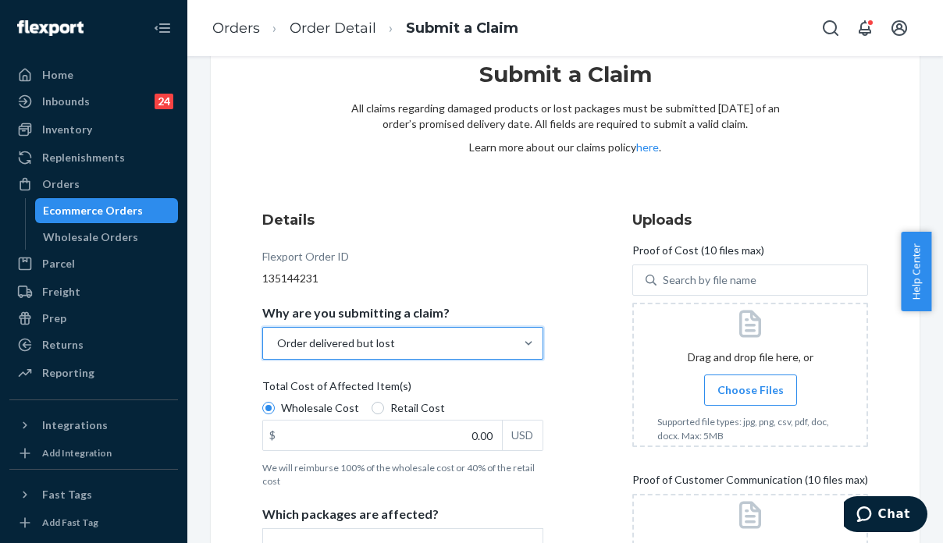
scroll to position [78, 0]
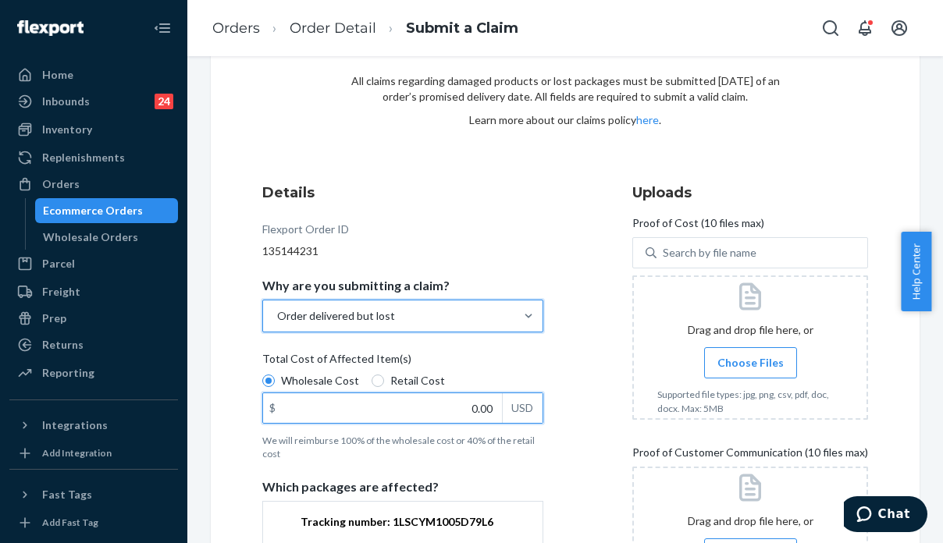
click at [436, 405] on input "0.00" at bounding box center [382, 408] width 239 height 30
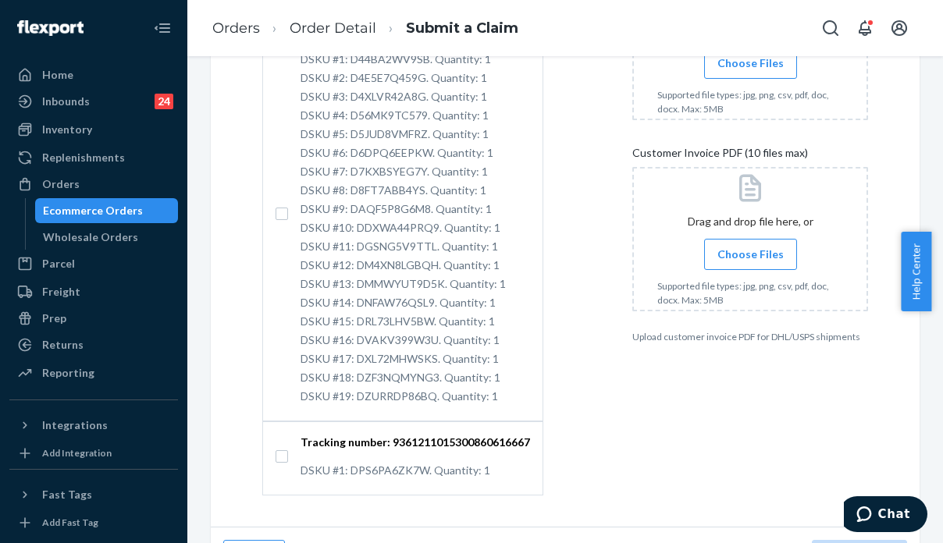
scroll to position [609, 0]
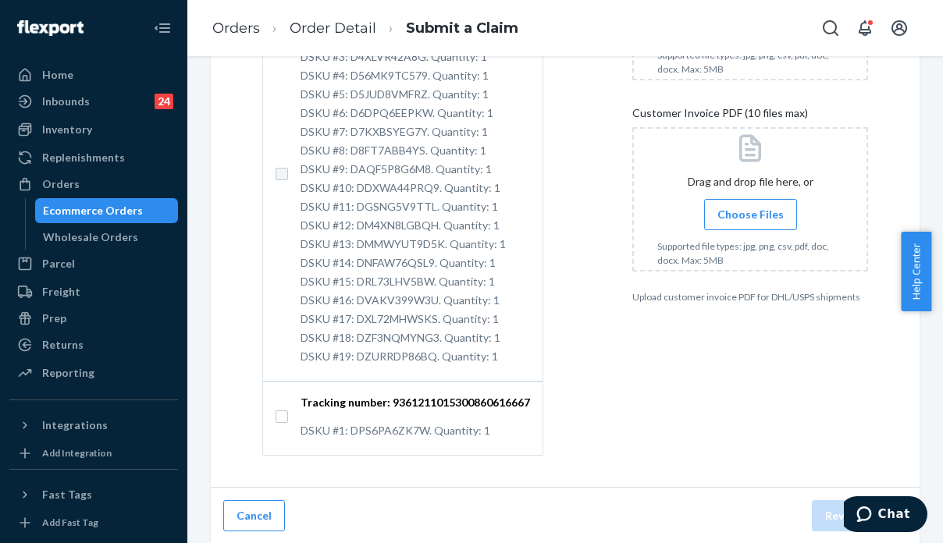
type input "758.00"
click at [276, 174] on input "Tracking number: 1LSCYM1005D79L6 DSKU #1: D44BA2WV9SB. Quantity: 1 DSKU #2: D4E…" at bounding box center [282, 174] width 12 height 12
checkbox input "true"
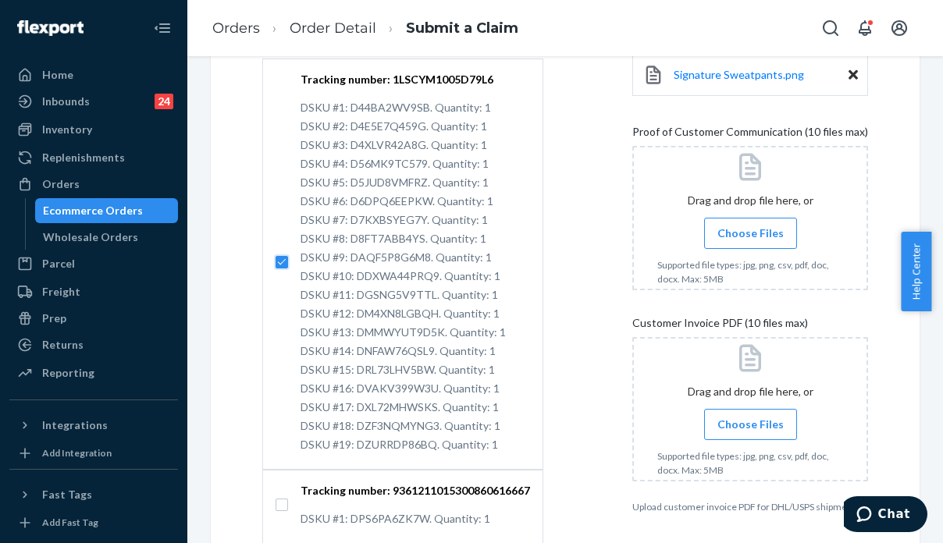
scroll to position [523, 0]
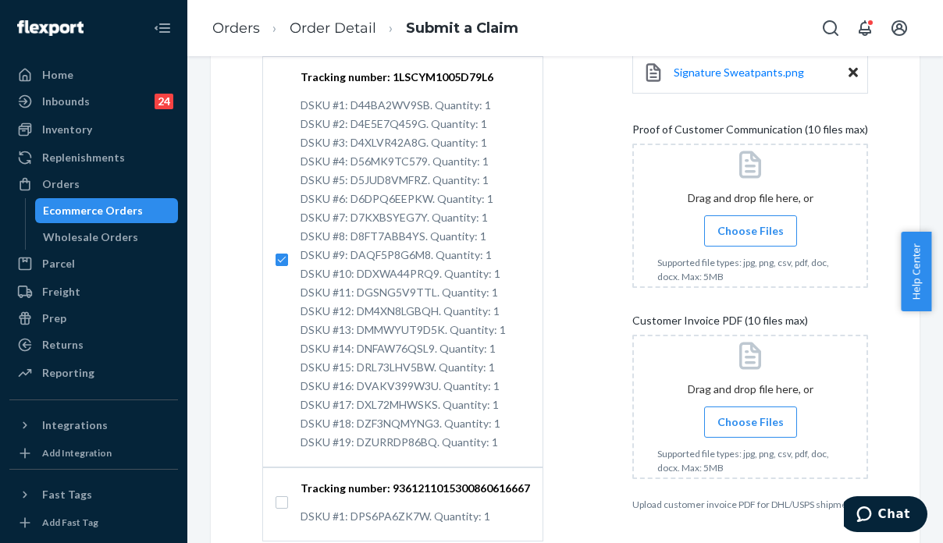
click at [885, 393] on div "Submit a Claim All claims regarding damaged products or lost packages must be s…" at bounding box center [565, 65] width 709 height 1017
click at [876, 311] on div "Submit a Claim All claims regarding damaged products or lost packages must be s…" at bounding box center [565, 65] width 709 height 1017
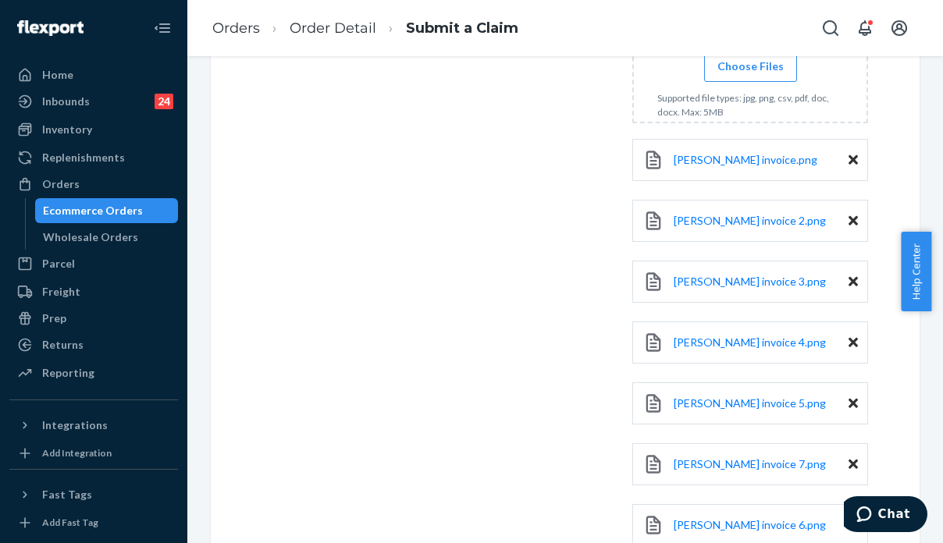
scroll to position [1334, 0]
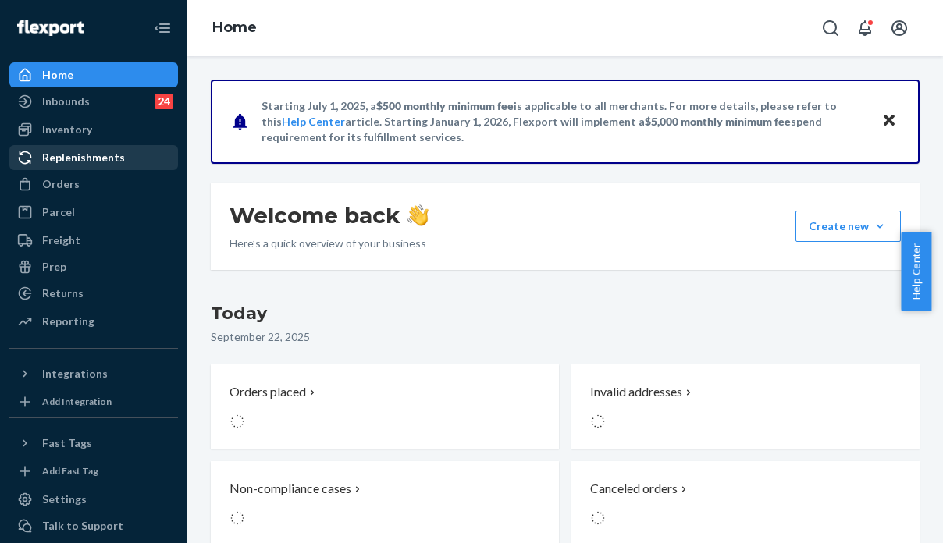
click at [92, 168] on div "Replenishments" at bounding box center [94, 158] width 166 height 22
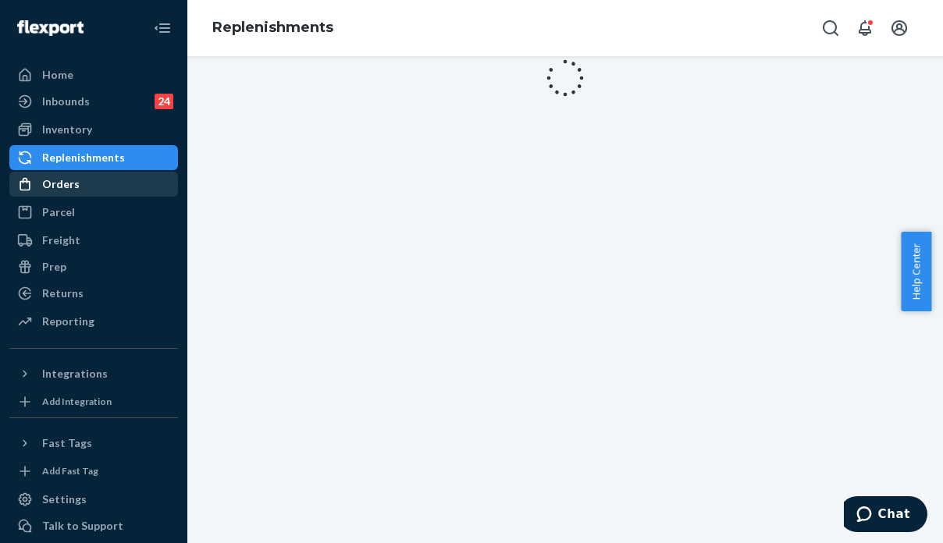
click at [92, 191] on div "Orders" at bounding box center [94, 184] width 166 height 22
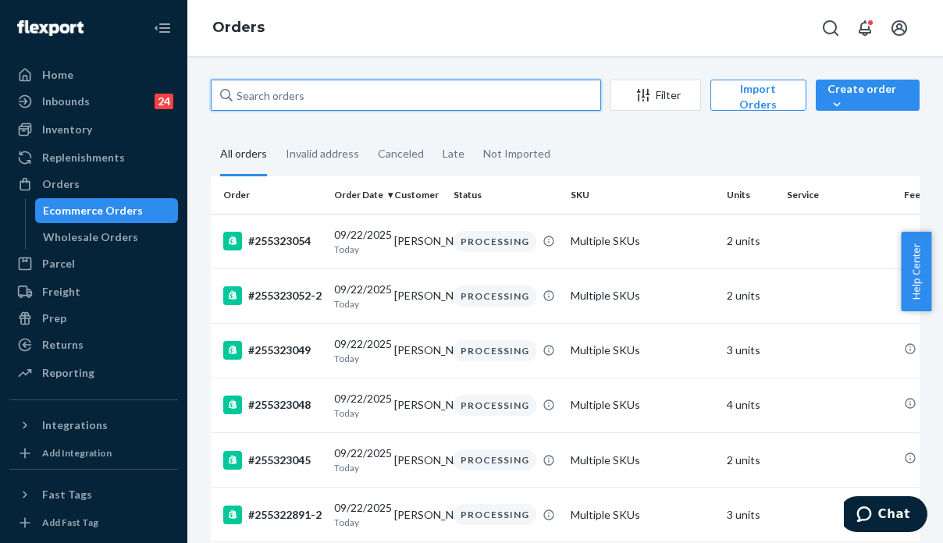
click at [301, 87] on input "text" at bounding box center [406, 95] width 390 height 31
paste input "H1GWXPJJXL"
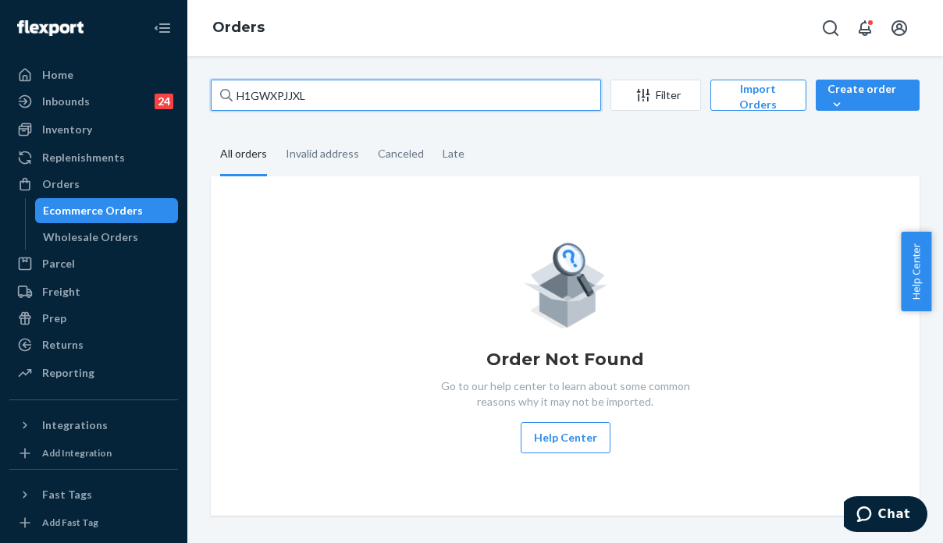
type input "H1GWXPJJXL"
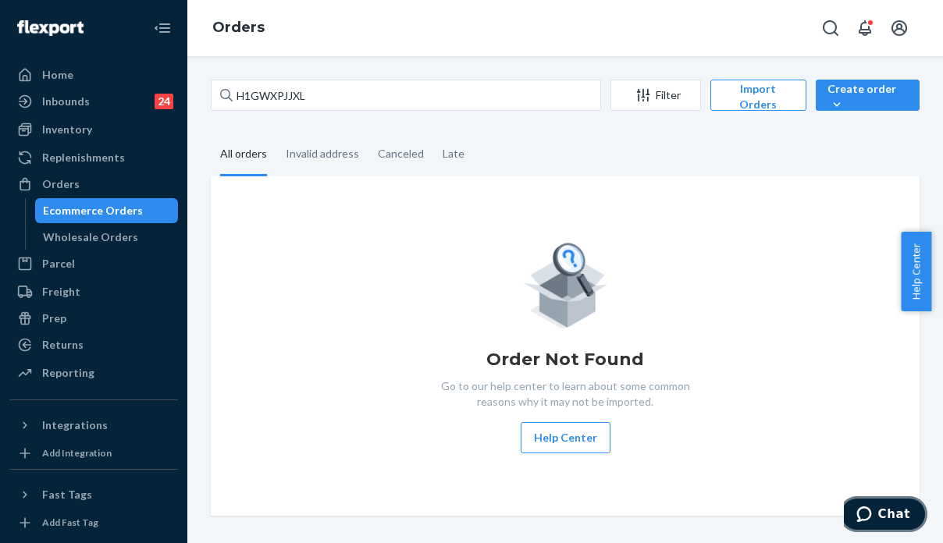
click at [889, 508] on span "Chat" at bounding box center [894, 514] width 32 height 14
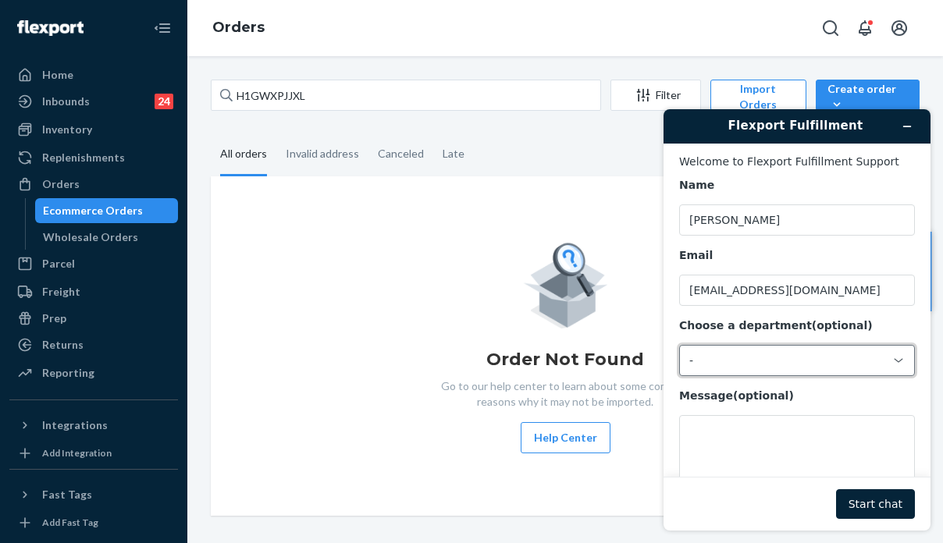
click at [743, 371] on div "-" at bounding box center [797, 360] width 236 height 31
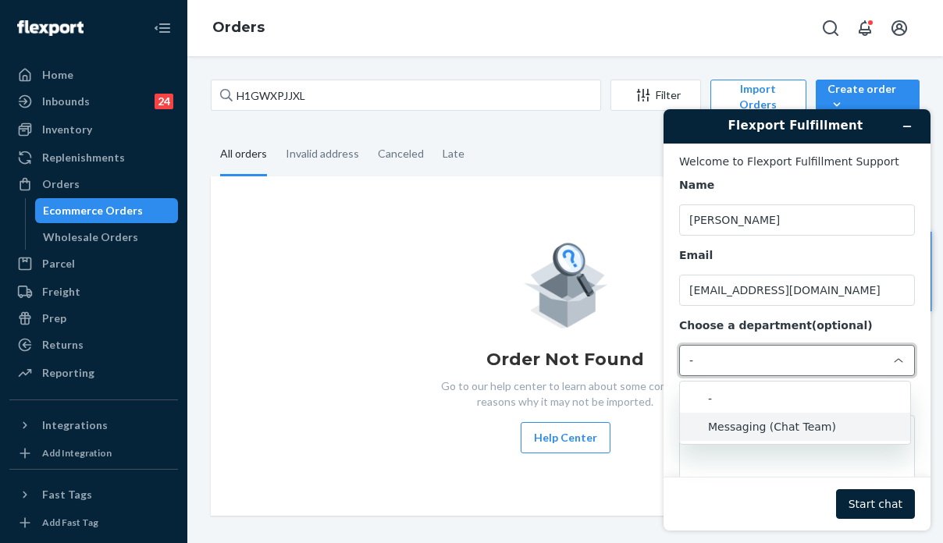
click at [745, 427] on li "Messaging (Chat Team)" at bounding box center [795, 427] width 230 height 28
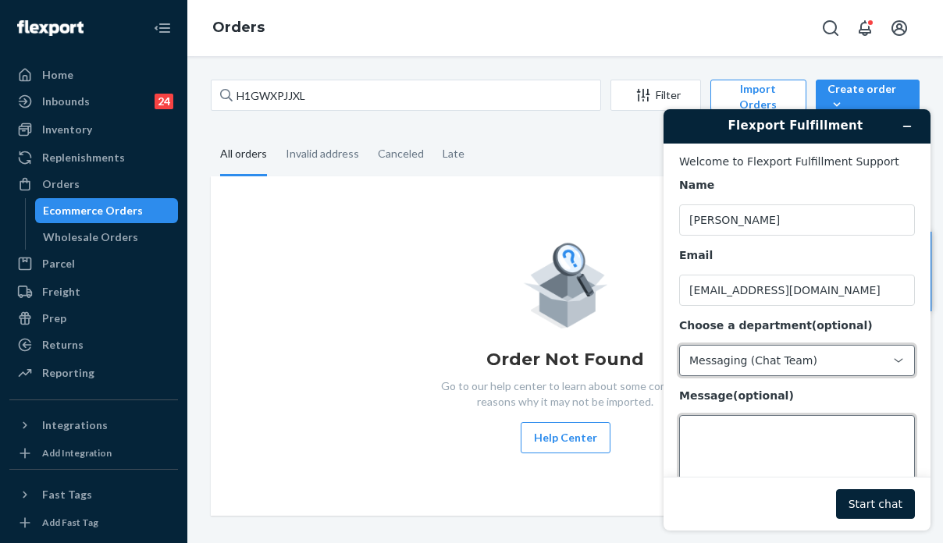
click at [735, 433] on textarea "Message (optional)" at bounding box center [797, 458] width 236 height 87
click at [709, 458] on textarea "Message (optional)" at bounding box center [797, 458] width 236 height 87
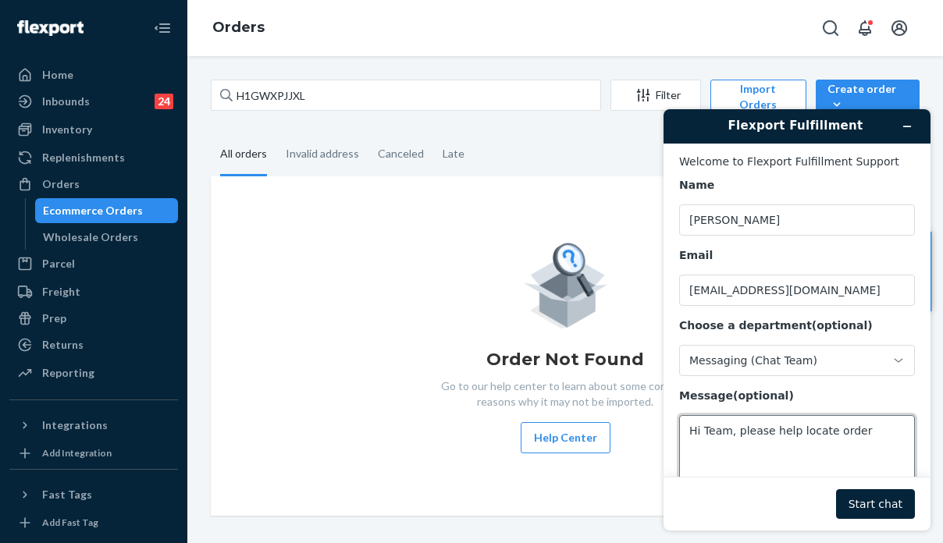
paste textarea "H1GWXPJJXL"
type textarea "Hi Team, please help locate order H1GWXPJJXL"
click at [884, 503] on button "Start chat" at bounding box center [875, 505] width 79 height 30
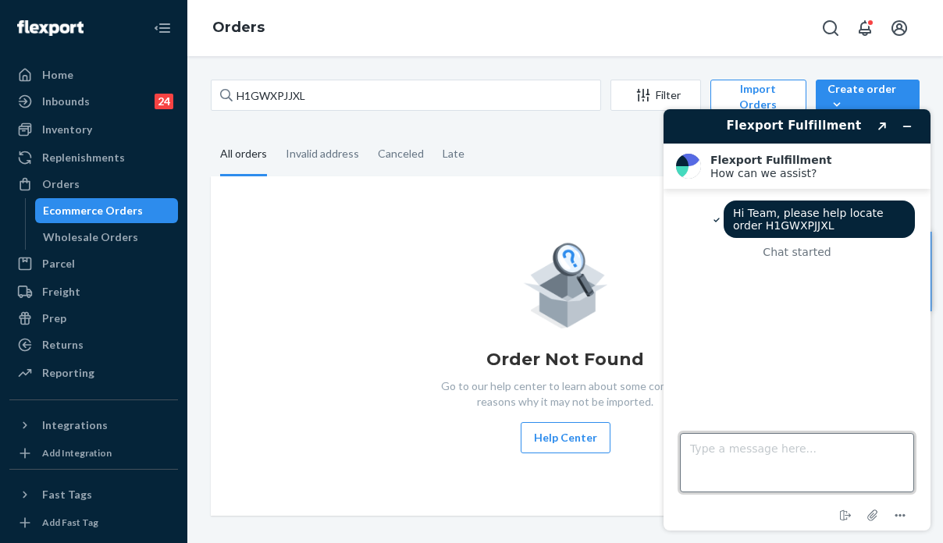
click at [793, 458] on textarea "Type a message here..." at bounding box center [797, 462] width 234 height 59
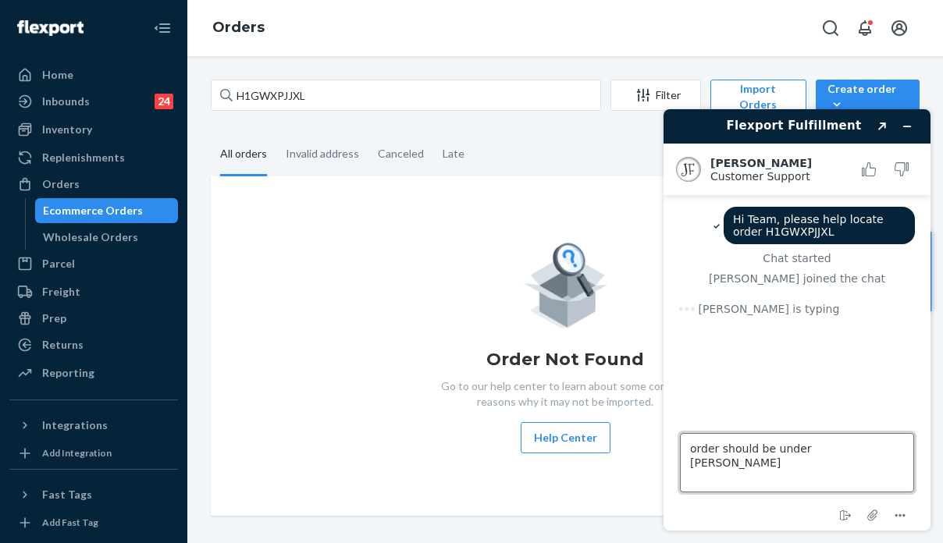
type textarea "order should be under [PERSON_NAME]"
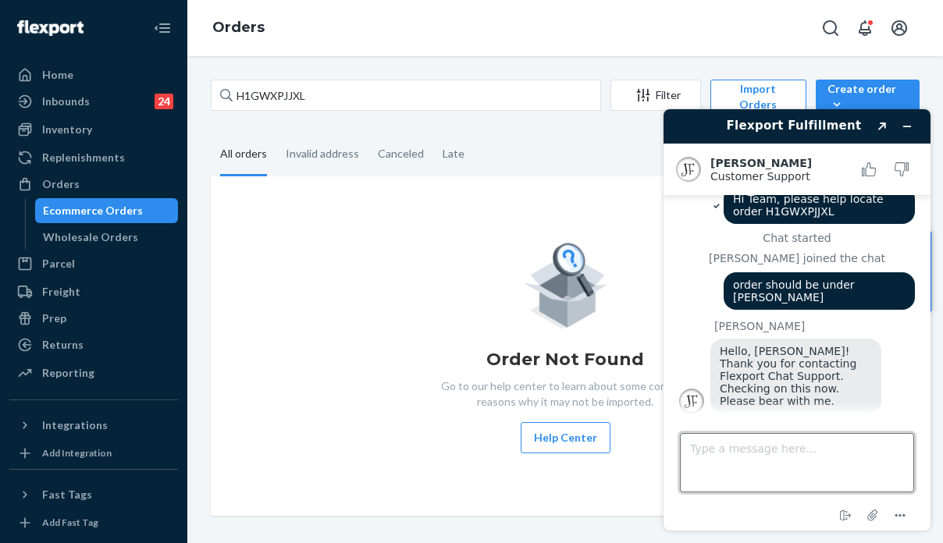
scroll to position [19, 0]
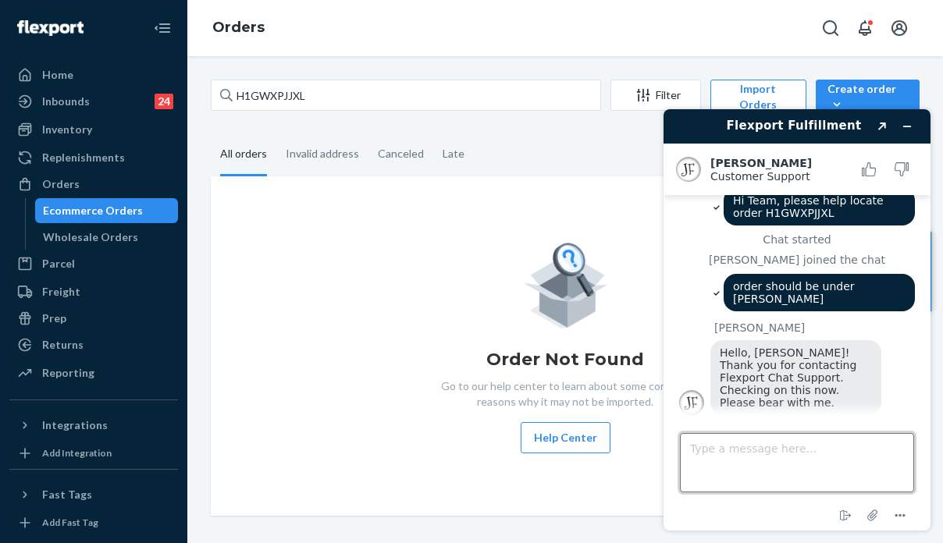
click at [815, 456] on textarea "Type a message here..." at bounding box center [797, 462] width 234 height 59
click at [817, 444] on textarea "Type a message here..." at bounding box center [797, 462] width 234 height 59
type textarea "Thanks"
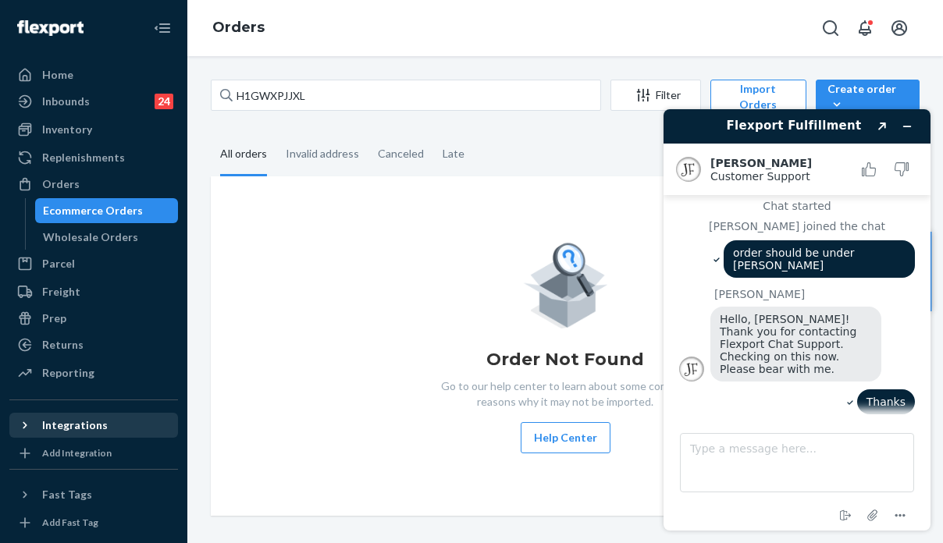
scroll to position [108, 0]
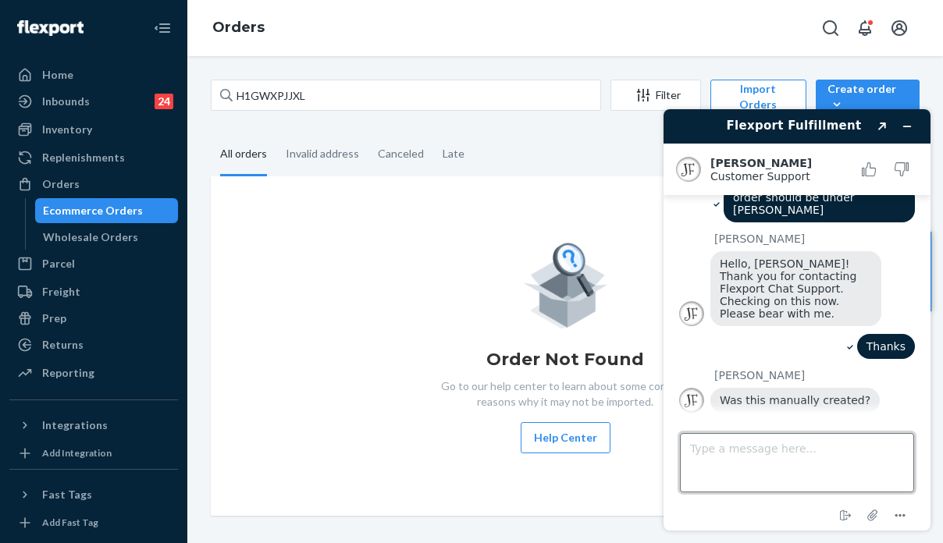
click at [777, 471] on textarea "Type a message here..." at bounding box center [797, 462] width 234 height 59
type textarea "Yes."
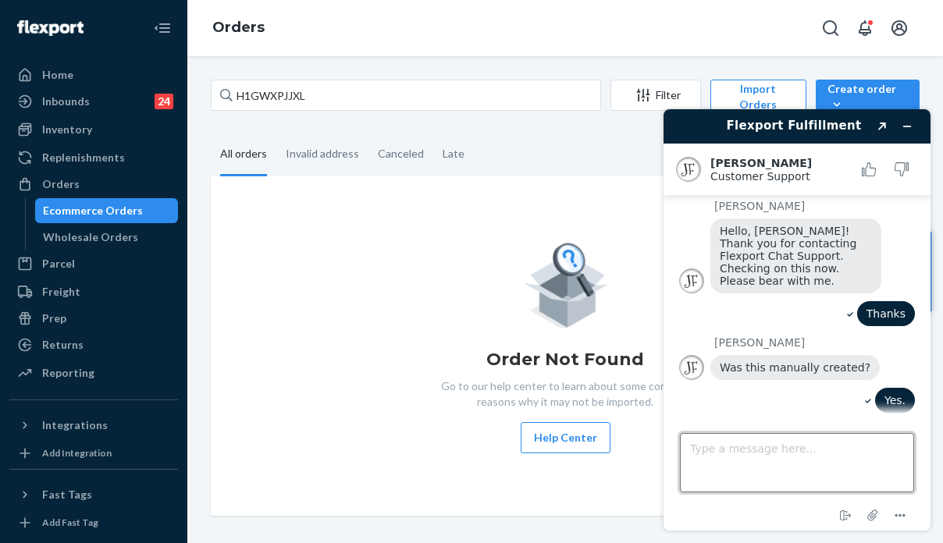
click at [831, 467] on textarea "Type a message here..." at bounding box center [797, 462] width 234 height 59
click at [796, 449] on textarea "item in the order is" at bounding box center [797, 462] width 234 height 59
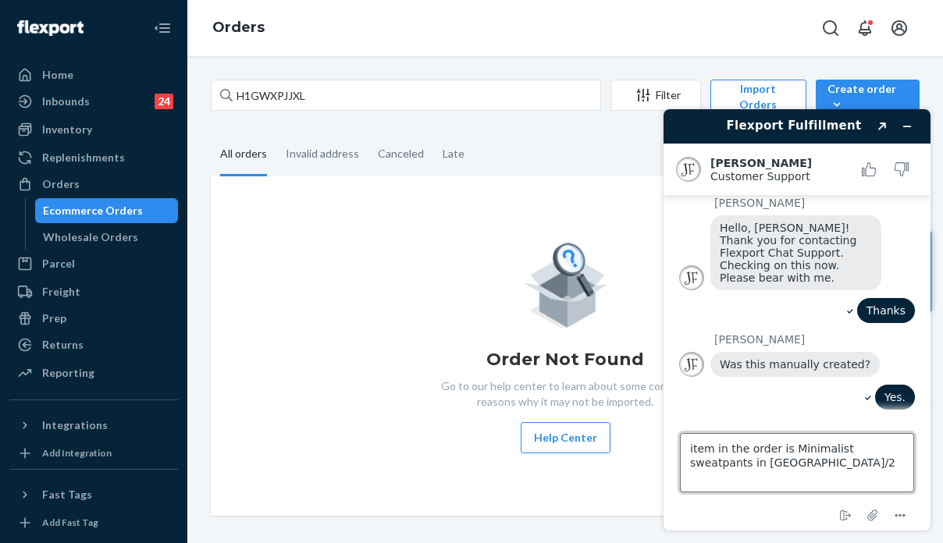
type textarea "item in the order is Minimalist sweatpants in Forest/2x"
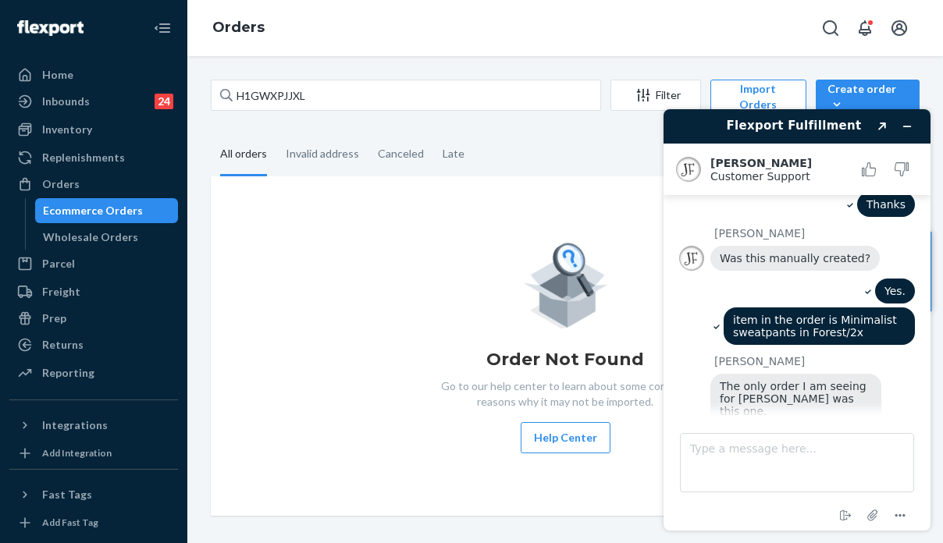
scroll to position [342, 0]
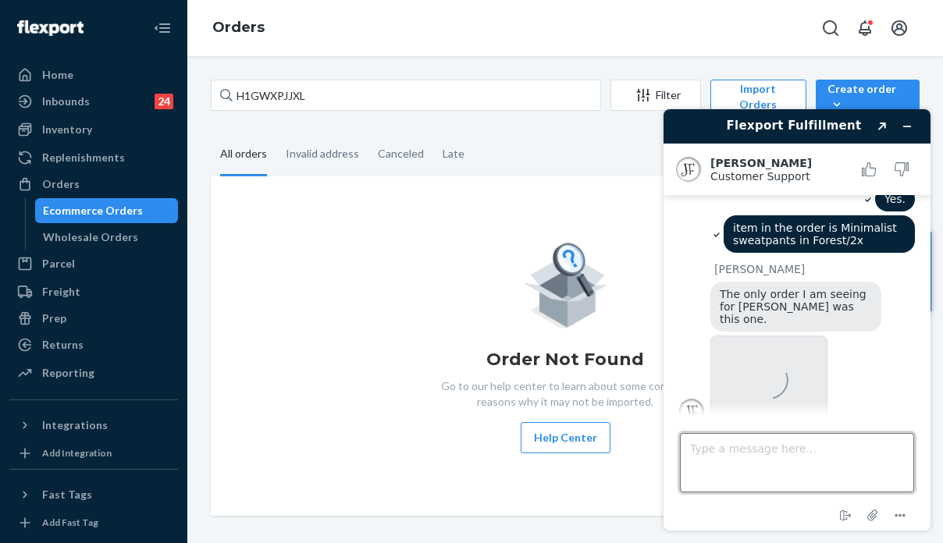
click at [735, 461] on textarea "Type a message here..." at bounding box center [797, 462] width 234 height 59
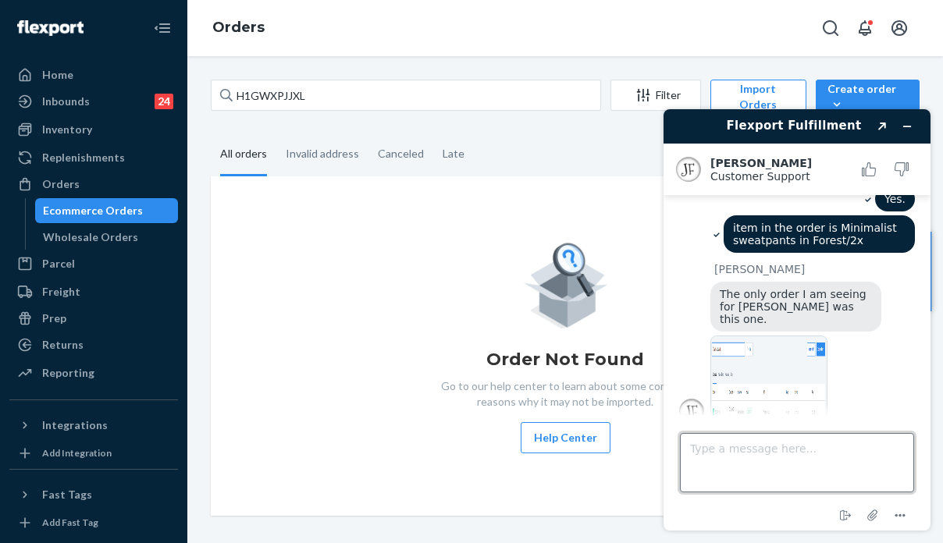
click at [734, 460] on textarea "Type a message here..." at bounding box center [797, 462] width 234 height 59
click at [824, 453] on textarea "Same here." at bounding box center [797, 462] width 234 height 59
type textarea "Same here. looks like I have to recreate the order."
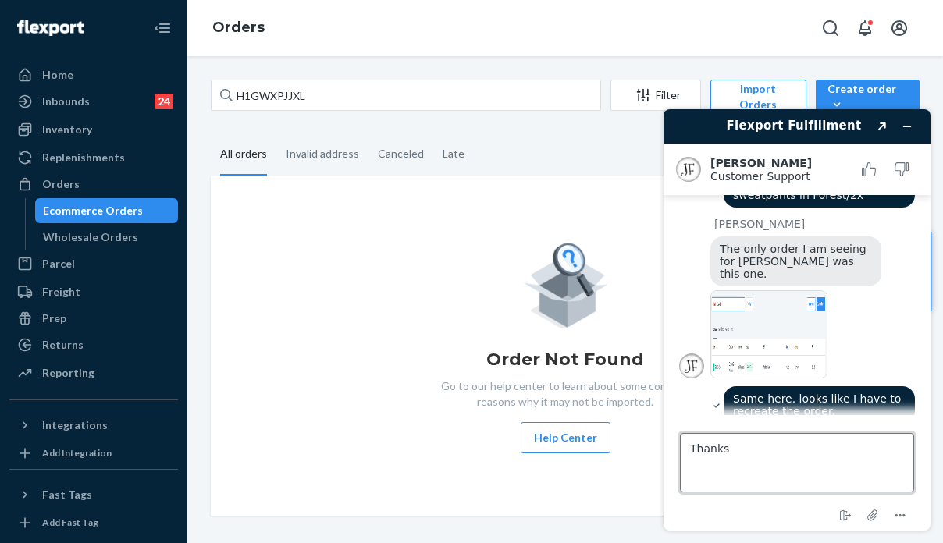
scroll to position [391, 0]
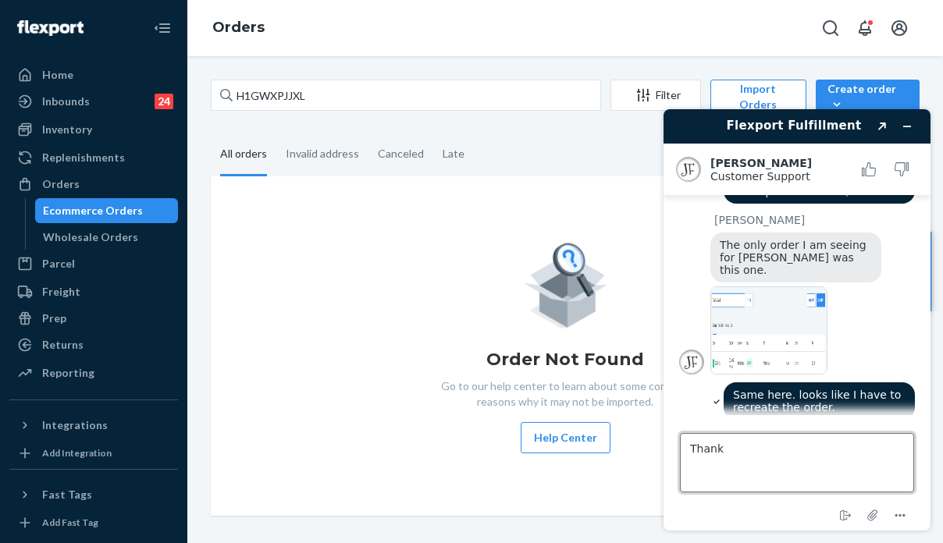
type textarea "Thanks"
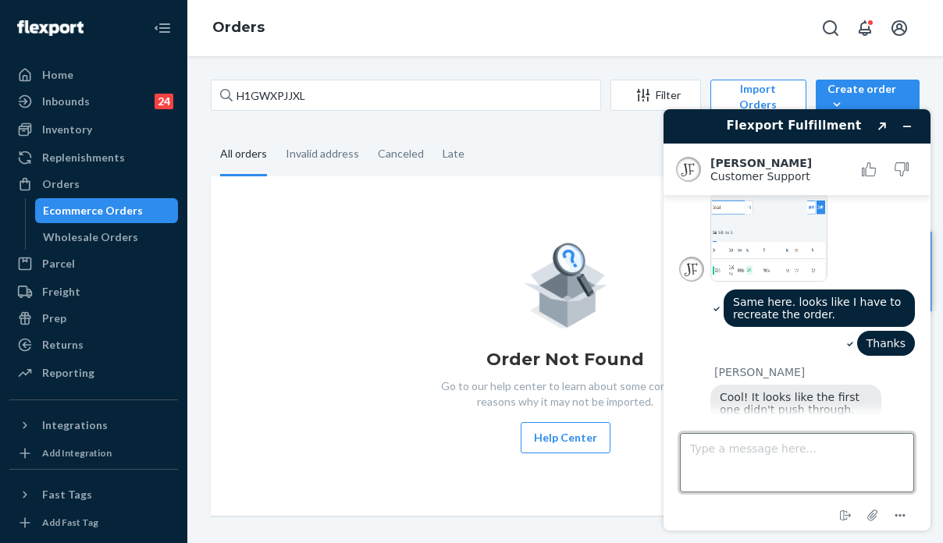
scroll to position [526, 0]
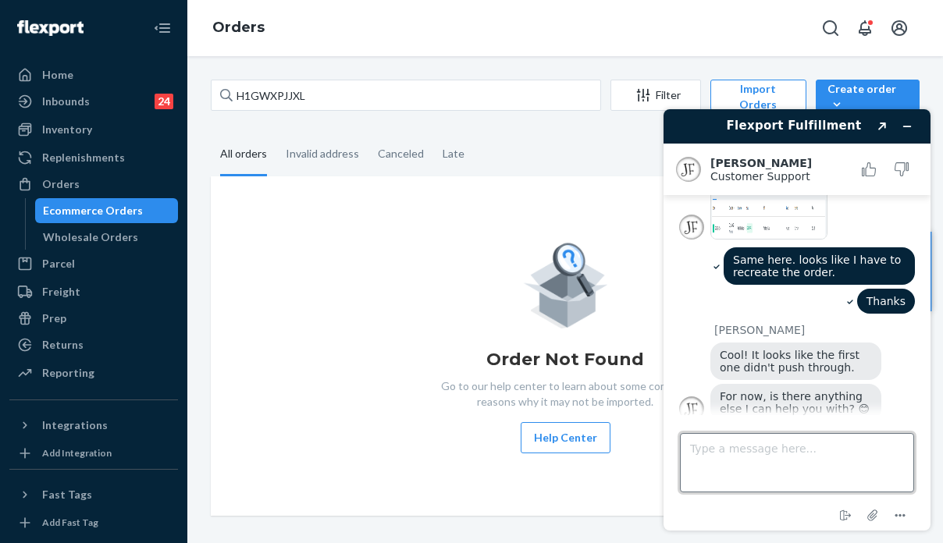
click at [735, 465] on textarea "Type a message here..." at bounding box center [797, 462] width 234 height 59
type textarea "ttat's it"
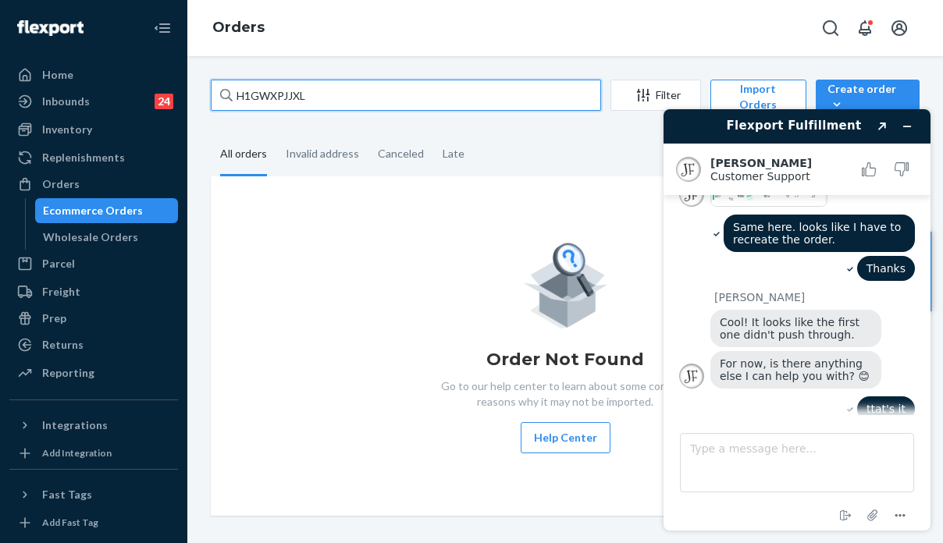
drag, startPoint x: 315, startPoint y: 92, endPoint x: 169, endPoint y: 87, distance: 146.9
click at [169, 87] on div "Home Inbounds 24 Shipping Plans Problems 24 Inventory Products Replenishments O…" at bounding box center [471, 271] width 943 height 543
paste input "255228386"
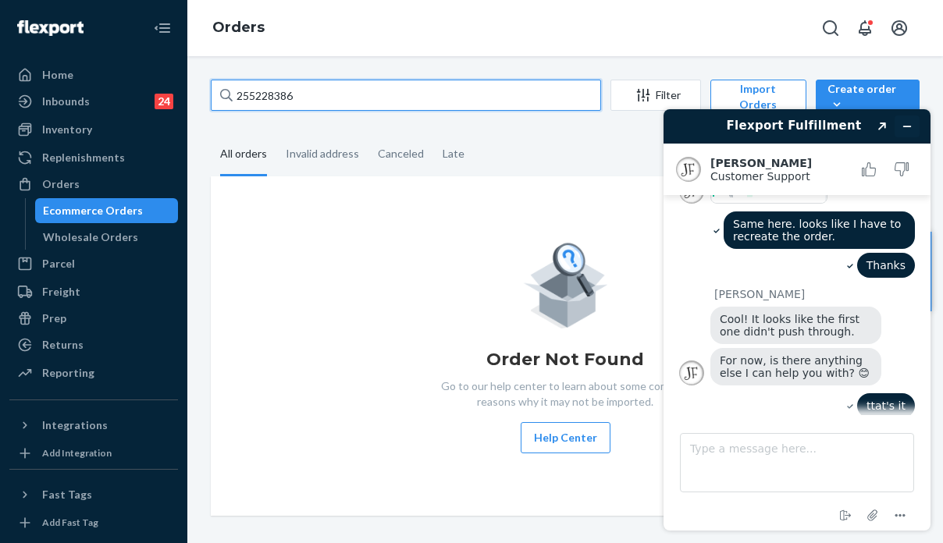
type input "255228386"
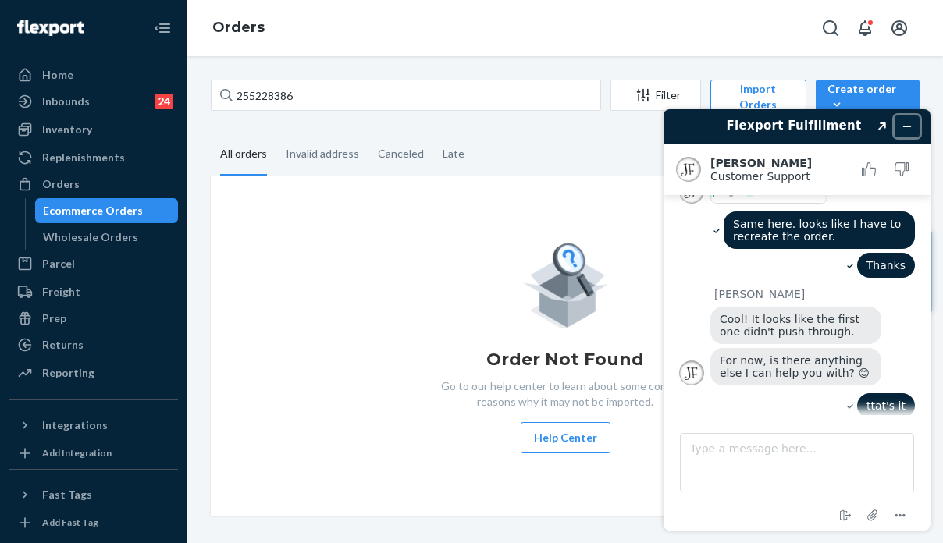
click at [906, 124] on icon "Minimize widget" at bounding box center [907, 126] width 11 height 11
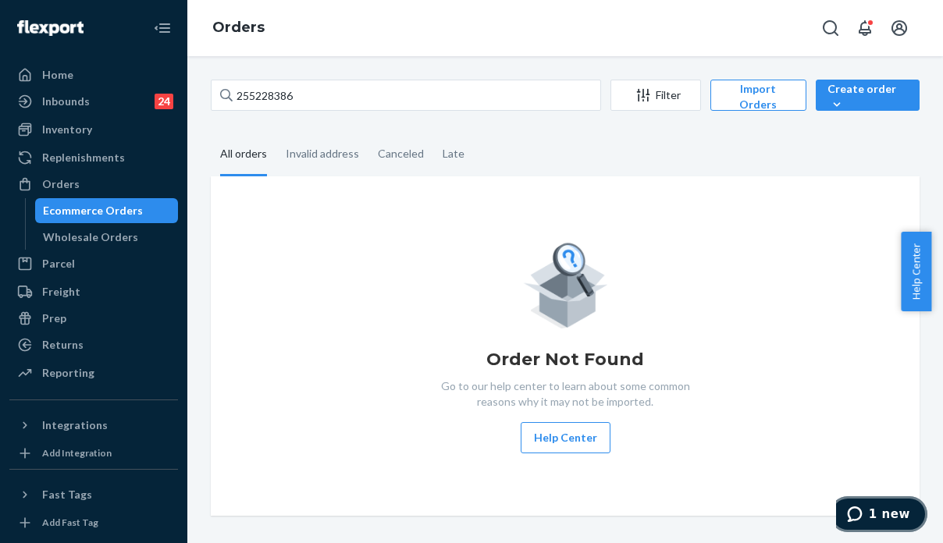
click at [881, 509] on span "1 new" at bounding box center [889, 514] width 41 height 14
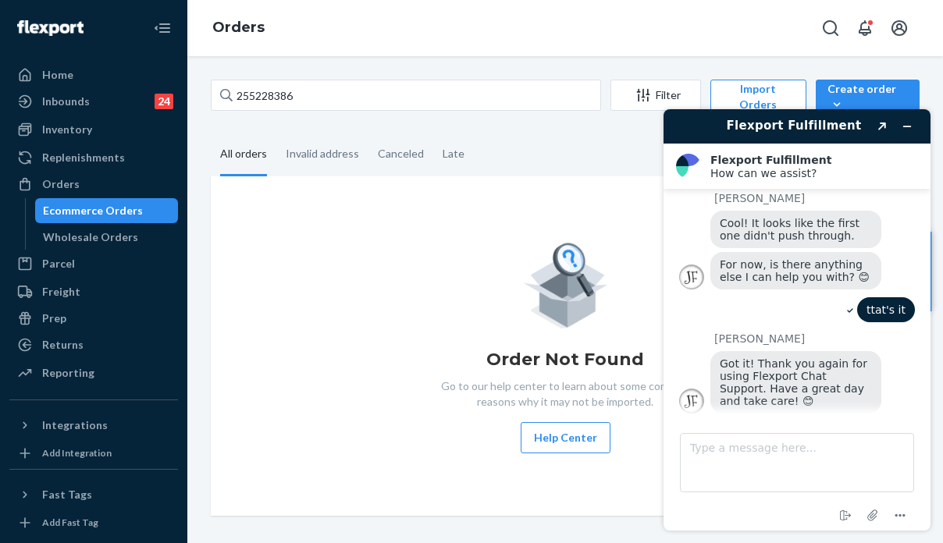
scroll to position [728, 0]
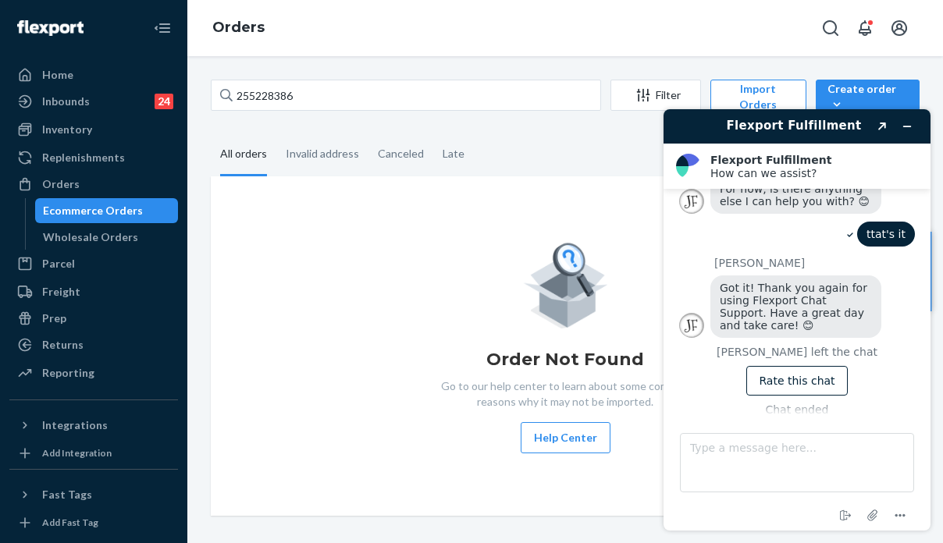
click at [337, 369] on div "Order Not Found Go to our help center to learn about some common reasons why it…" at bounding box center [565, 346] width 684 height 215
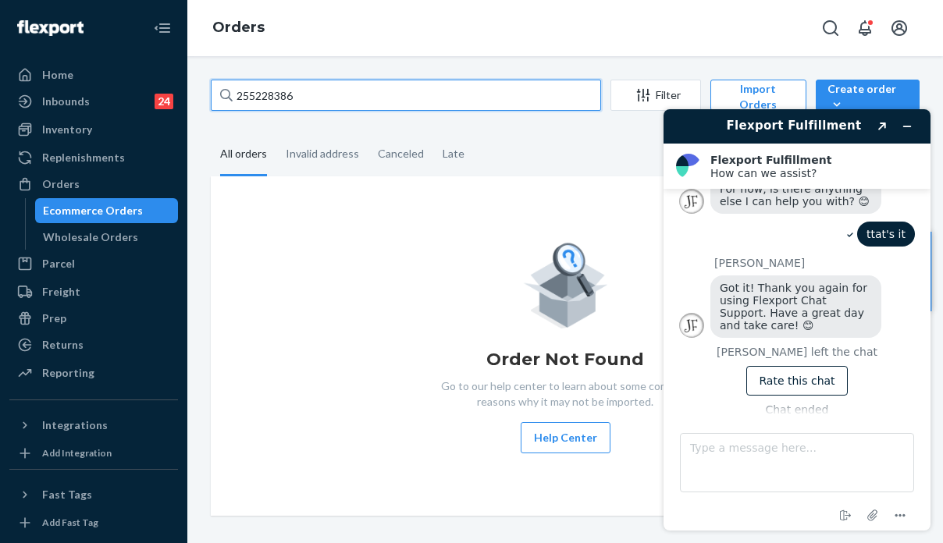
click at [327, 92] on input "255228386" at bounding box center [406, 95] width 390 height 31
click at [333, 87] on input "255228386" at bounding box center [406, 95] width 390 height 31
click at [334, 87] on input "255228386" at bounding box center [406, 95] width 390 height 31
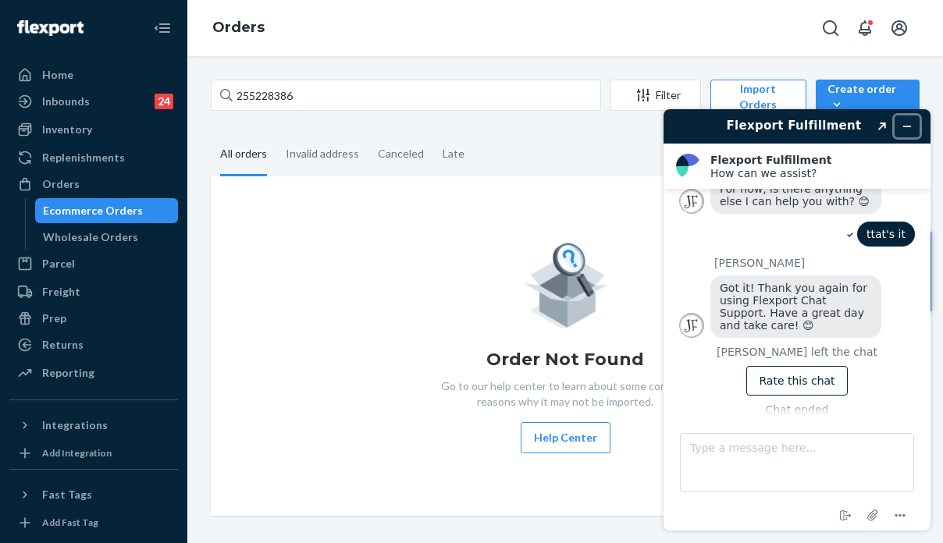
click at [906, 127] on icon "Minimize widget" at bounding box center [907, 126] width 11 height 11
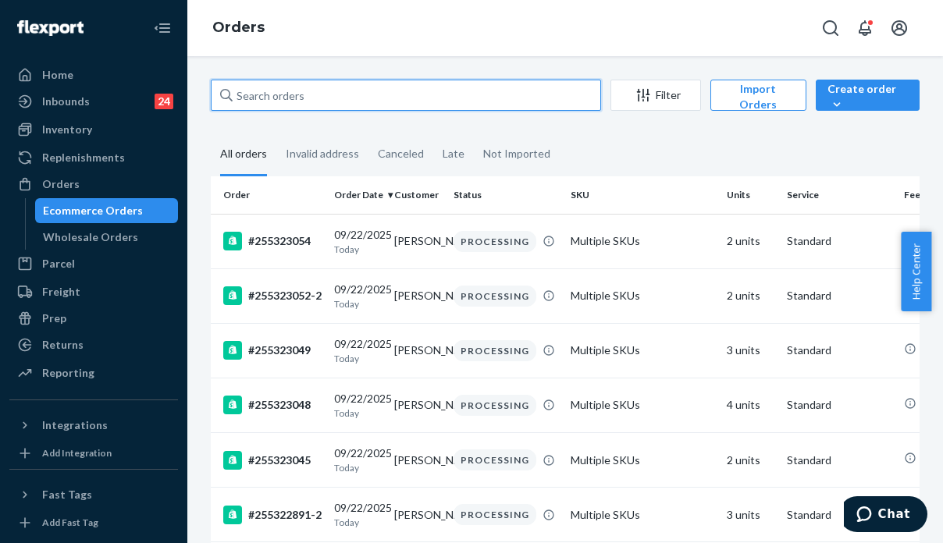
click at [379, 93] on input "text" at bounding box center [406, 95] width 390 height 31
paste input "255228386"
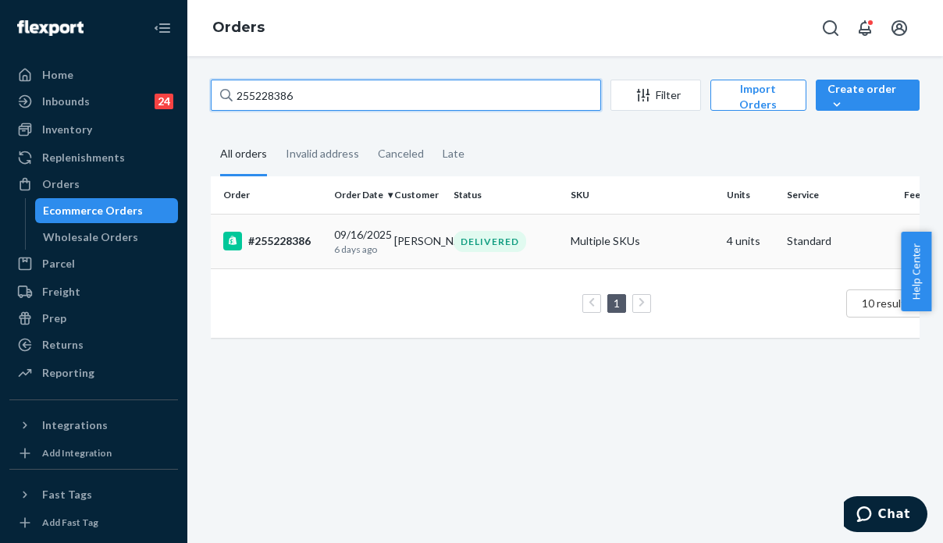
type input "255228386"
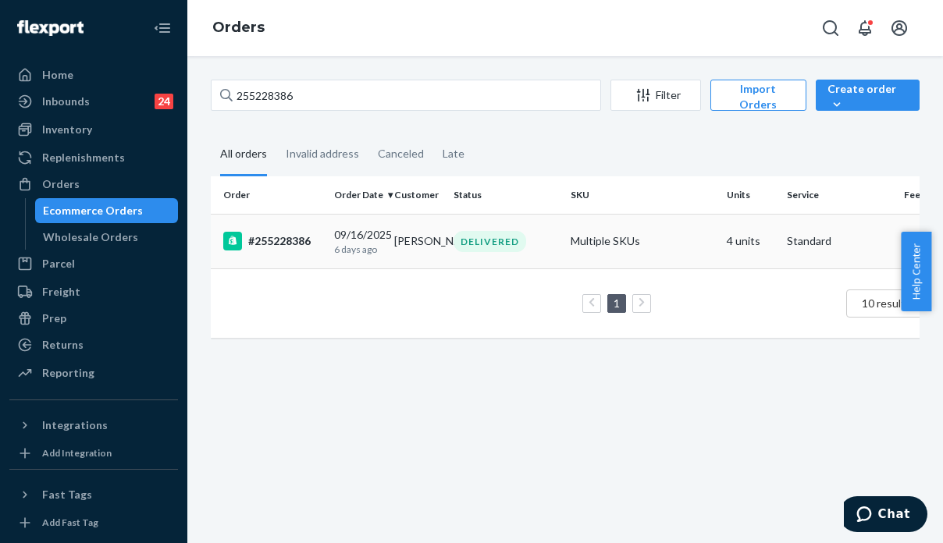
click at [693, 251] on td "Multiple SKUs" at bounding box center [642, 241] width 156 height 55
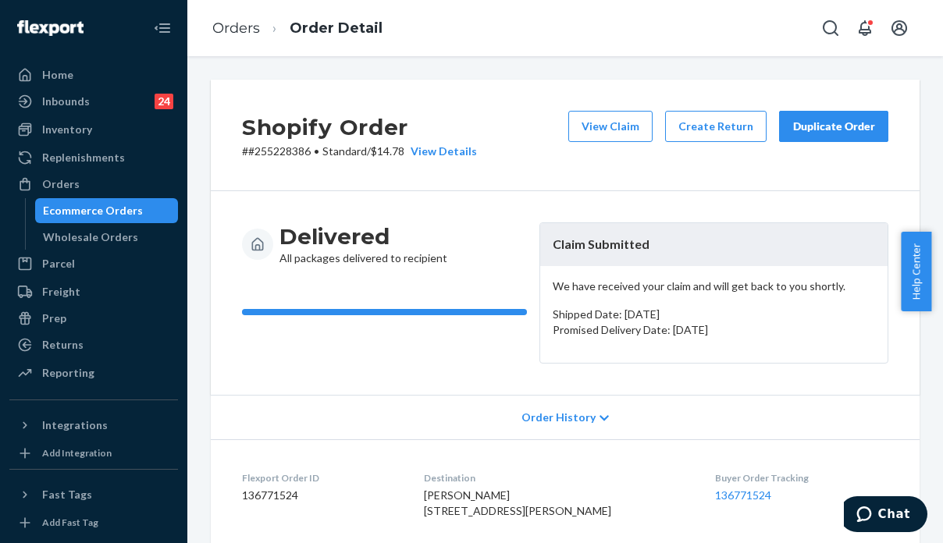
click at [826, 133] on div "Duplicate Order" at bounding box center [833, 127] width 83 height 16
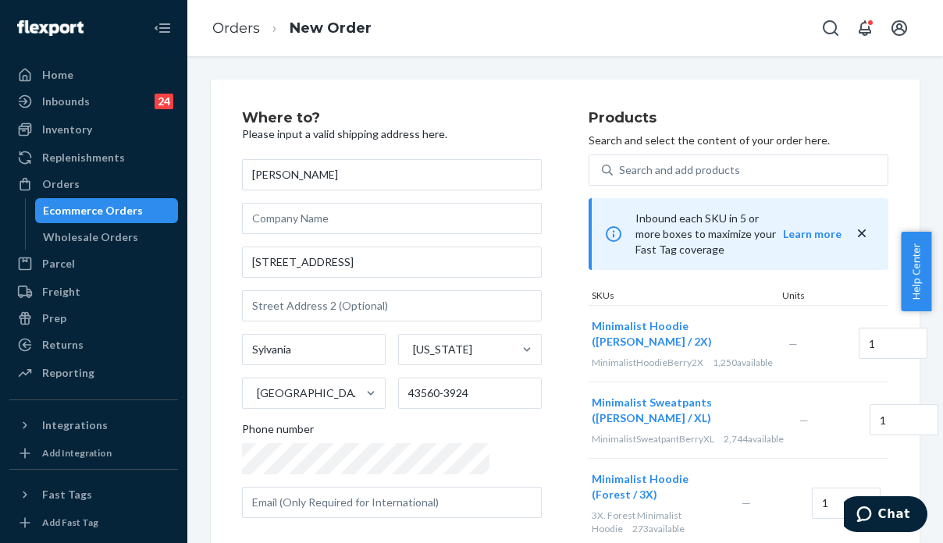
click at [789, 120] on h2 "Products" at bounding box center [739, 119] width 300 height 16
click at [931, 336] on div "Remove Item" at bounding box center [954, 344] width 16 height 16
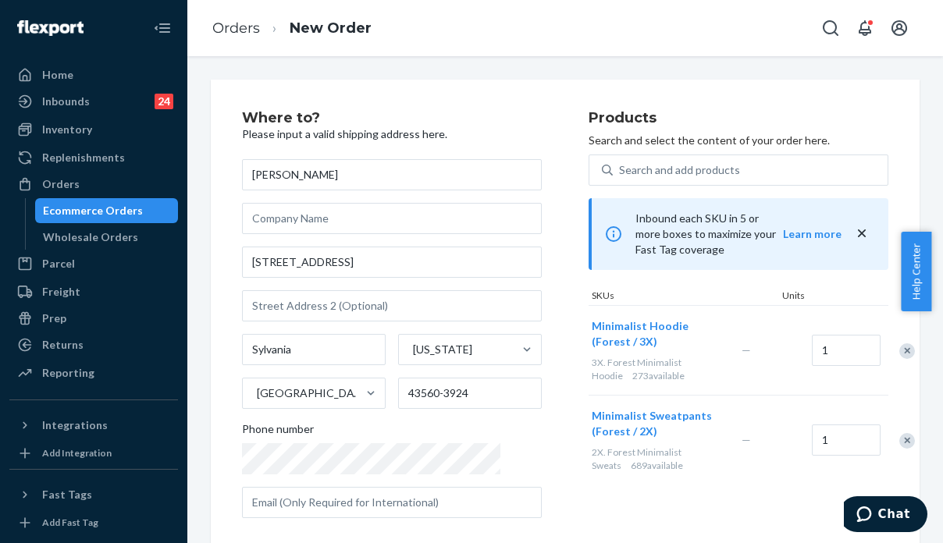
click at [899, 344] on div "Remove Item" at bounding box center [907, 352] width 16 height 16
click at [767, 433] on div "Products Search and select the content of your order here. Search and add produ…" at bounding box center [739, 321] width 300 height 420
click at [749, 399] on div "Products Search and select the content of your order here. Search and add produ…" at bounding box center [739, 321] width 300 height 420
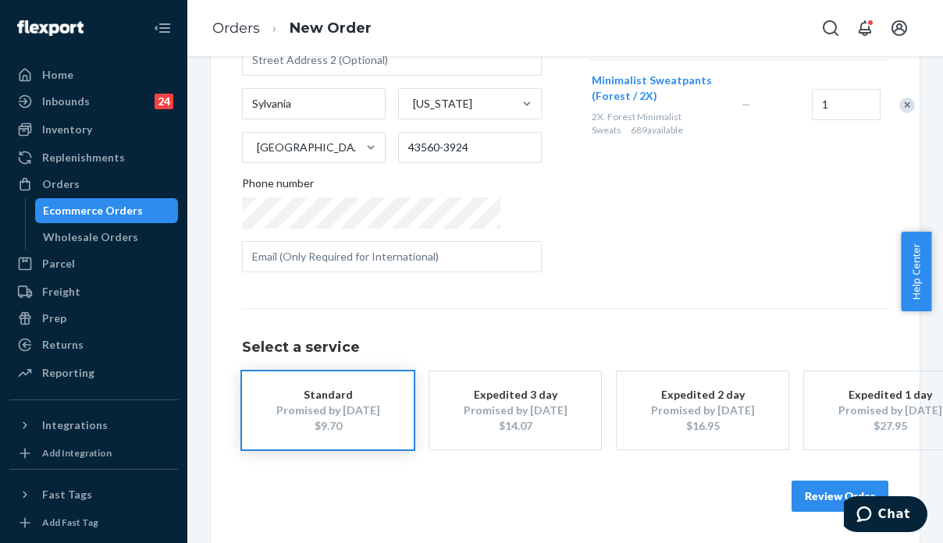
scroll to position [257, 0]
click at [797, 481] on button "Review Order" at bounding box center [840, 496] width 97 height 31
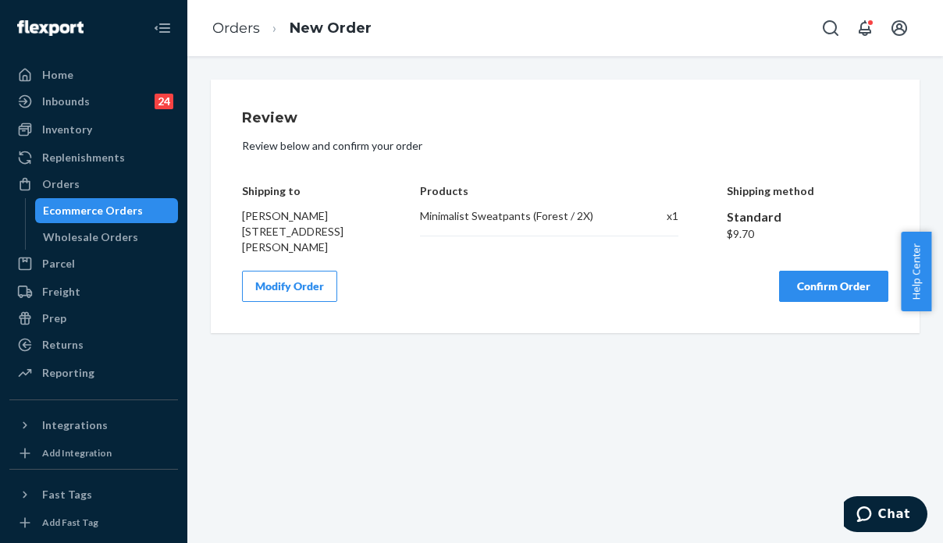
click at [828, 287] on button "Confirm Order" at bounding box center [833, 286] width 109 height 31
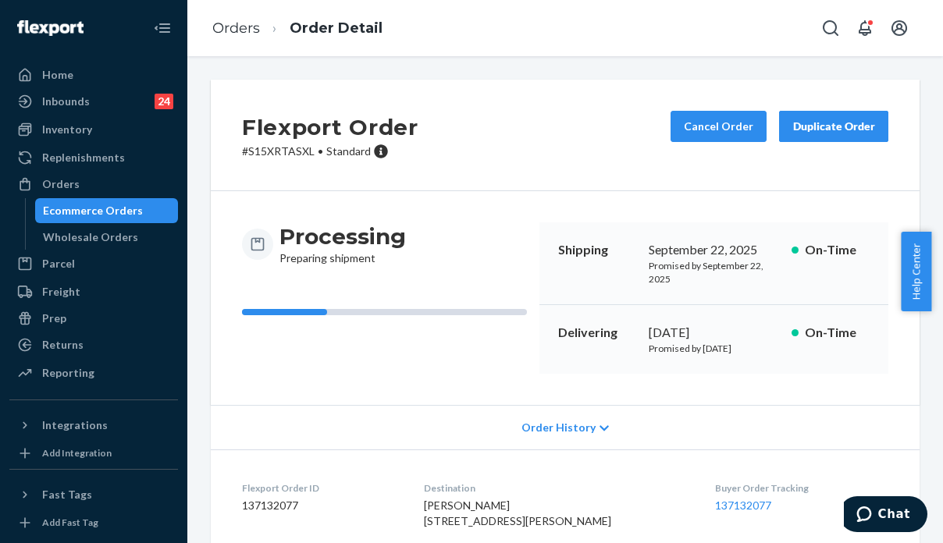
click at [268, 151] on p "# S15XRTASXL • Standard" at bounding box center [330, 152] width 176 height 16
copy p "S15XRTASXL"
click at [906, 511] on span "Chat" at bounding box center [894, 514] width 32 height 14
click at [878, 521] on span "Chat" at bounding box center [867, 515] width 22 height 16
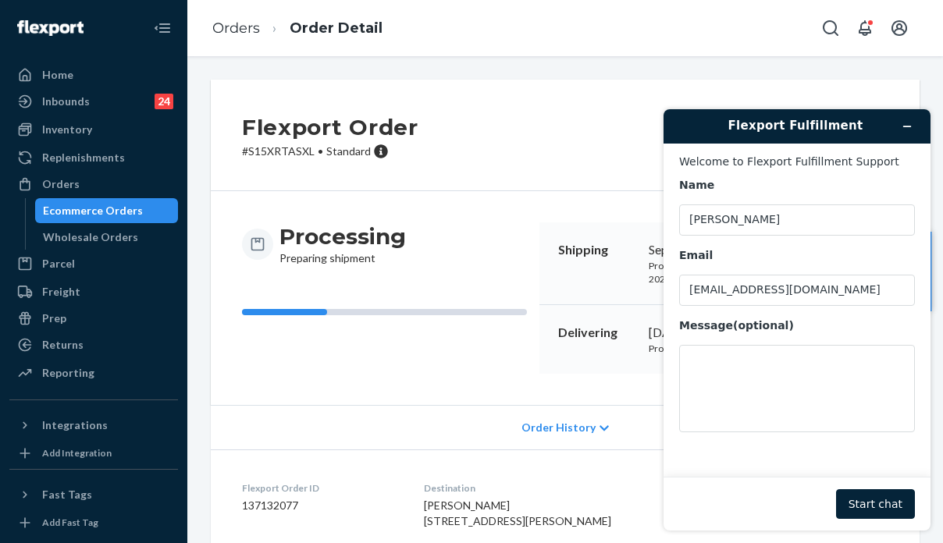
click at [374, 399] on div "Processing Preparing shipment Shipping [DATE] Promised by [DATE] On-Time Delive…" at bounding box center [565, 298] width 709 height 214
drag, startPoint x: 87, startPoint y: 190, endPoint x: 102, endPoint y: 180, distance: 17.5
click at [87, 190] on div "Orders" at bounding box center [94, 184] width 166 height 22
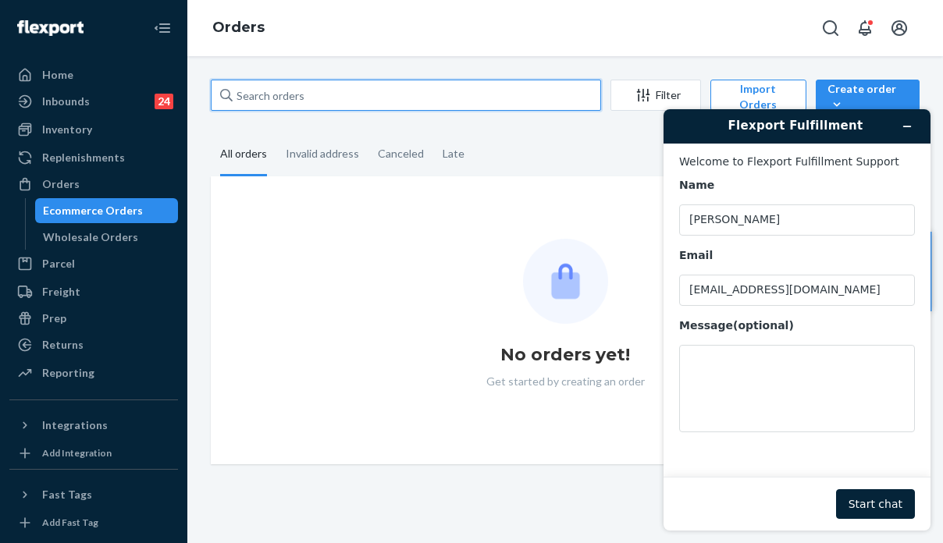
click at [315, 104] on input "text" at bounding box center [406, 95] width 390 height 31
paste input "S15XRTASXL"
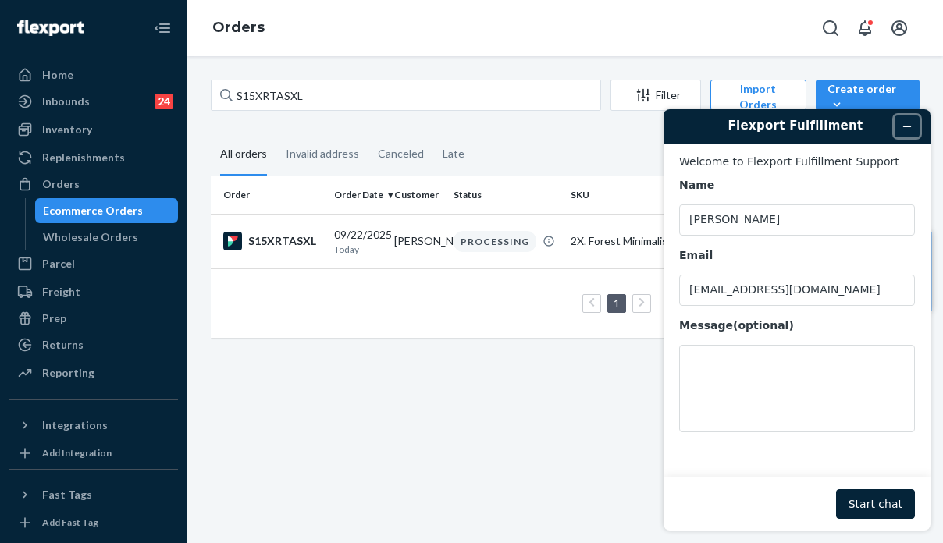
click at [910, 126] on icon "Minimize widget" at bounding box center [907, 126] width 7 height 0
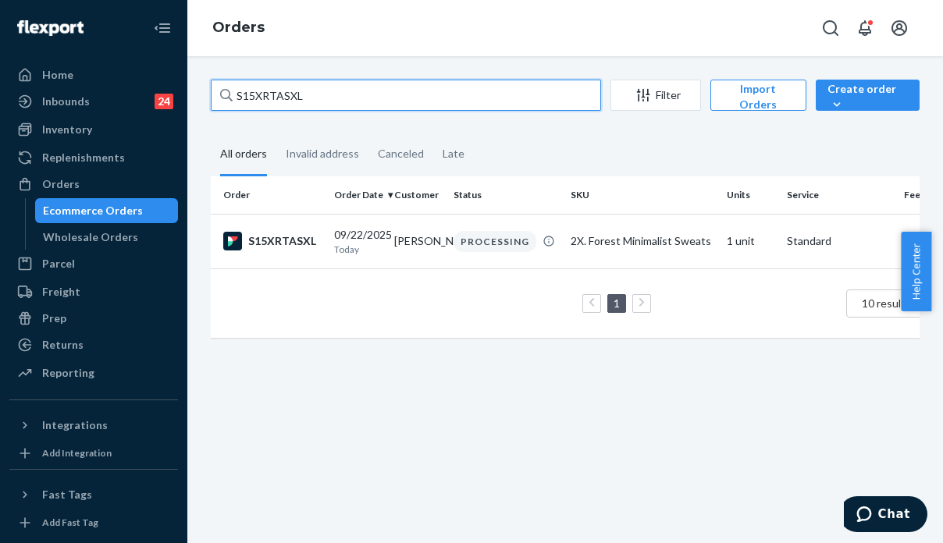
drag, startPoint x: 325, startPoint y: 83, endPoint x: 209, endPoint y: 94, distance: 116.1
click at [209, 94] on div "S15XRTASXL Filter Import Orders Create order Ecommerce order Removal order All …" at bounding box center [565, 217] width 732 height 274
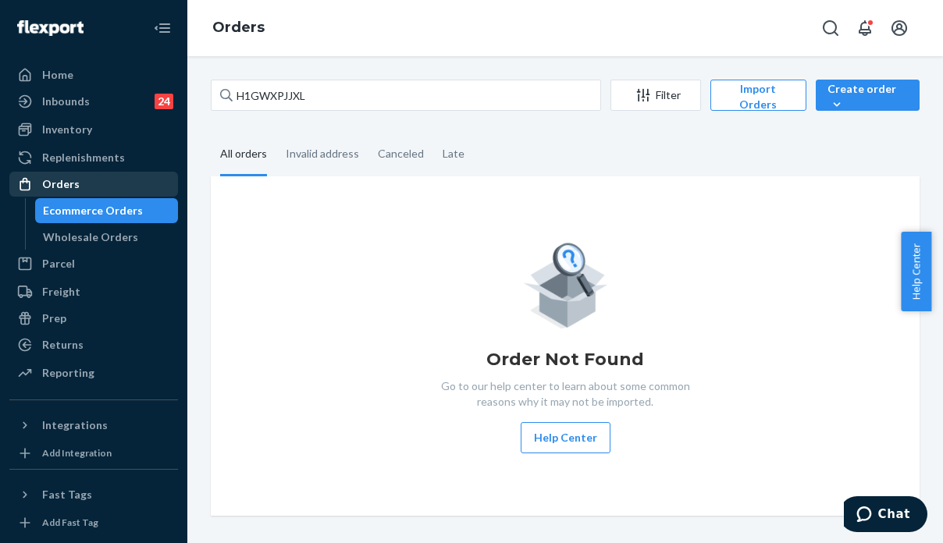
drag, startPoint x: 59, startPoint y: 185, endPoint x: 77, endPoint y: 180, distance: 19.3
click at [59, 185] on div "Orders" at bounding box center [60, 184] width 37 height 16
click at [773, 389] on div "Order Not Found Go to our help center to learn about some common reasons why it…" at bounding box center [565, 346] width 684 height 215
click at [777, 411] on div "Order Not Found Go to our help center to learn about some common reasons why it…" at bounding box center [565, 346] width 684 height 215
drag, startPoint x: 833, startPoint y: 418, endPoint x: 795, endPoint y: 405, distance: 40.2
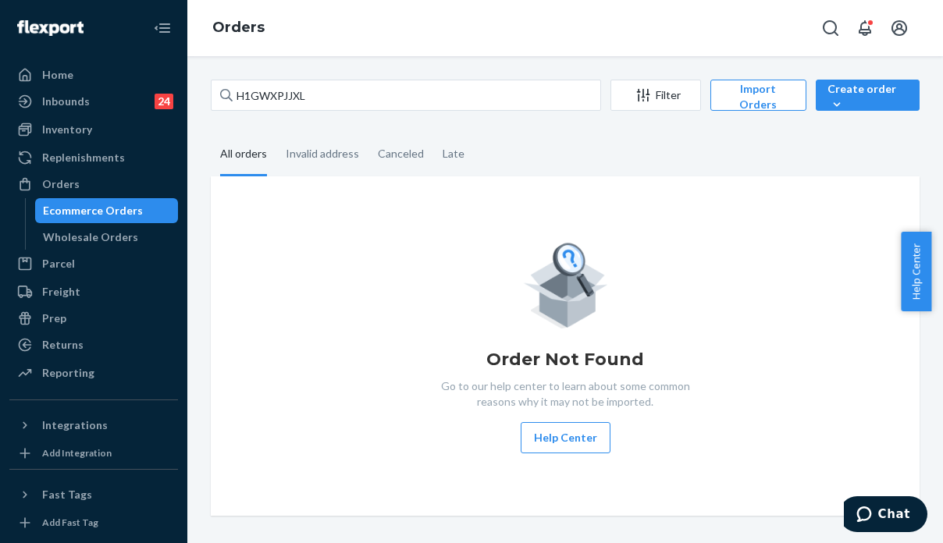
click at [833, 417] on div "Order Not Found Go to our help center to learn about some common reasons why it…" at bounding box center [565, 346] width 684 height 215
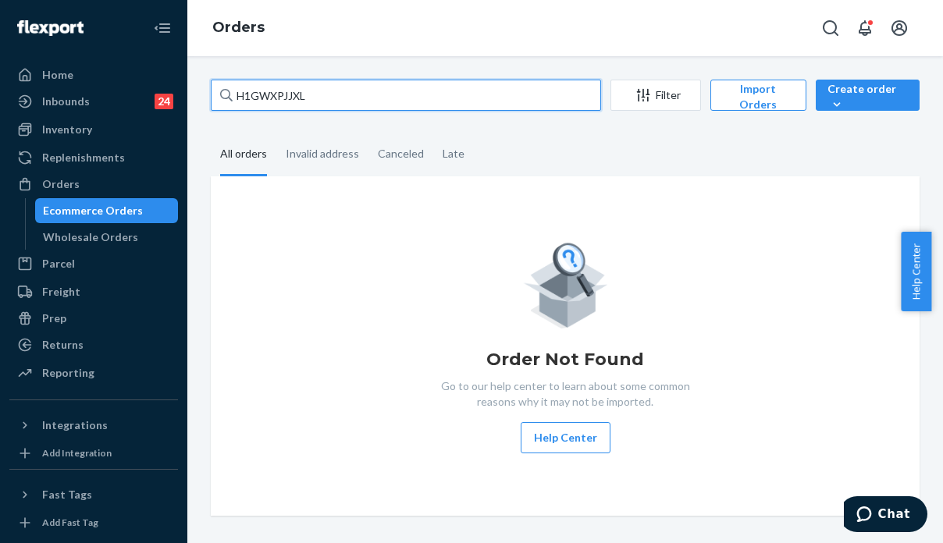
drag, startPoint x: 322, startPoint y: 97, endPoint x: 213, endPoint y: 101, distance: 108.6
click at [213, 101] on input "H1GWXPJJXL" at bounding box center [406, 95] width 390 height 31
paste input "SJQQZJOJLG"
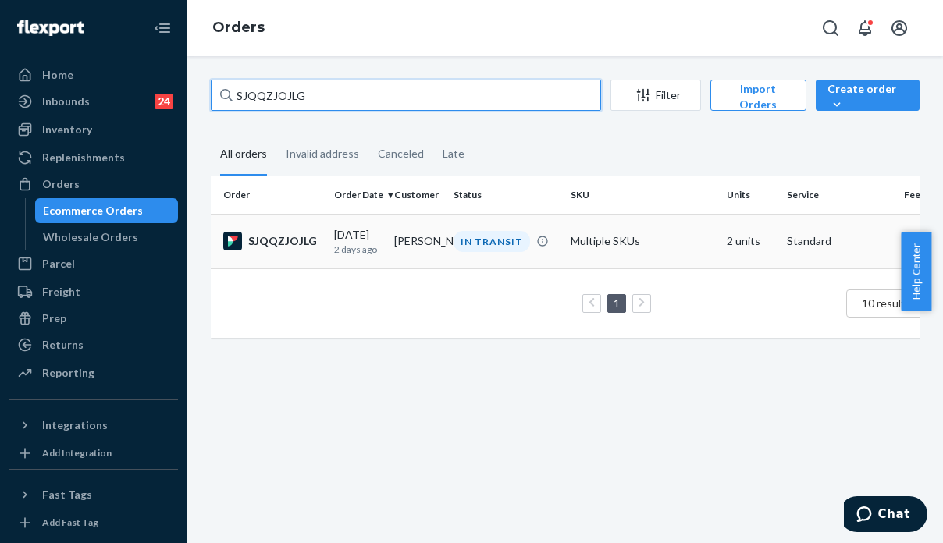
type input "SJQQZJOJLG"
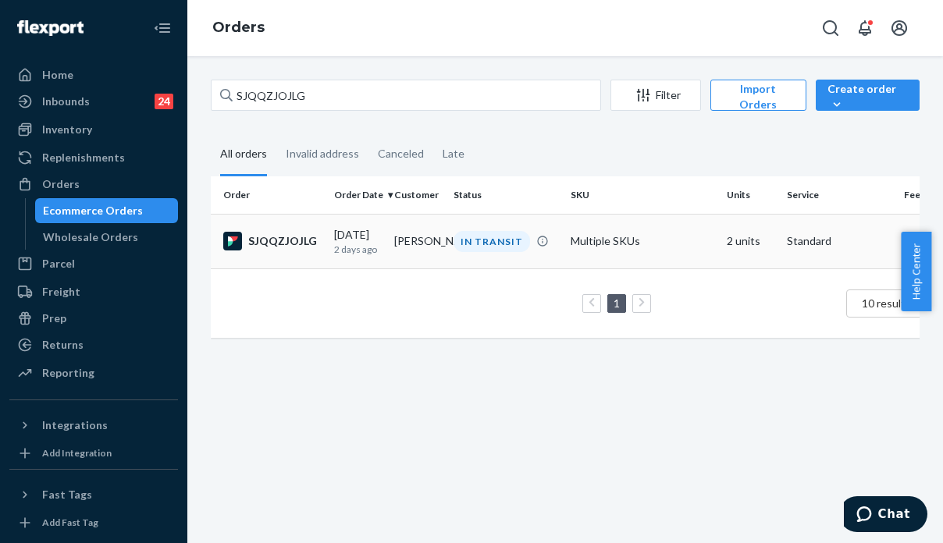
click at [724, 246] on td "2 units" at bounding box center [751, 241] width 60 height 55
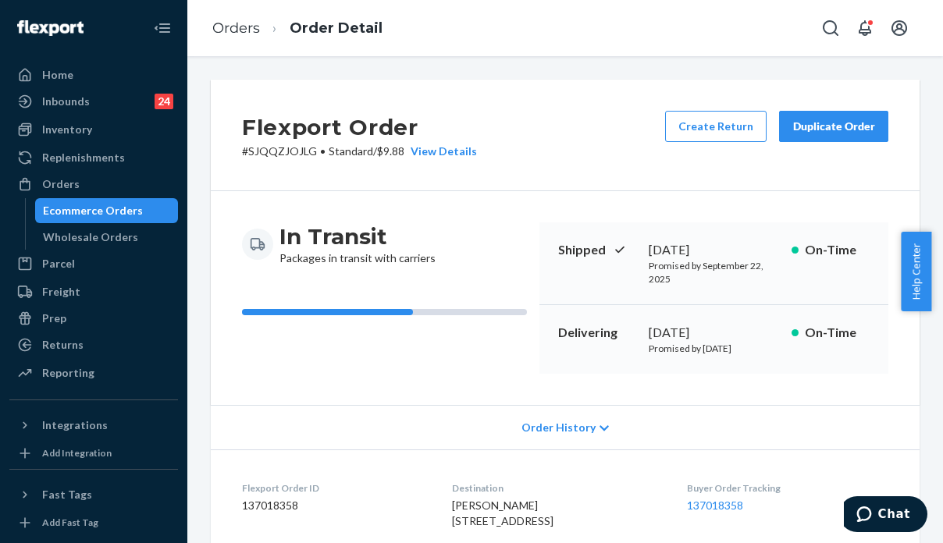
click at [804, 443] on div "Order History" at bounding box center [565, 427] width 709 height 45
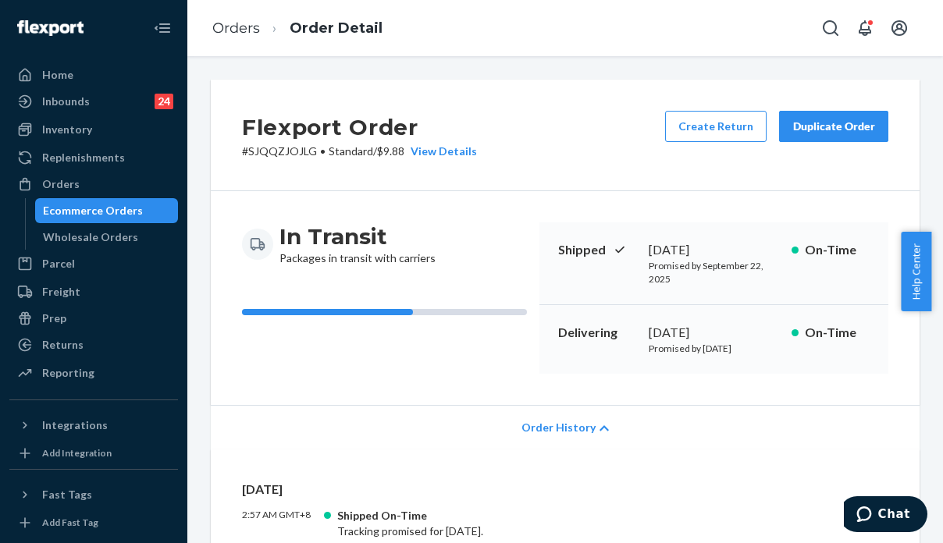
click at [815, 446] on div "Order History" at bounding box center [565, 427] width 709 height 45
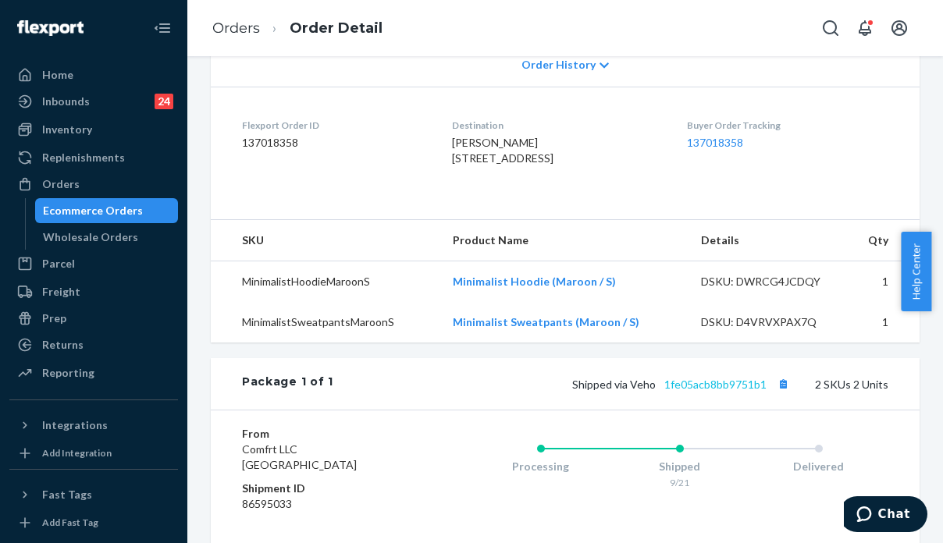
scroll to position [390, 0]
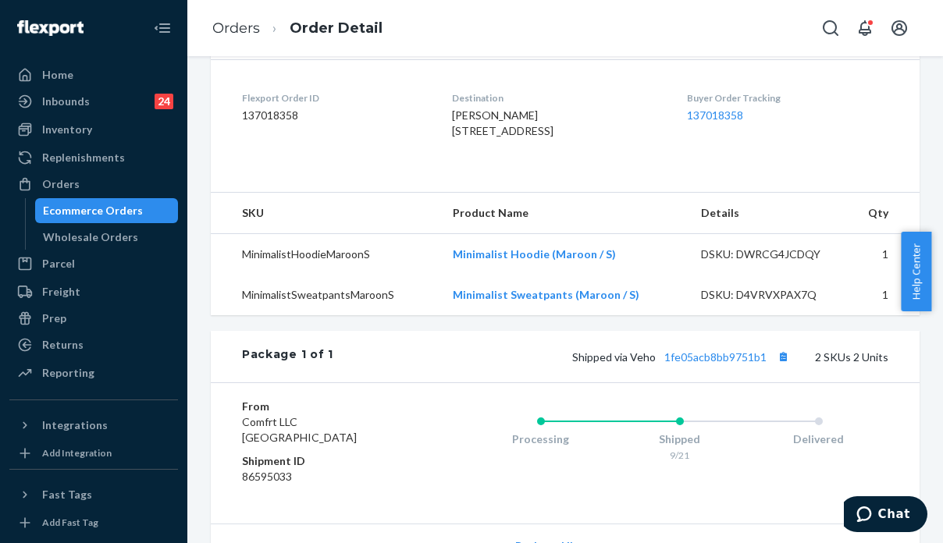
click at [632, 364] on span "Shipped via Veho 1fe05acb8bb9751b1" at bounding box center [682, 357] width 221 height 13
click at [631, 364] on span "Shipped via Veho 1fe05acb8bb9751b1" at bounding box center [682, 357] width 221 height 13
copy span "Veho"
drag, startPoint x: 733, startPoint y: 439, endPoint x: 748, endPoint y: 423, distance: 21.5
click at [733, 439] on div "Shipped 9/21" at bounding box center [680, 436] width 139 height 62
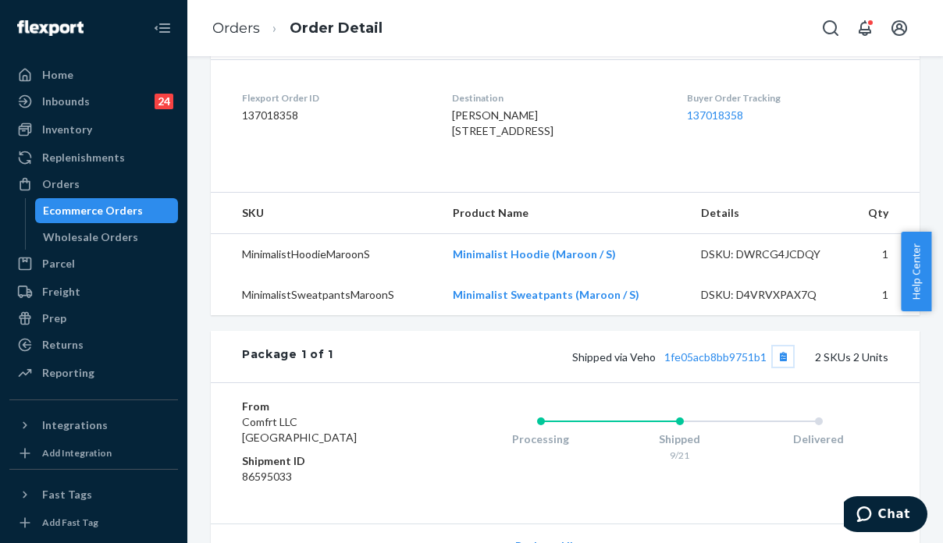
drag, startPoint x: 762, startPoint y: 397, endPoint x: 637, endPoint y: 421, distance: 127.2
click at [637, 421] on div "Package 1 of 1 Shipped via Veho 1fe05acb8bb9751b1 2 SKUs 2 Units From Comfrt LL…" at bounding box center [565, 510] width 709 height 358
drag, startPoint x: 653, startPoint y: 397, endPoint x: 755, endPoint y: 405, distance: 102.6
click at [755, 383] on div "Package 1 of 1 Shipped via Veho 1fe05acb8bb9751b1 2 SKUs 2 Units" at bounding box center [565, 357] width 709 height 52
copy link "1fe05acb8bb9751b1"
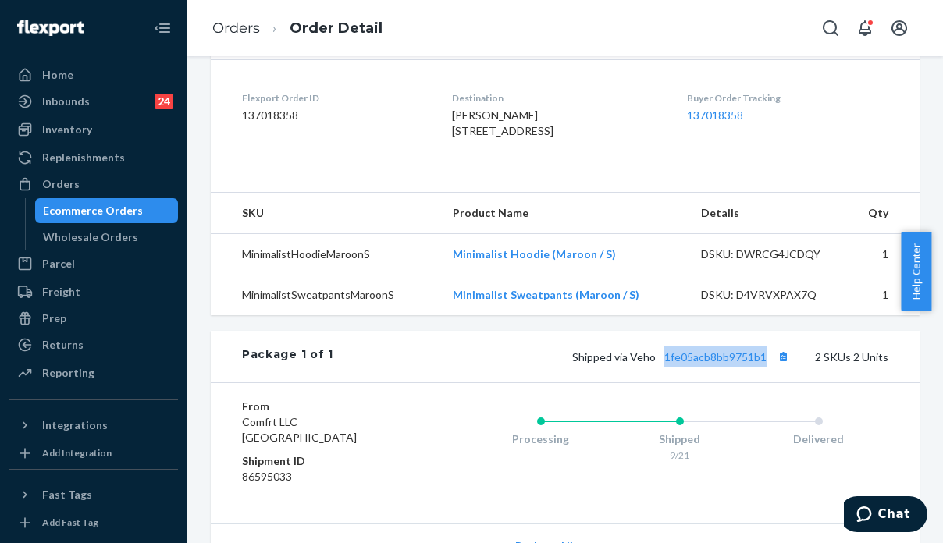
drag, startPoint x: 99, startPoint y: 185, endPoint x: 142, endPoint y: 203, distance: 46.5
click at [99, 185] on div "Orders" at bounding box center [94, 184] width 166 height 22
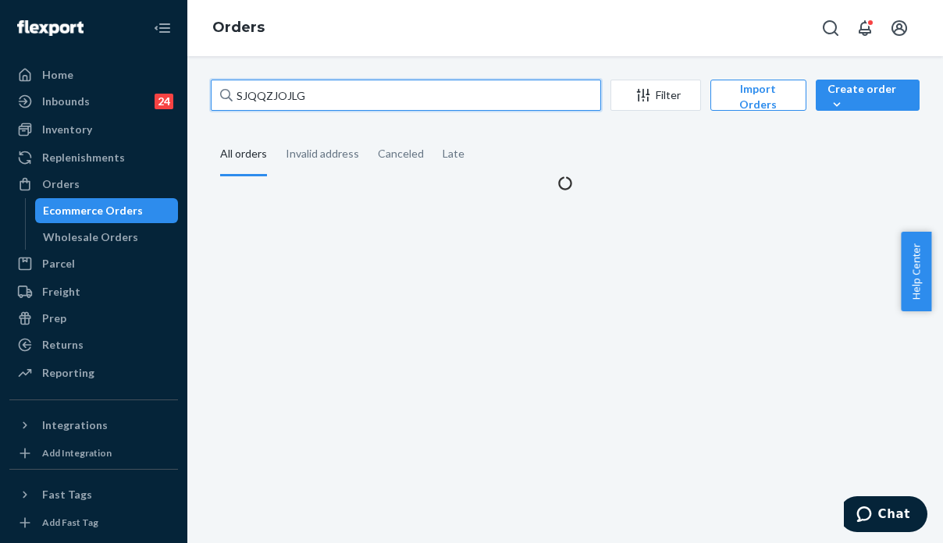
drag, startPoint x: 322, startPoint y: 102, endPoint x: 194, endPoint y: 102, distance: 127.3
click at [194, 102] on div "SJQQZJOJLG Filter Import Orders Create order Ecommerce order Removal order All …" at bounding box center [565, 299] width 756 height 487
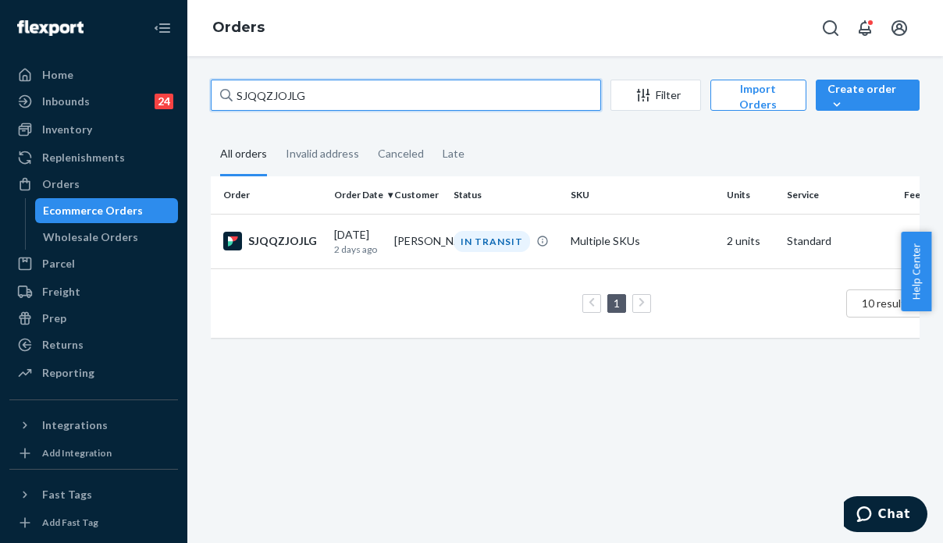
paste input "HJBRWOJIGX"
type input "HJBRWOJIGX"
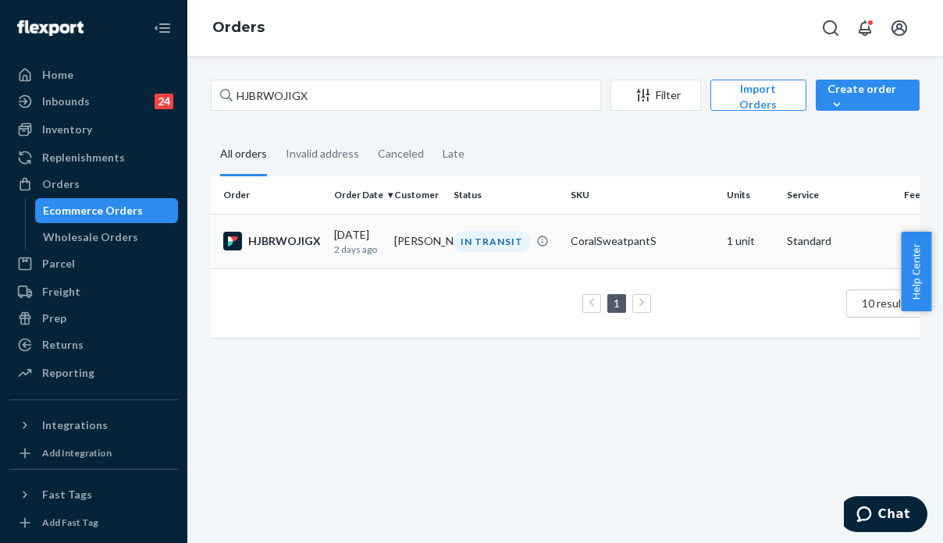
click at [678, 255] on td "CoralSweatpantS" at bounding box center [642, 241] width 156 height 55
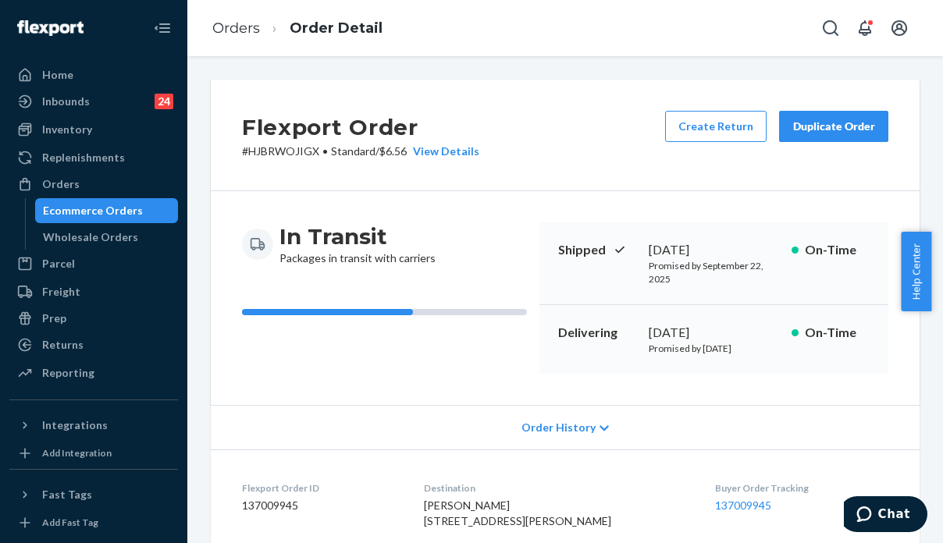
click at [779, 394] on div "In Transit Packages in transit with carriers Shipped [DATE] Promised by [DATE] …" at bounding box center [565, 298] width 709 height 214
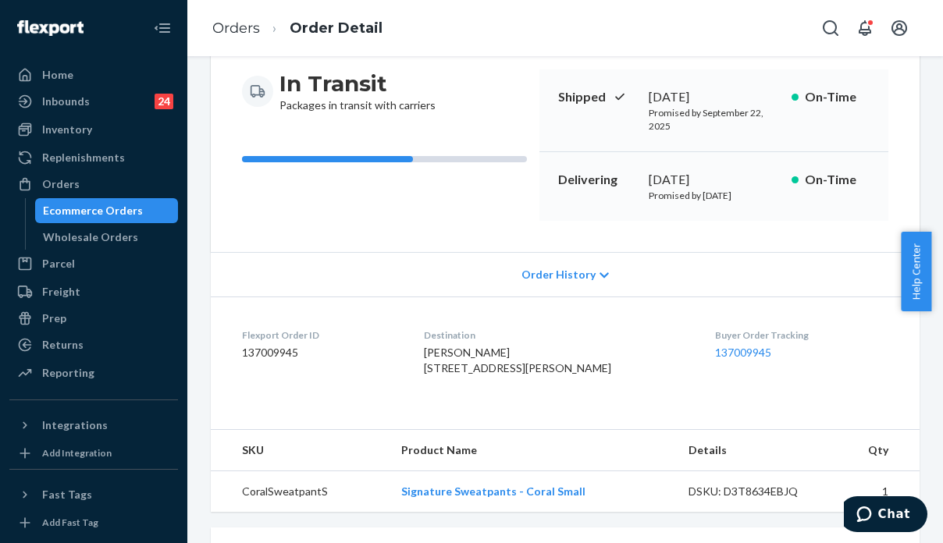
scroll to position [312, 0]
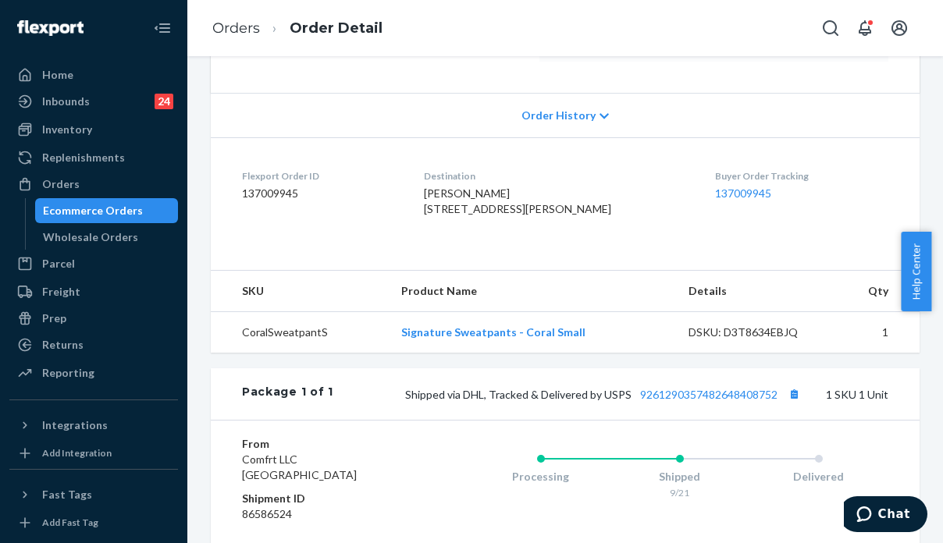
click at [462, 401] on span "Shipped via DHL, Tracked & Delivered by USPS 9261290357482648408752" at bounding box center [604, 394] width 399 height 13
copy span "DHL"
click at [777, 462] on div "From Comfrt LLC [GEOGRAPHIC_DATA] Shipment ID 86586524 Processing Shipped 9/21 …" at bounding box center [565, 490] width 709 height 141
drag, startPoint x: 769, startPoint y: 426, endPoint x: 665, endPoint y: 467, distance: 111.5
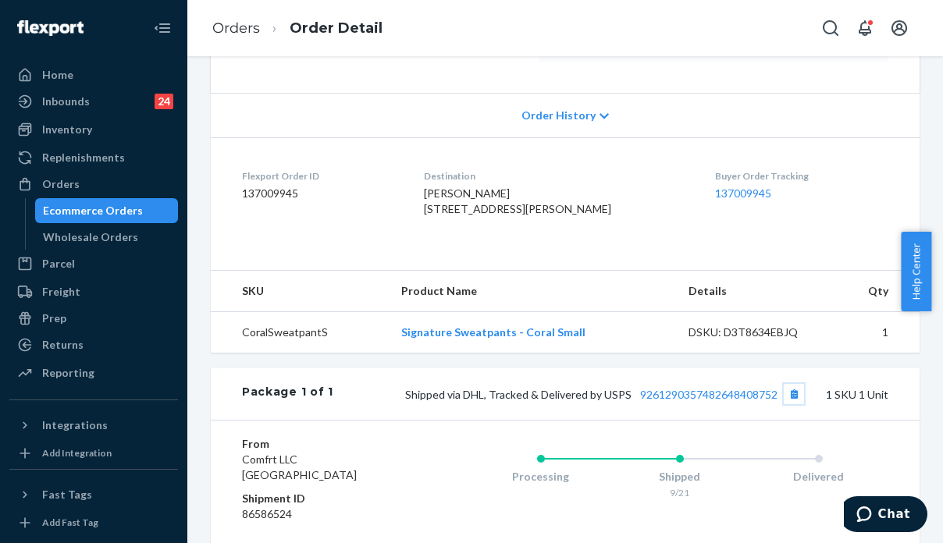
click at [665, 467] on div "Package 1 of 1 Shipped via DHL, Tracked & Delivered by USPS 9261290357482648408…" at bounding box center [565, 528] width 709 height 318
drag, startPoint x: 624, startPoint y: 431, endPoint x: 771, endPoint y: 429, distance: 147.6
click at [771, 401] on span "Shipped via DHL, Tracked & Delivered by USPS 9261290357482648408752" at bounding box center [604, 394] width 399 height 13
copy link "9261290357482648408752"
drag, startPoint x: 92, startPoint y: 180, endPoint x: 165, endPoint y: 165, distance: 74.1
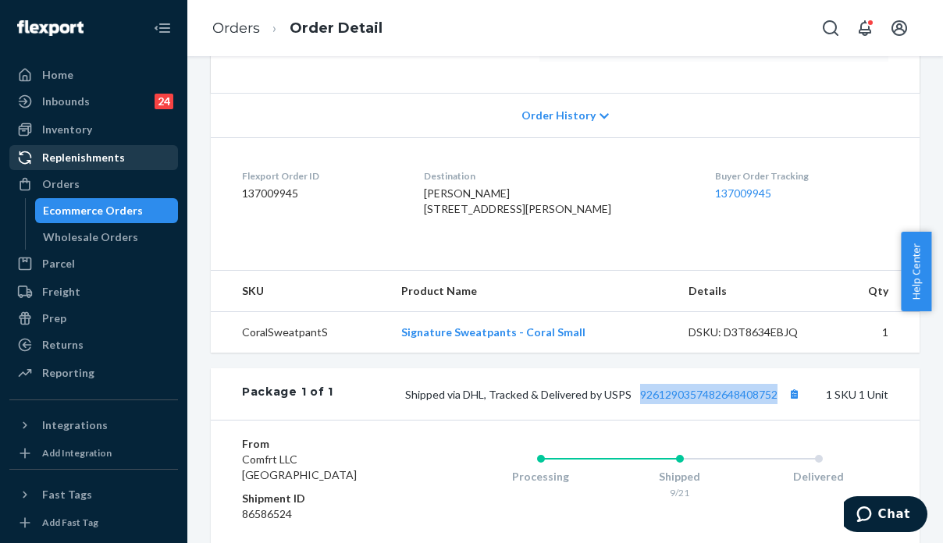
click at [92, 180] on div "Orders" at bounding box center [94, 184] width 166 height 22
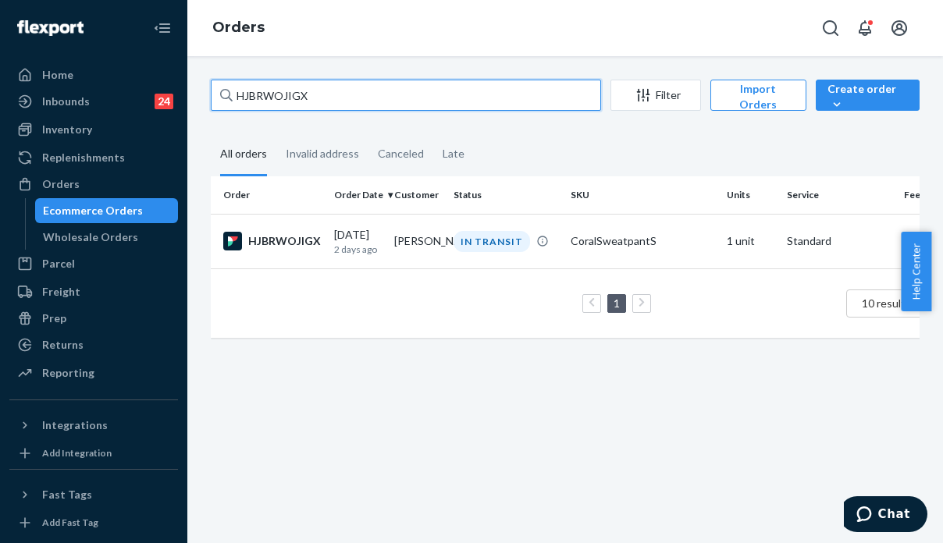
drag, startPoint x: 315, startPoint y: 95, endPoint x: 231, endPoint y: 91, distance: 83.7
click at [231, 91] on div "HJBRWOJIGX" at bounding box center [406, 95] width 390 height 31
paste input "255168053"
type input "255168053"
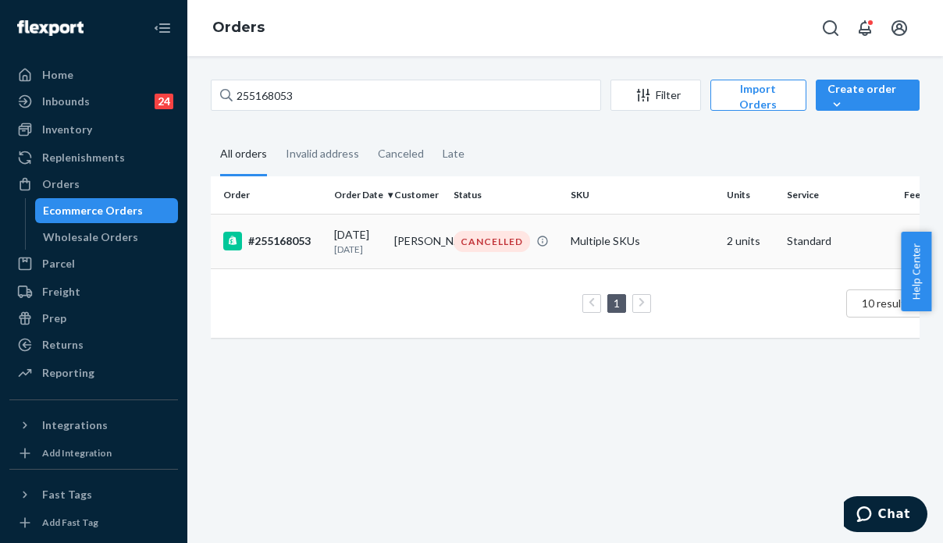
click at [696, 247] on td "Multiple SKUs" at bounding box center [642, 241] width 156 height 55
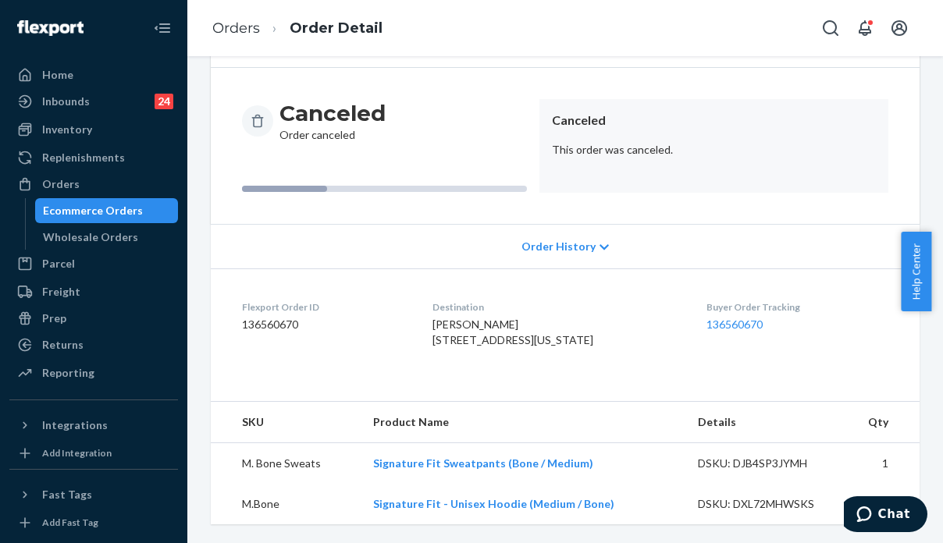
scroll to position [153, 0]
drag, startPoint x: 779, startPoint y: 374, endPoint x: 490, endPoint y: 335, distance: 292.3
click at [779, 374] on dl "Flexport Order ID 136560670 Destination [PERSON_NAME] 2253 CR-4 [GEOGRAPHIC_DAT…" at bounding box center [565, 327] width 709 height 117
click at [124, 182] on div "Orders" at bounding box center [94, 184] width 166 height 22
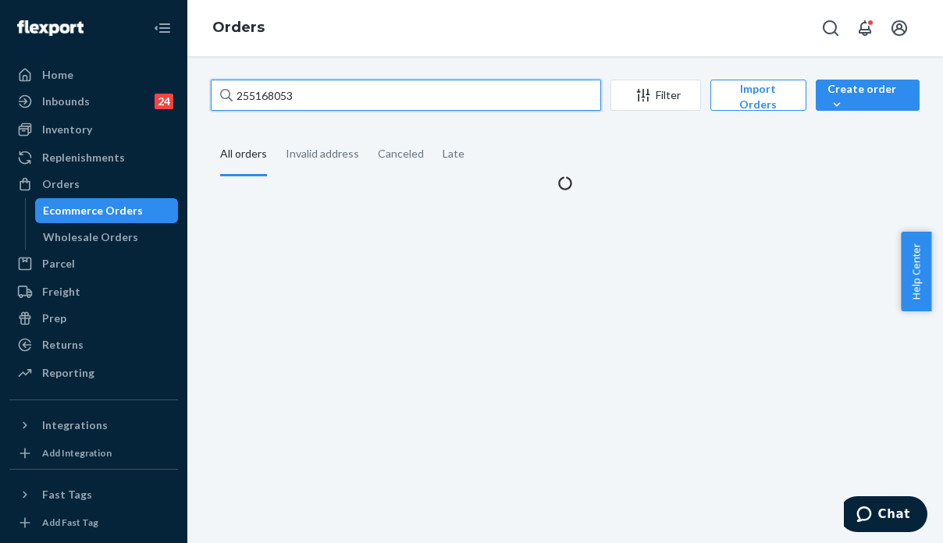
drag, startPoint x: 315, startPoint y: 91, endPoint x: 202, endPoint y: 90, distance: 113.2
click at [202, 90] on div "255168053 Filter Import Orders Create order Ecommerce order Removal order All o…" at bounding box center [565, 136] width 732 height 112
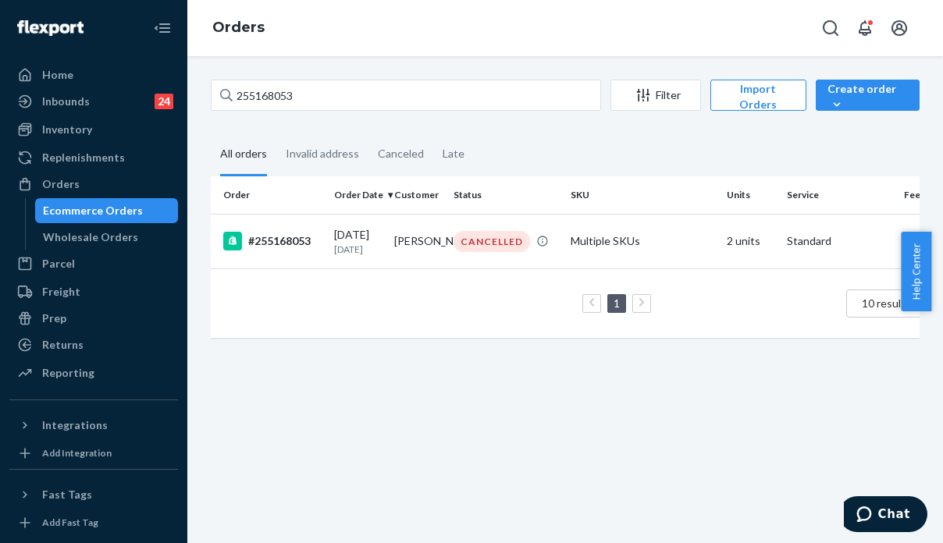
click at [472, 446] on div "255168053 Filter Import Orders Create order Ecommerce order Removal order All o…" at bounding box center [565, 299] width 756 height 487
click at [635, 257] on td "Multiple SKUs" at bounding box center [642, 241] width 156 height 55
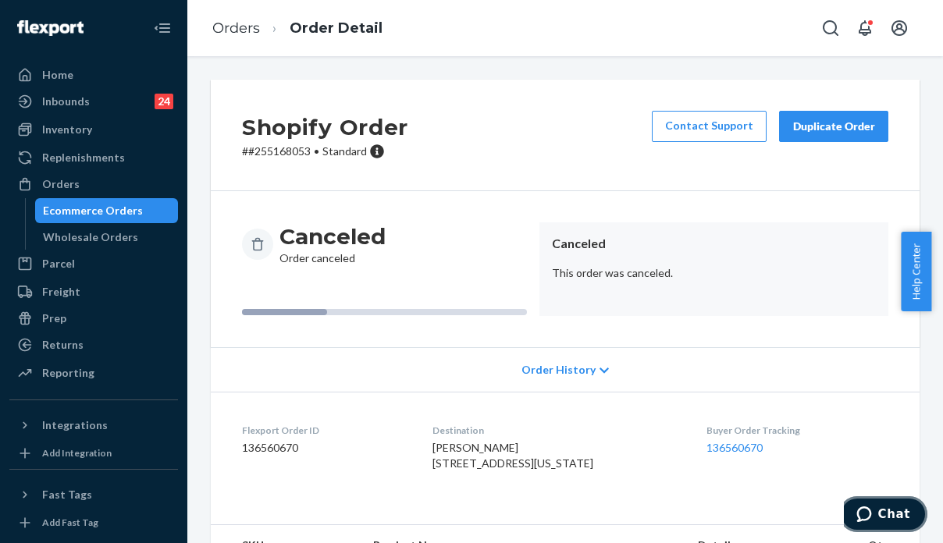
click at [889, 521] on span "Chat" at bounding box center [894, 514] width 32 height 14
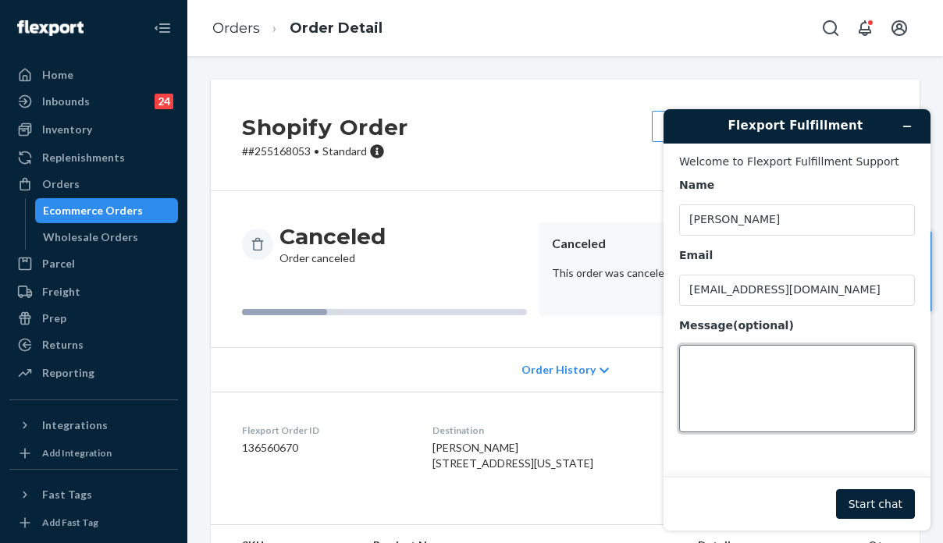
click at [693, 375] on textarea "Message (optional)" at bounding box center [797, 388] width 236 height 87
click at [721, 372] on textarea "Message (optional)" at bounding box center [797, 388] width 236 height 87
paste textarea "255168053"
type textarea "please help check the status of order 255168053"
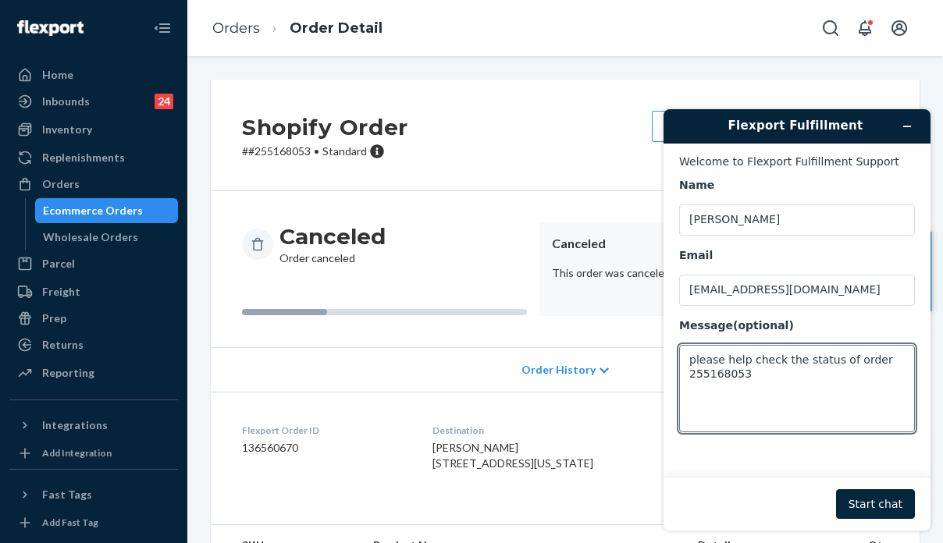
click at [867, 499] on button "Start chat" at bounding box center [875, 505] width 79 height 30
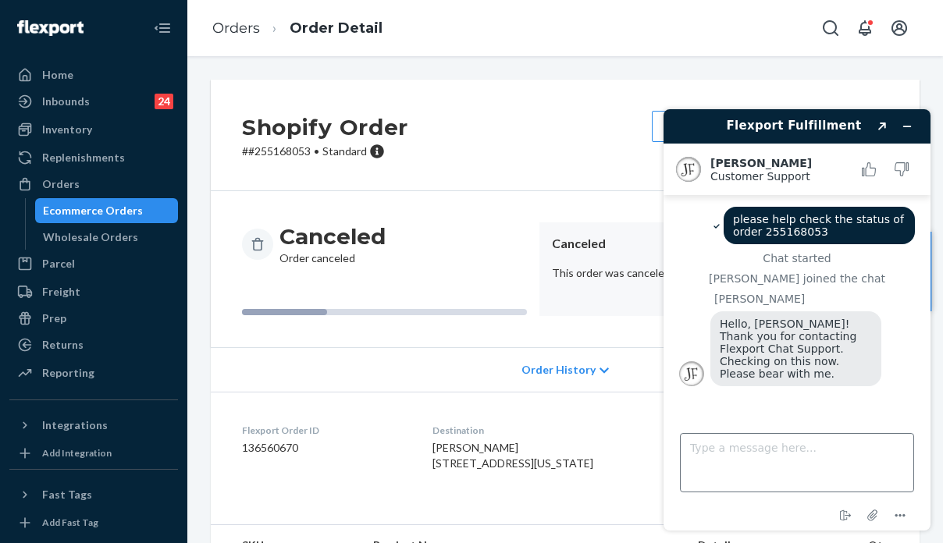
scroll to position [37, 0]
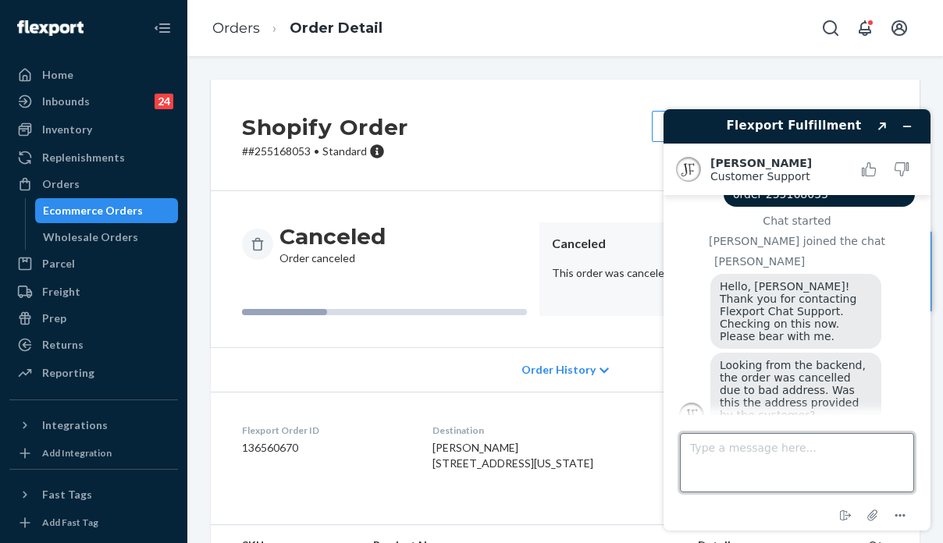
click at [796, 453] on textarea "Type a message here..." at bounding box center [797, 462] width 234 height 59
click at [796, 454] on textarea "Type a message here..." at bounding box center [797, 462] width 234 height 59
drag, startPoint x: 816, startPoint y: 463, endPoint x: 837, endPoint y: 468, distance: 21.8
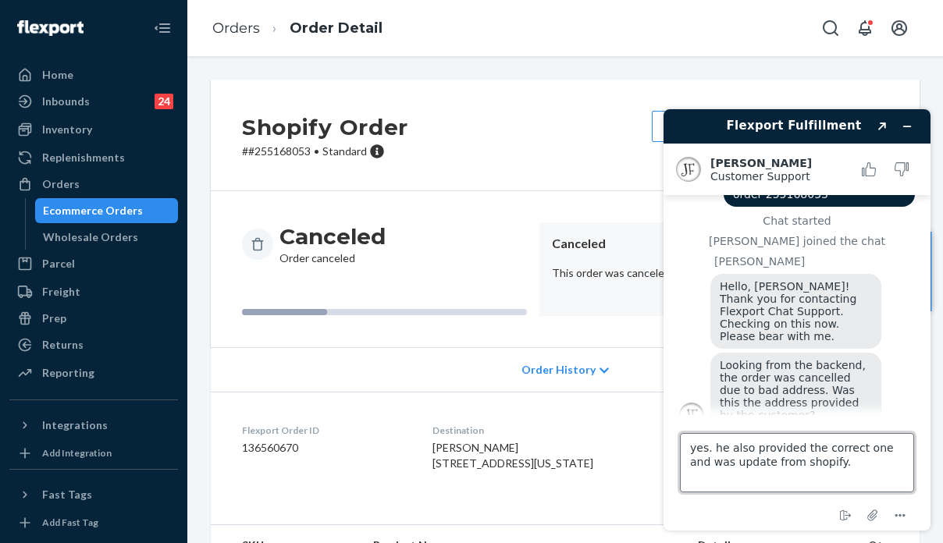
click at [820, 465] on textarea "yes. he also provided the correct one and was update from shopify." at bounding box center [797, 462] width 234 height 59
click at [837, 468] on textarea "yes. he also provided the correct one and was update from shopify." at bounding box center [797, 462] width 234 height 59
paste textarea "[PERSON_NAME] [STREET_ADDRESS] [PHONE_NUMBER]"
type textarea "yes. he also provided the correct one and was update from shopify. [PERSON_NAME…"
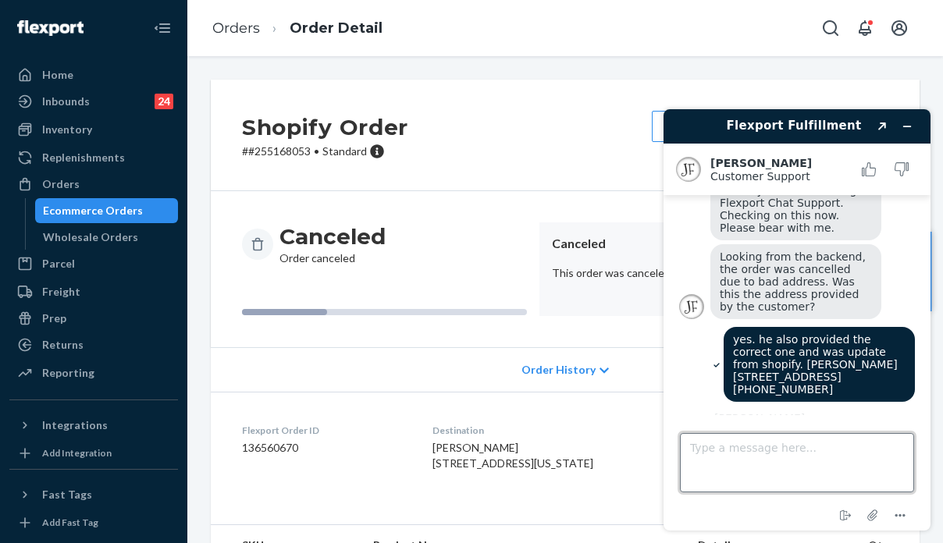
scroll to position [251, 0]
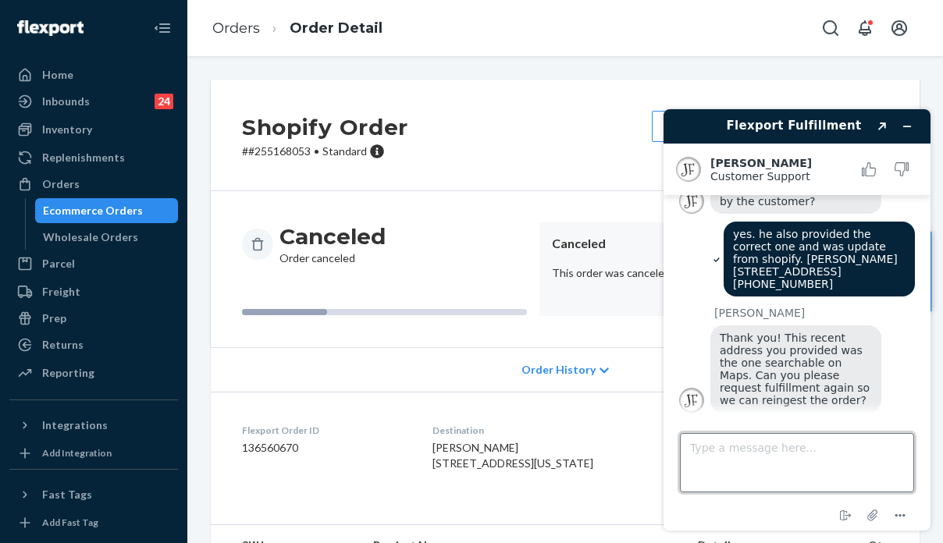
click at [740, 451] on textarea "Type a message here..." at bounding box center [797, 462] width 234 height 59
type textarea "g"
type textarea "got it. thanks"
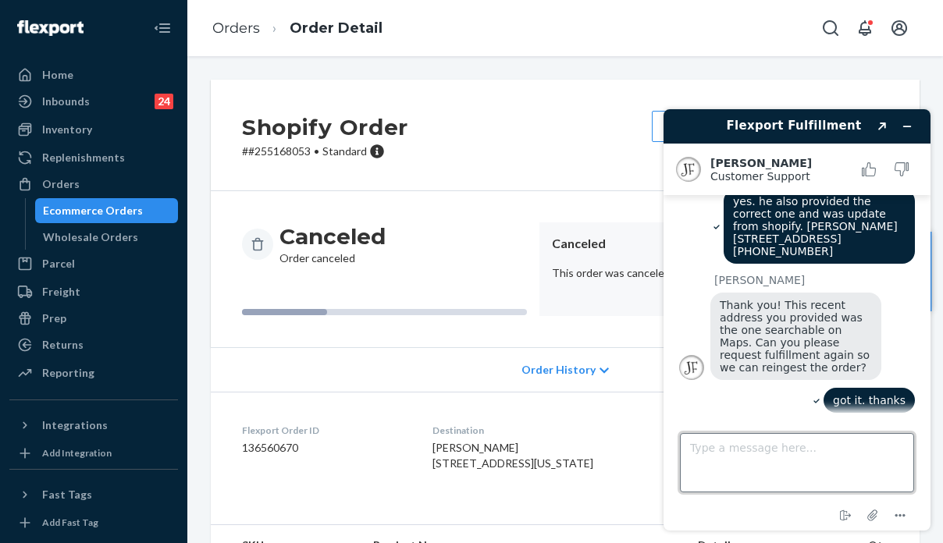
click at [746, 461] on textarea "Type a message here..." at bounding box center [797, 462] width 234 height 59
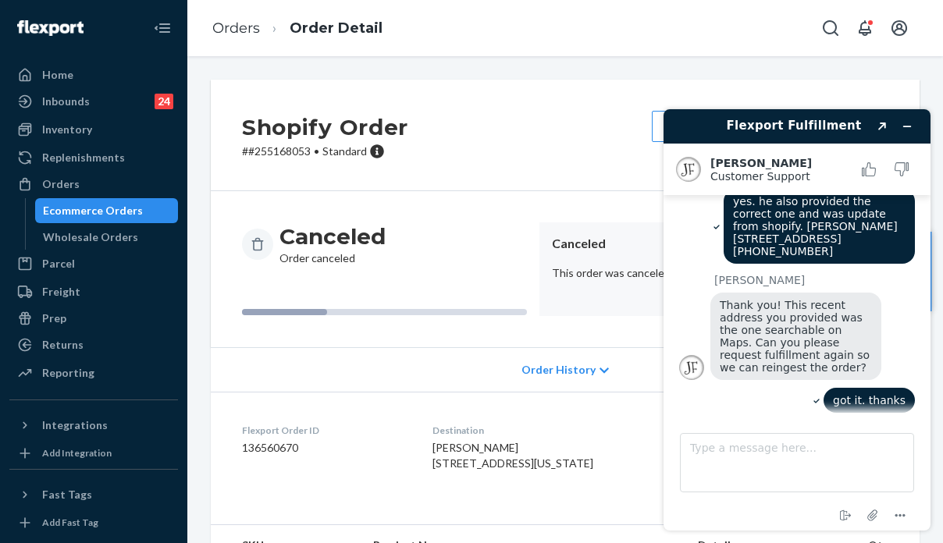
click at [824, 67] on div "Shopify Order # #[PHONE_NUMBER] • Standard Contact Support Duplicate Order Canc…" at bounding box center [565, 299] width 756 height 487
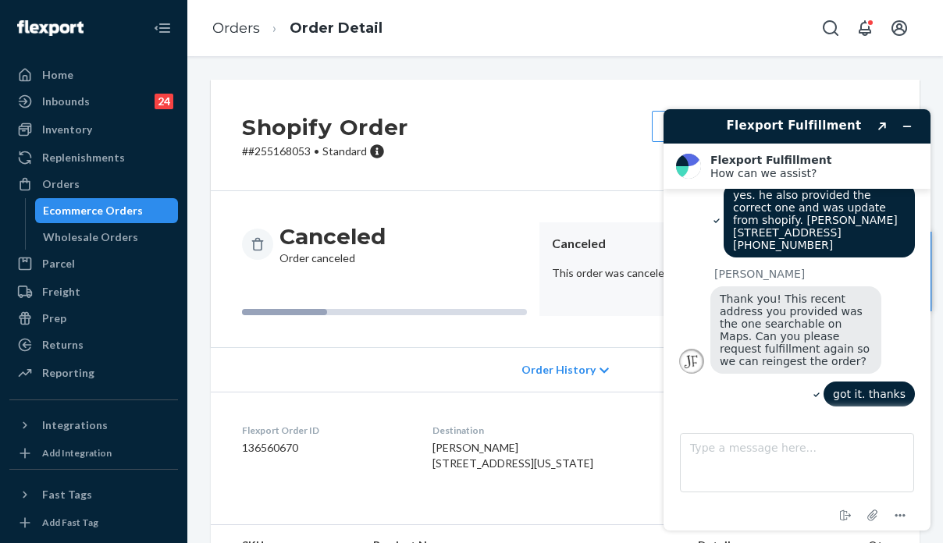
scroll to position [453, 0]
